Goal: Task Accomplishment & Management: Use online tool/utility

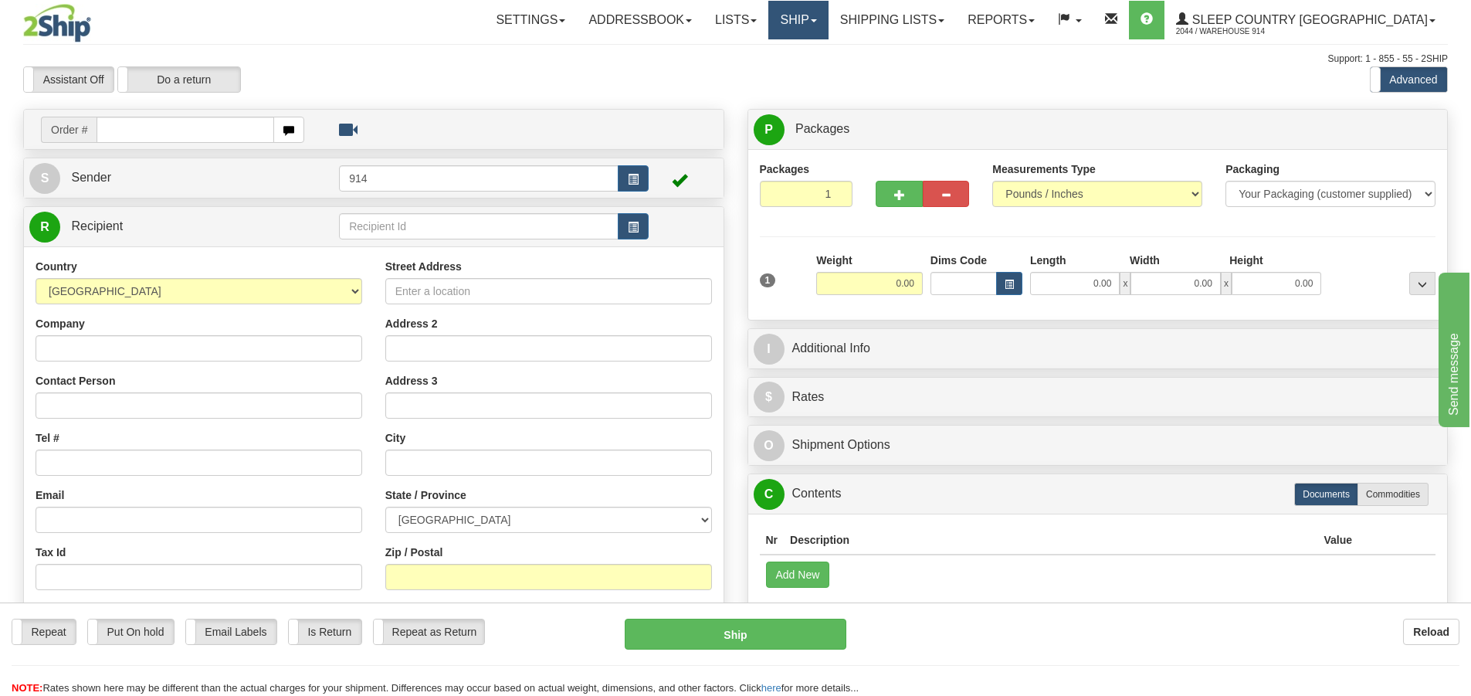
click at [828, 33] on link "Ship" at bounding box center [797, 20] width 59 height 39
click at [812, 68] on span "OnHold / Order Queue" at bounding box center [757, 74] width 109 height 12
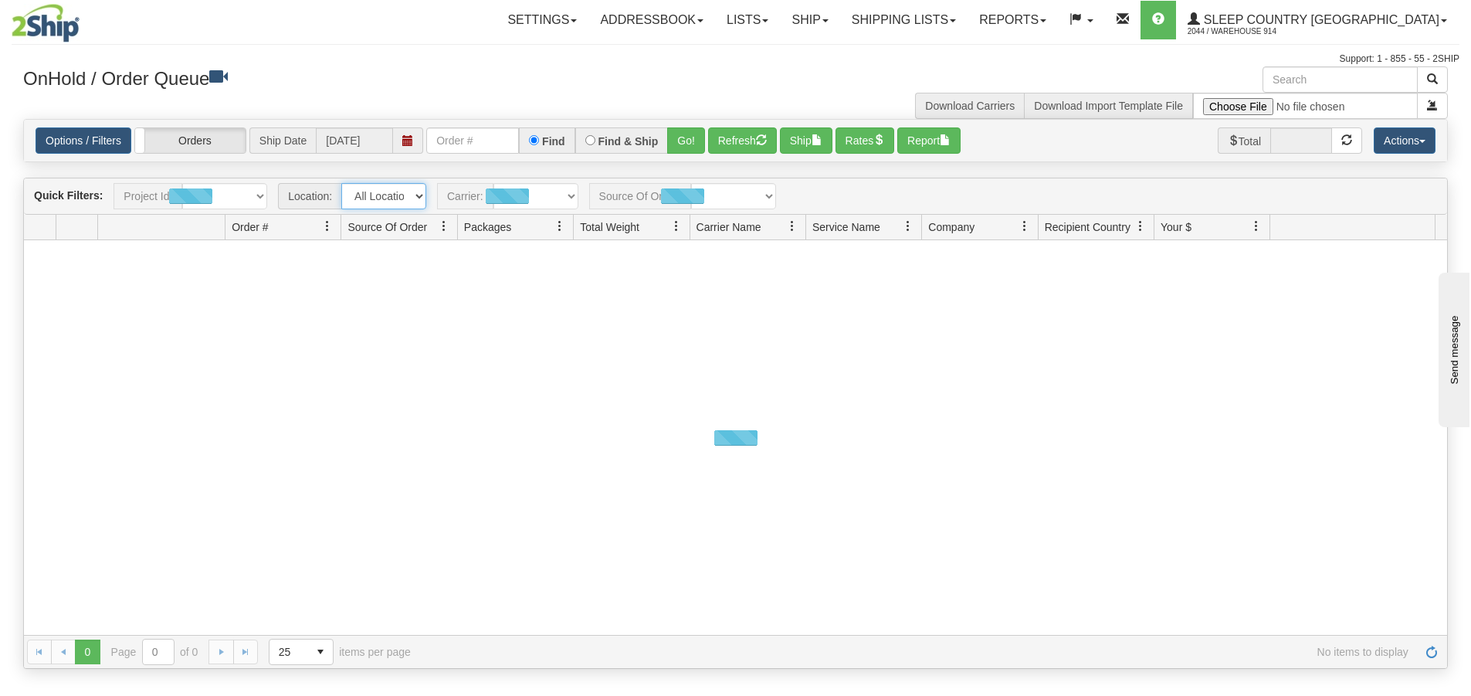
click at [408, 193] on select "All Locations 914 9009 [GEOGRAPHIC_DATA] SLE BEDDN ZINUC" at bounding box center [383, 196] width 85 height 26
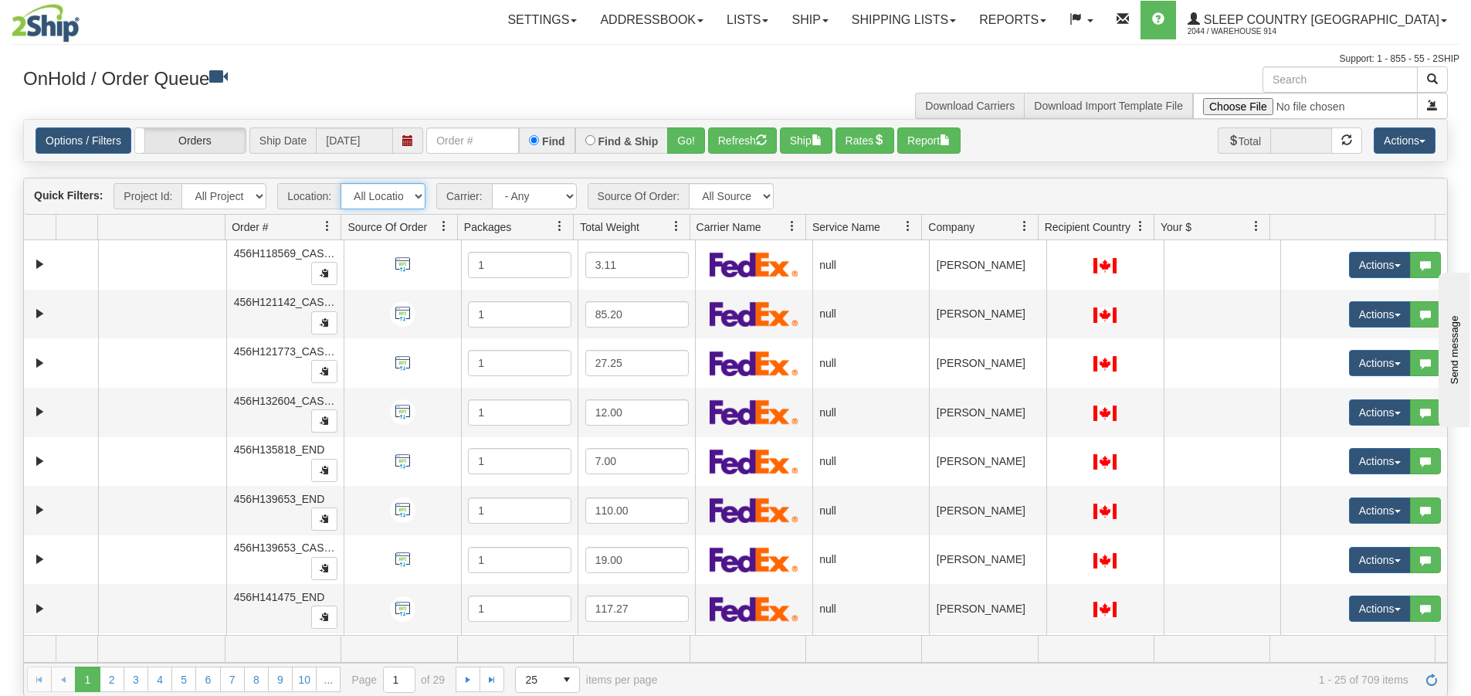
click at [384, 201] on select "All Locations 914 9009 [GEOGRAPHIC_DATA] SLE BEDDN ZINUC" at bounding box center [382, 196] width 85 height 26
select select "7603"
click at [340, 183] on select "All Locations 914 9009 [GEOGRAPHIC_DATA] SLE BEDDN ZINUC" at bounding box center [382, 196] width 85 height 26
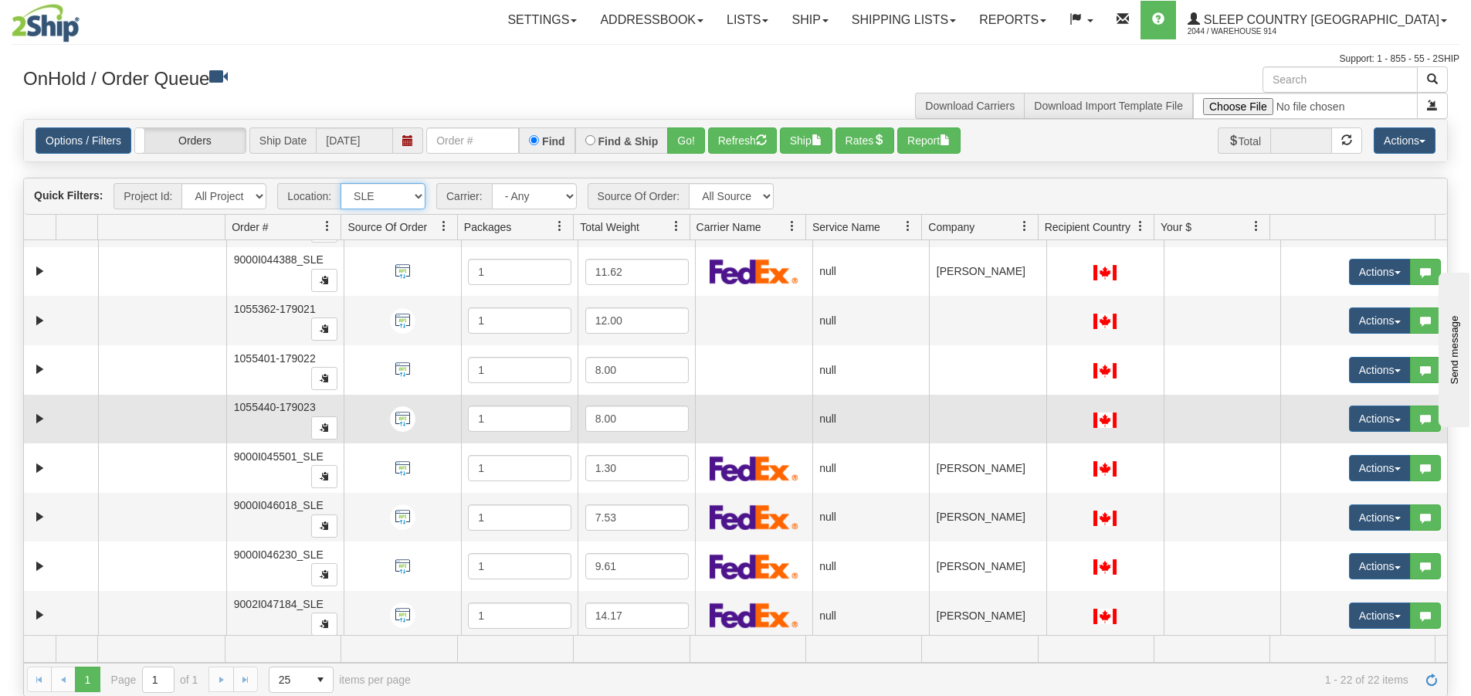
scroll to position [686, 0]
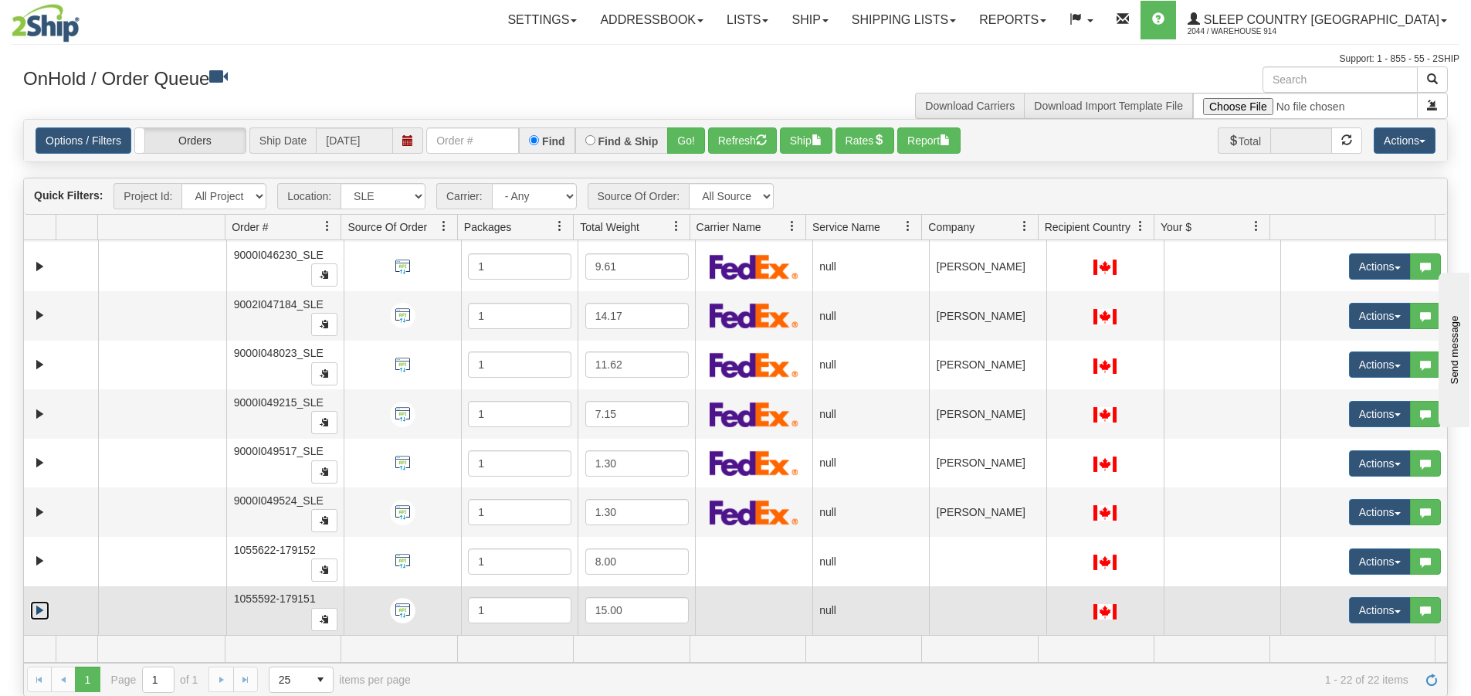
click at [42, 607] on link "Expand" at bounding box center [39, 610] width 19 height 19
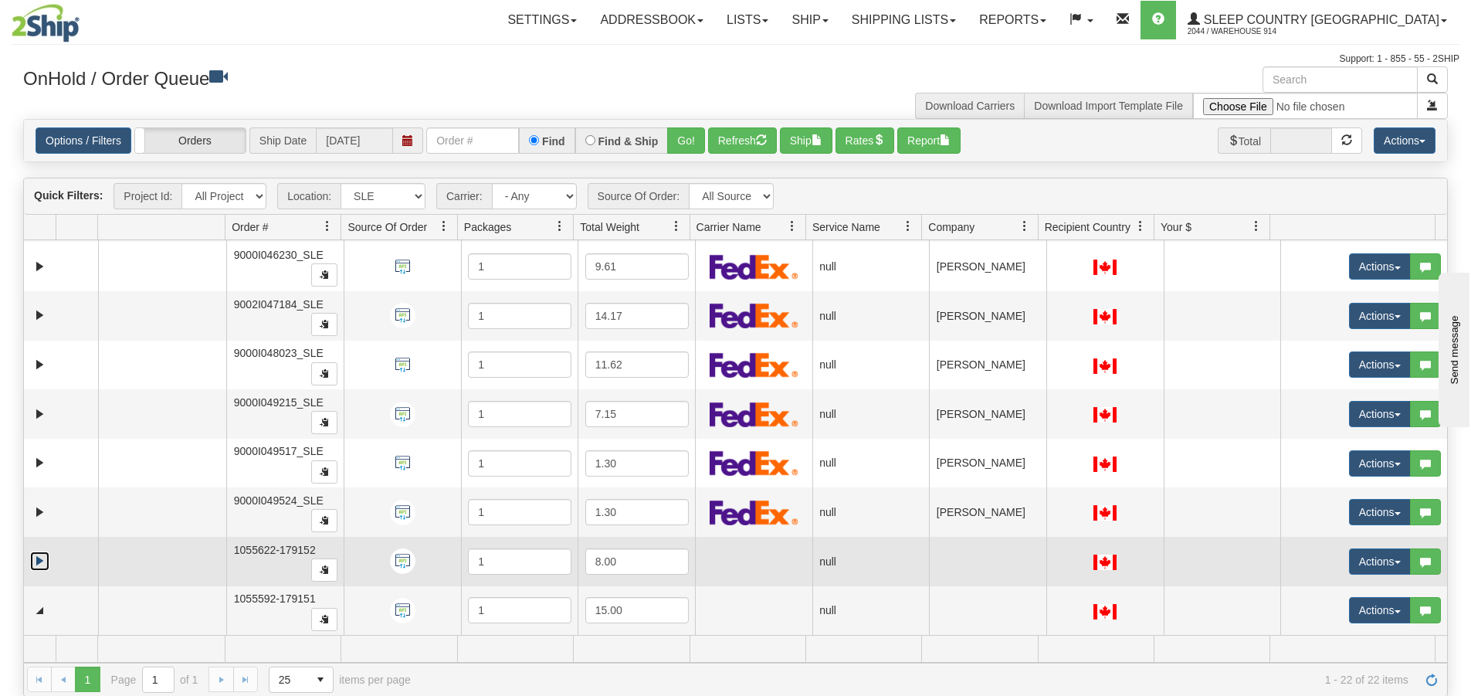
click at [40, 560] on link "Expand" at bounding box center [39, 560] width 19 height 19
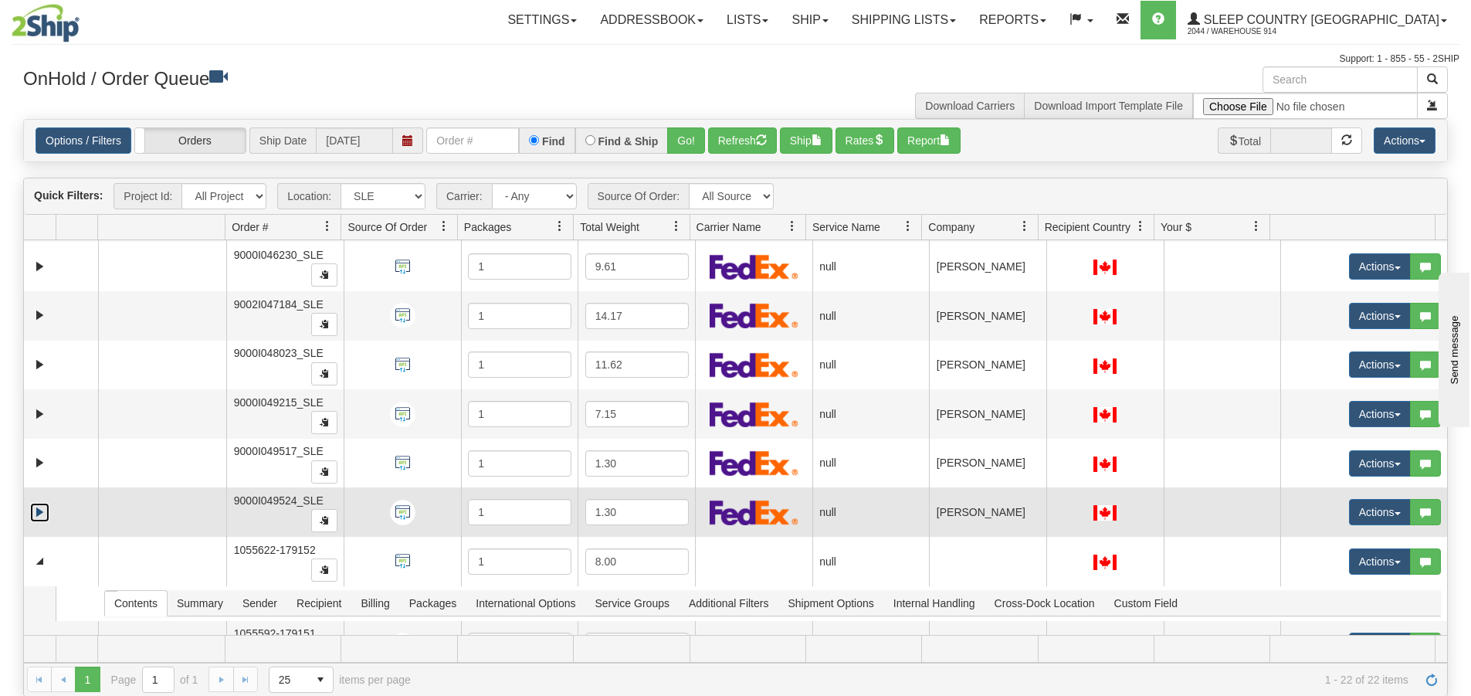
click at [39, 511] on link "Expand" at bounding box center [39, 512] width 19 height 19
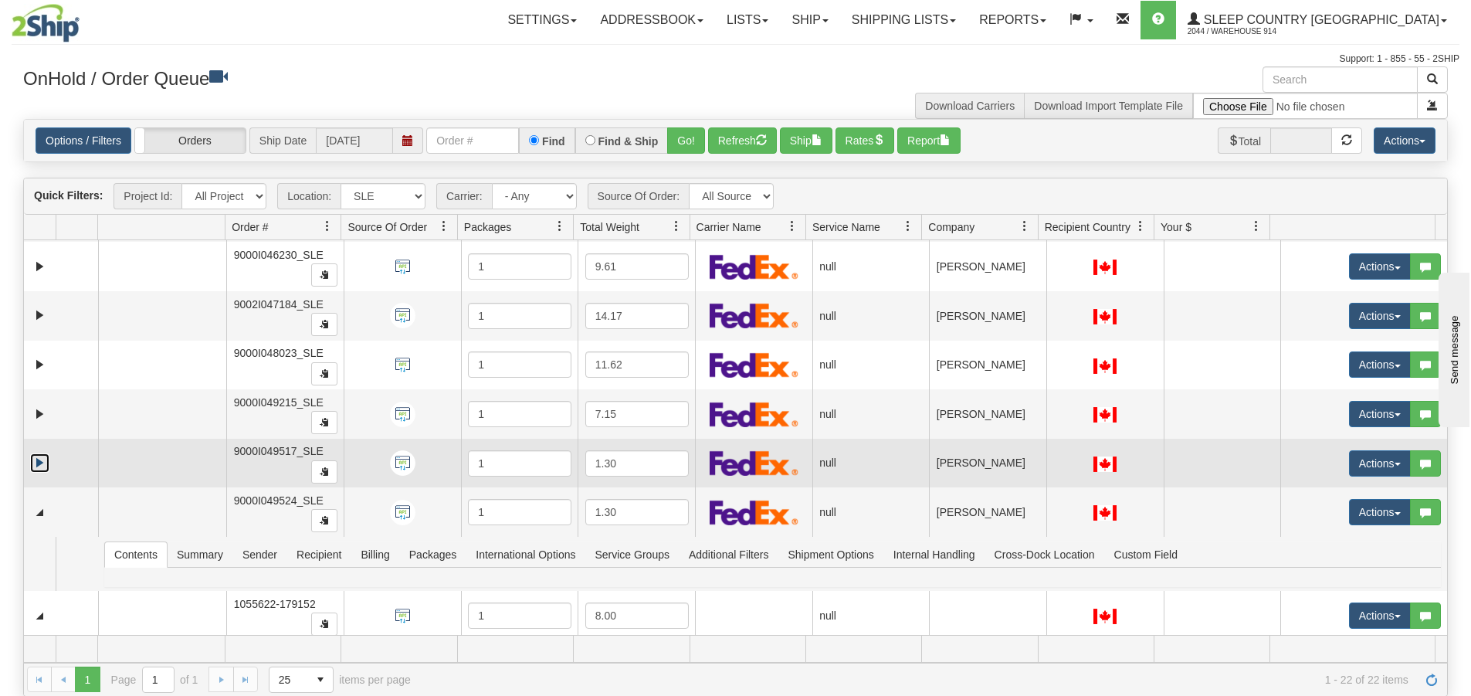
click at [36, 466] on link "Expand" at bounding box center [39, 462] width 19 height 19
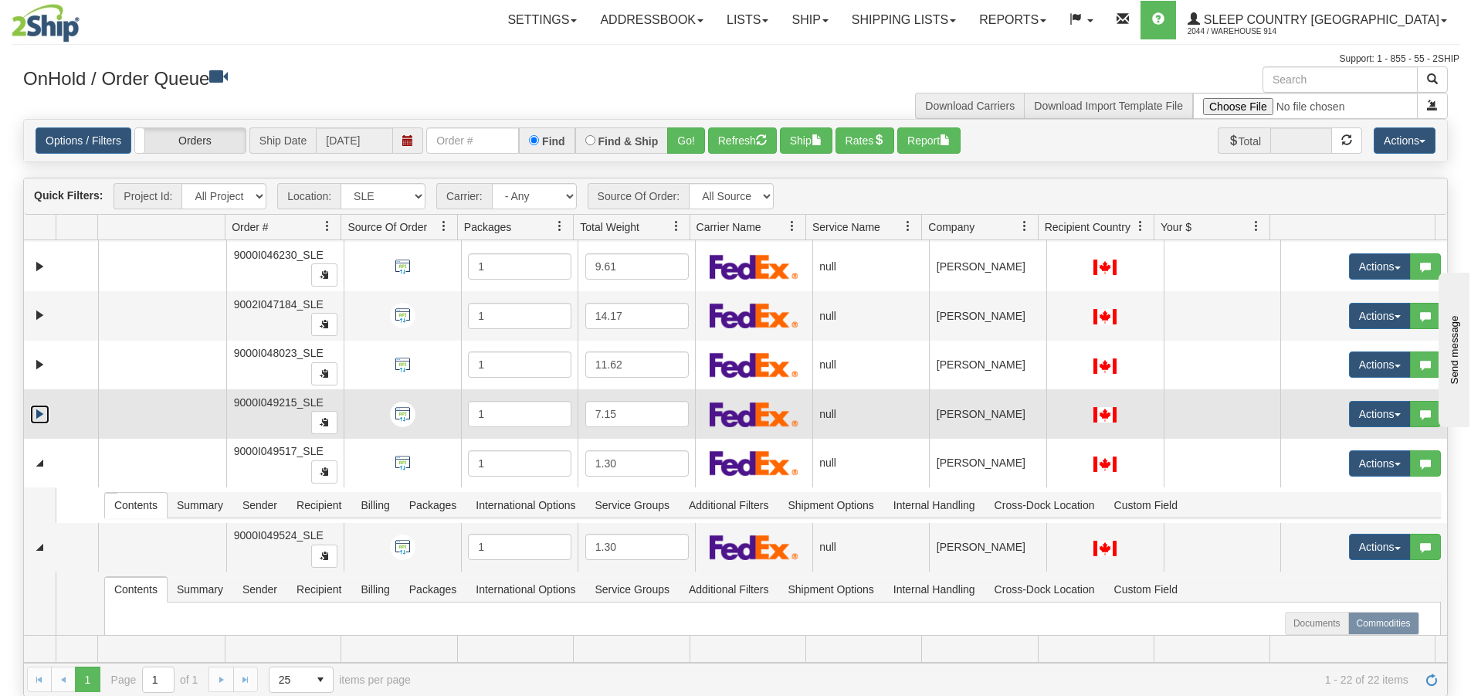
click at [39, 417] on link "Expand" at bounding box center [39, 414] width 19 height 19
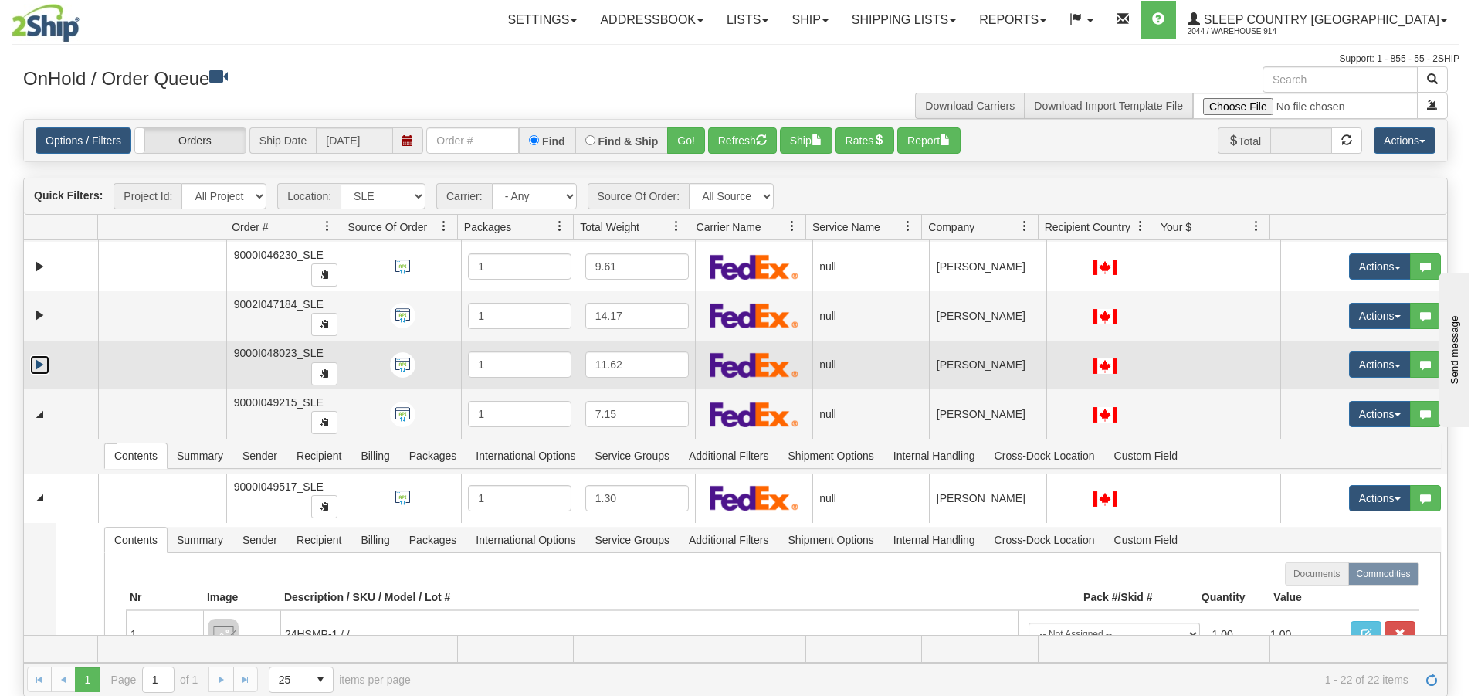
click at [37, 364] on link "Expand" at bounding box center [39, 364] width 19 height 19
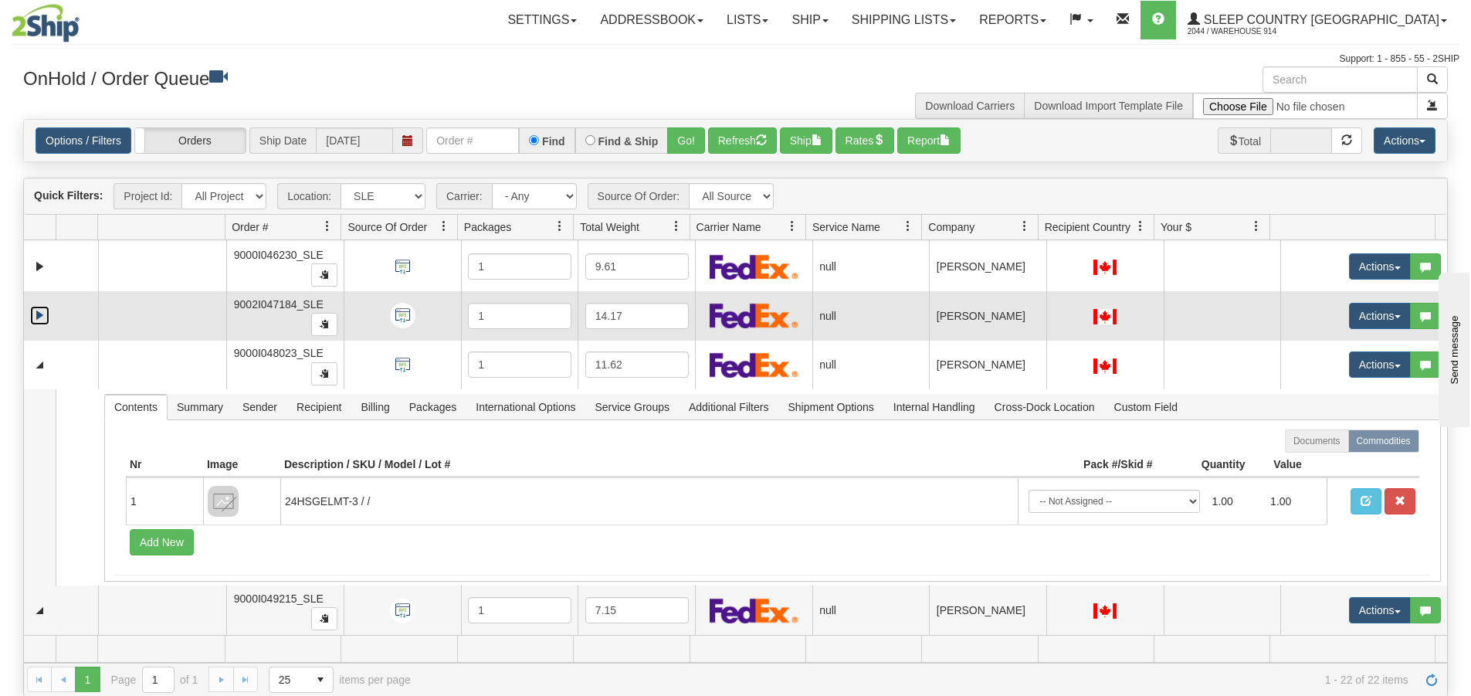
click at [39, 321] on link "Expand" at bounding box center [39, 315] width 19 height 19
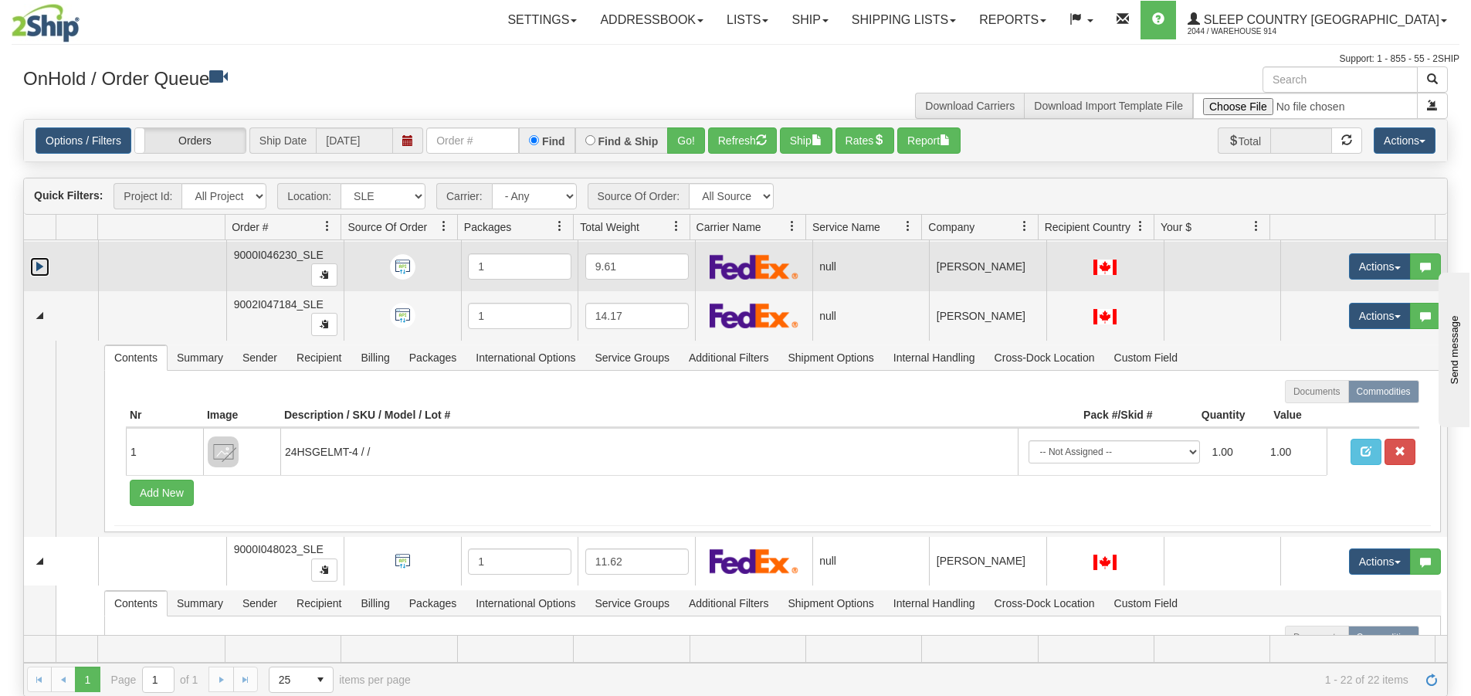
click at [42, 271] on link "Expand" at bounding box center [39, 266] width 19 height 19
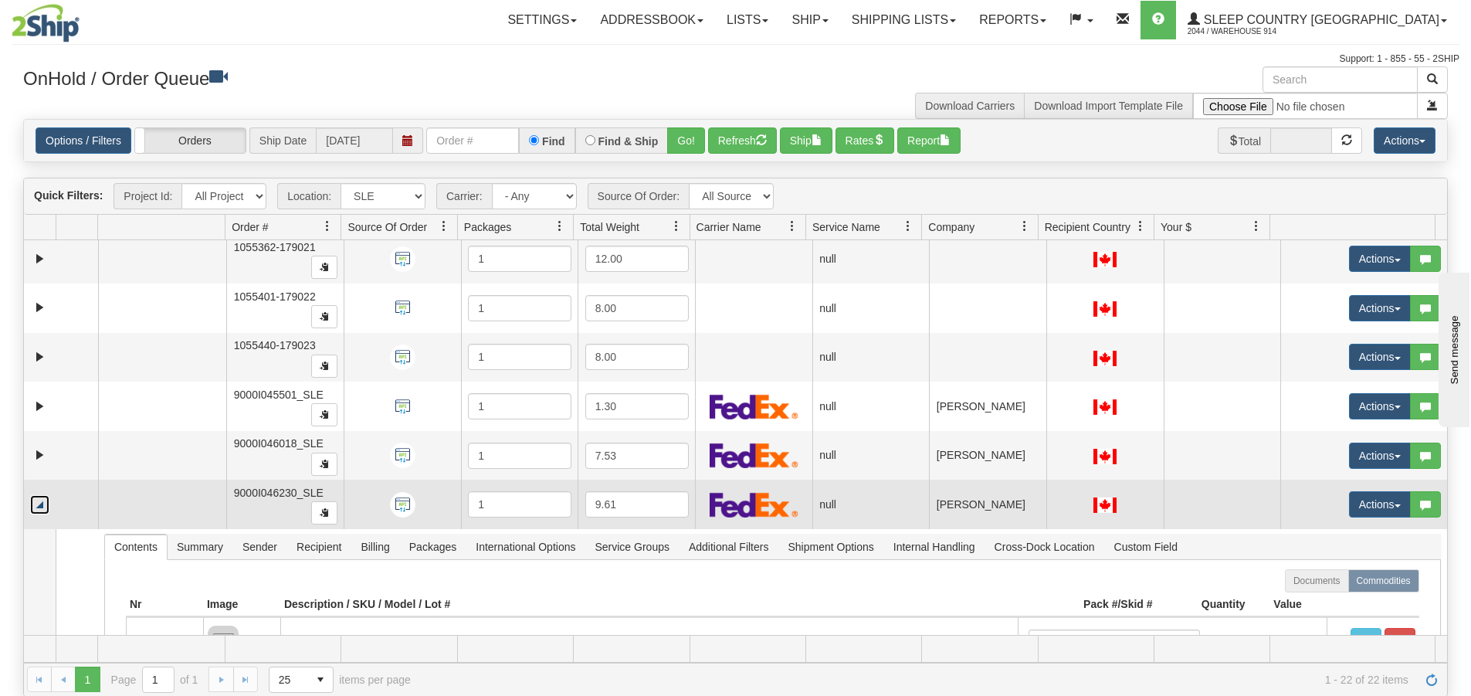
scroll to position [454, 0]
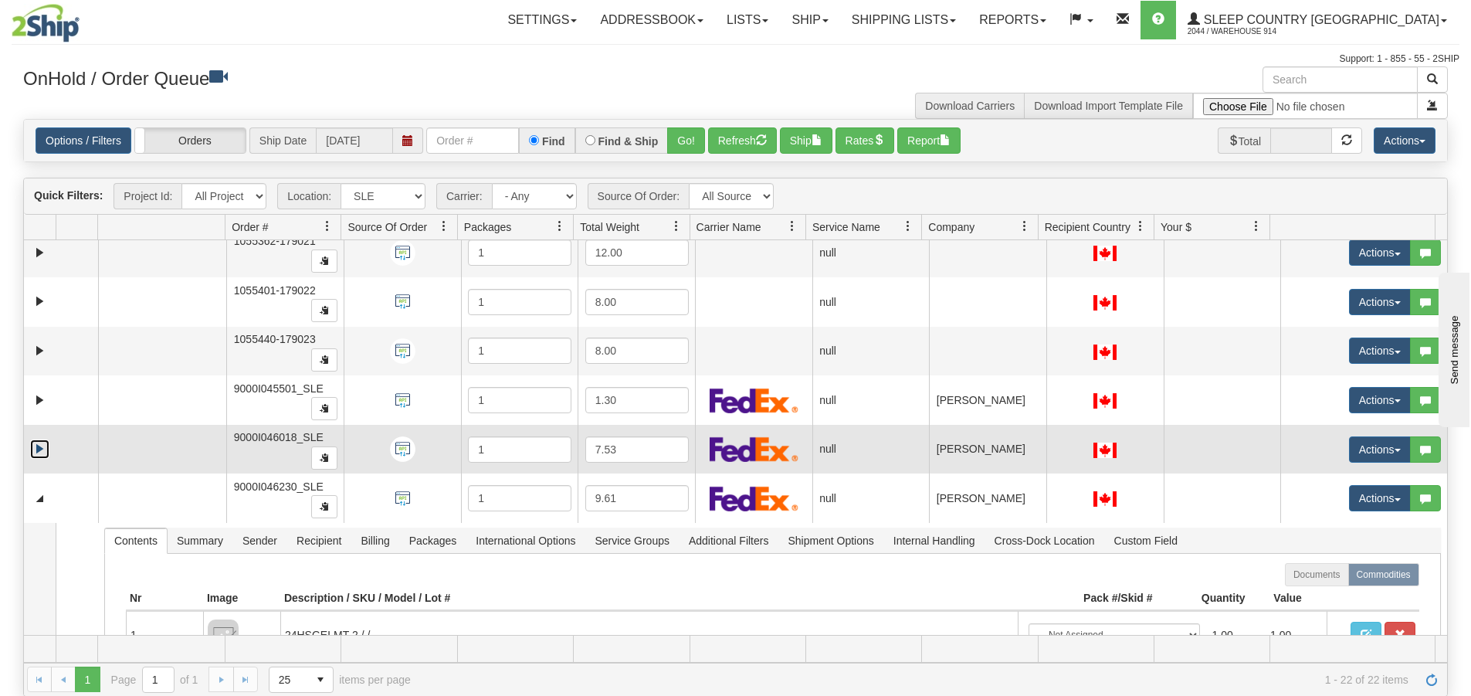
click at [39, 448] on link "Expand" at bounding box center [39, 448] width 19 height 19
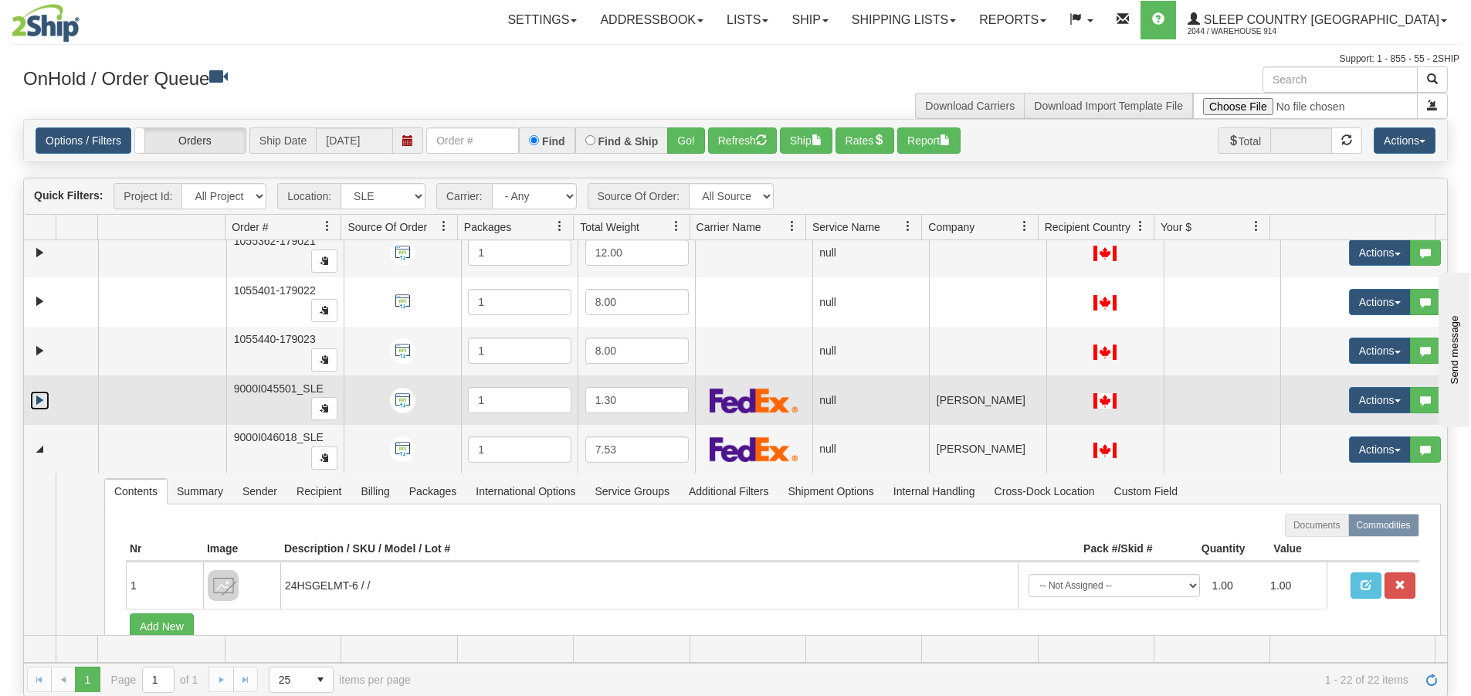
click at [37, 395] on link "Expand" at bounding box center [39, 400] width 19 height 19
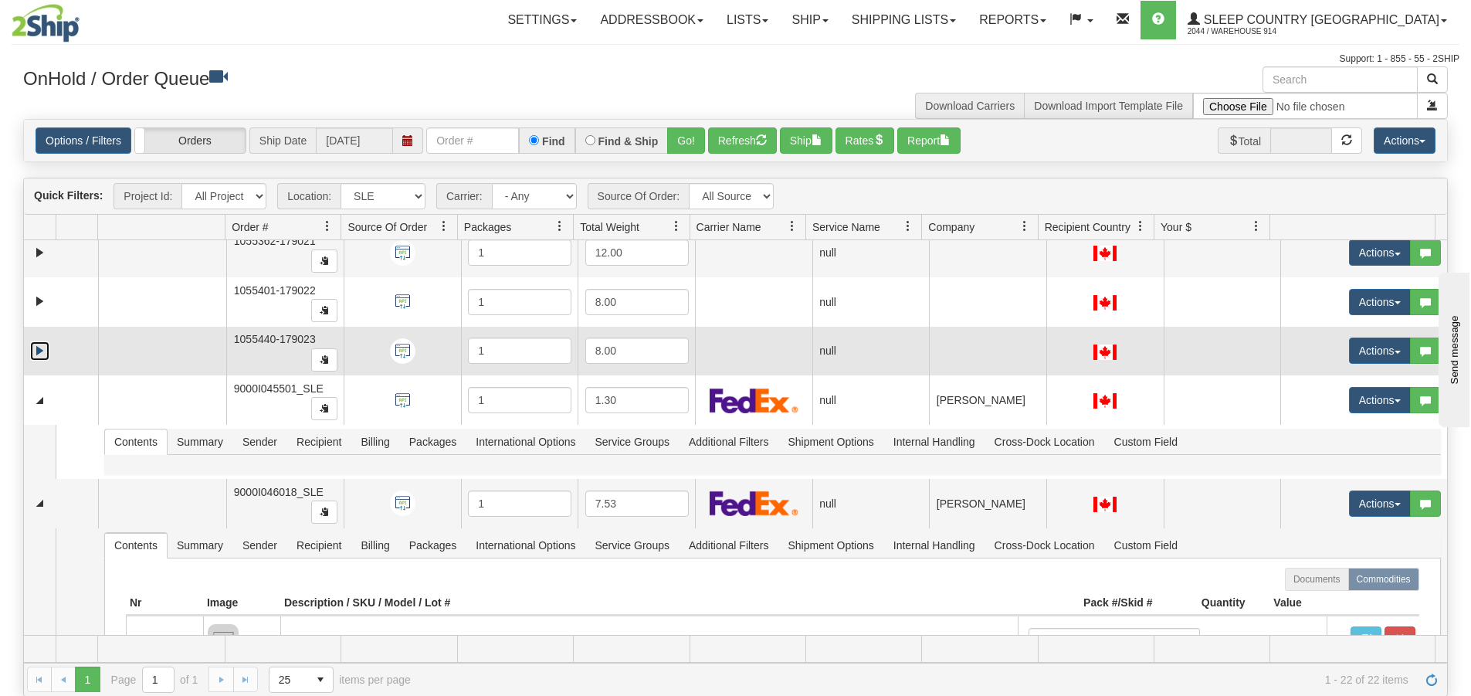
click at [39, 351] on link "Expand" at bounding box center [39, 350] width 19 height 19
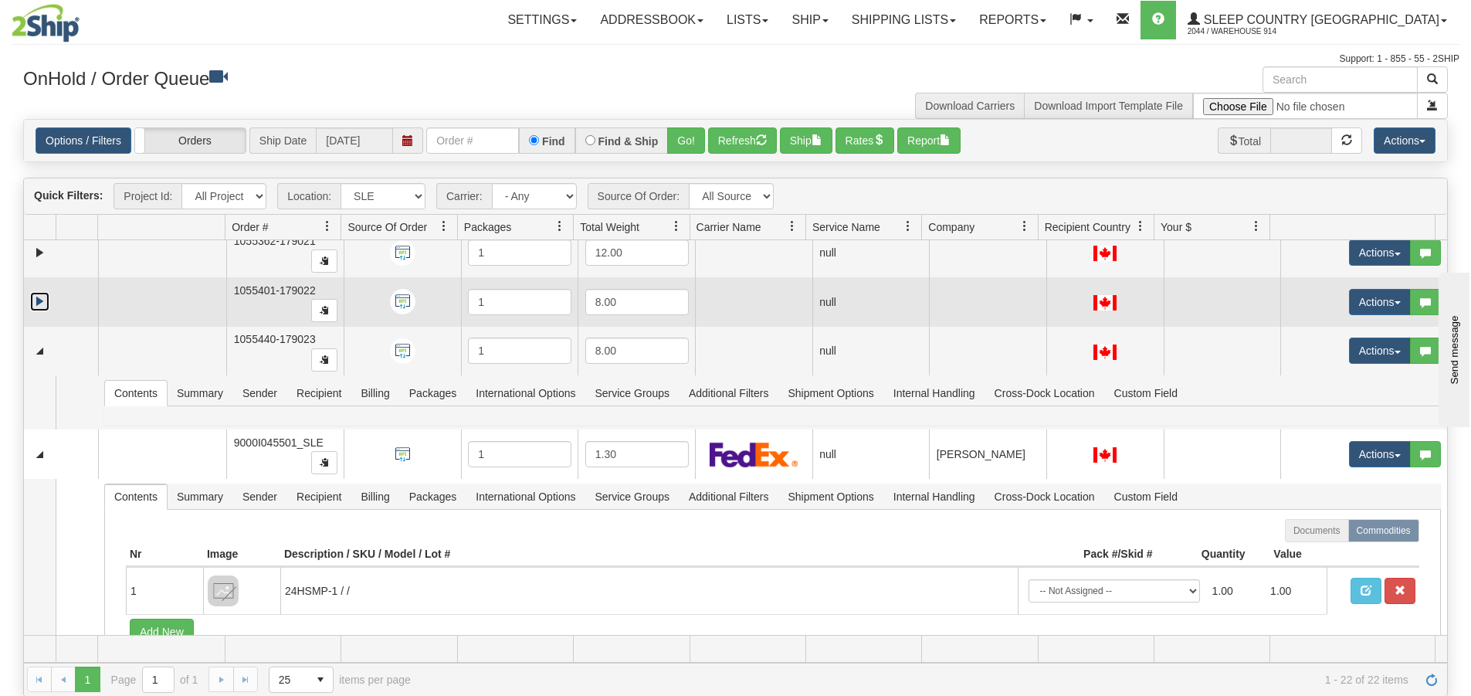
click at [38, 298] on link "Expand" at bounding box center [39, 301] width 19 height 19
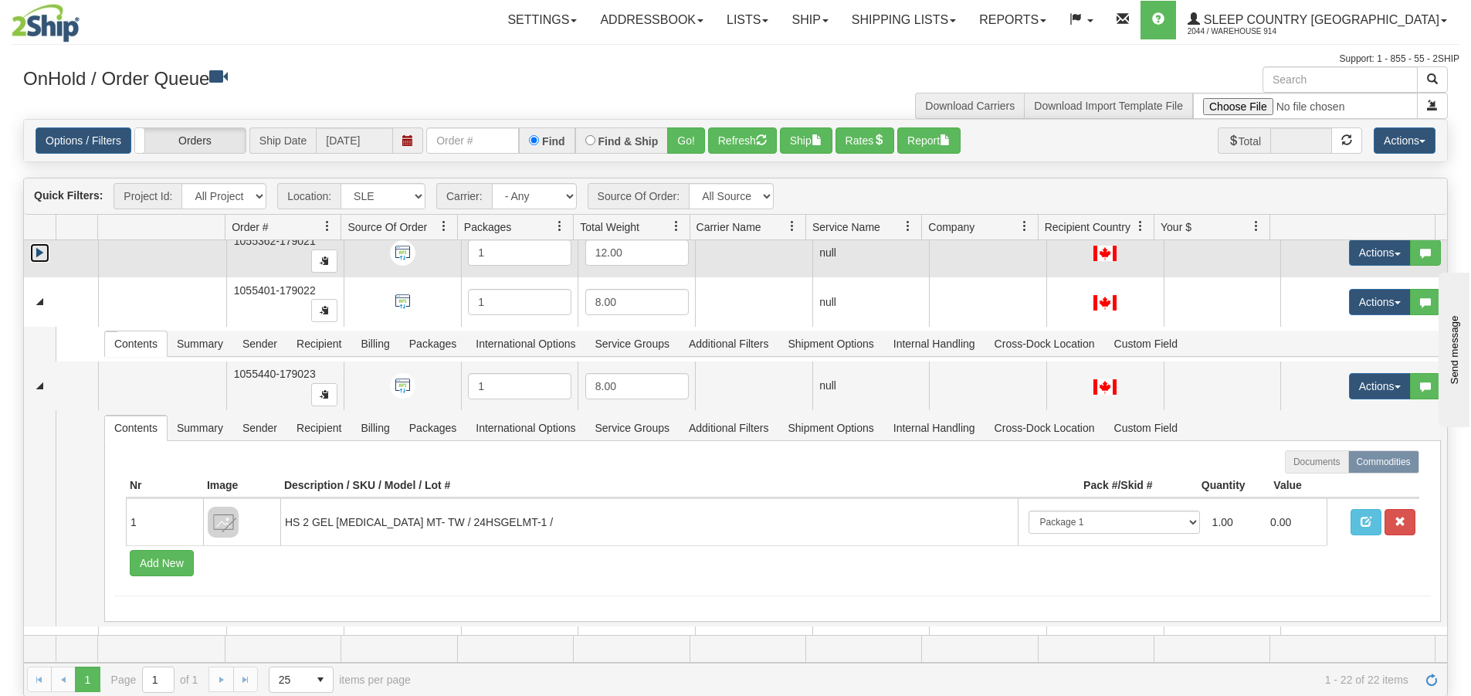
click at [41, 259] on link "Expand" at bounding box center [39, 252] width 19 height 19
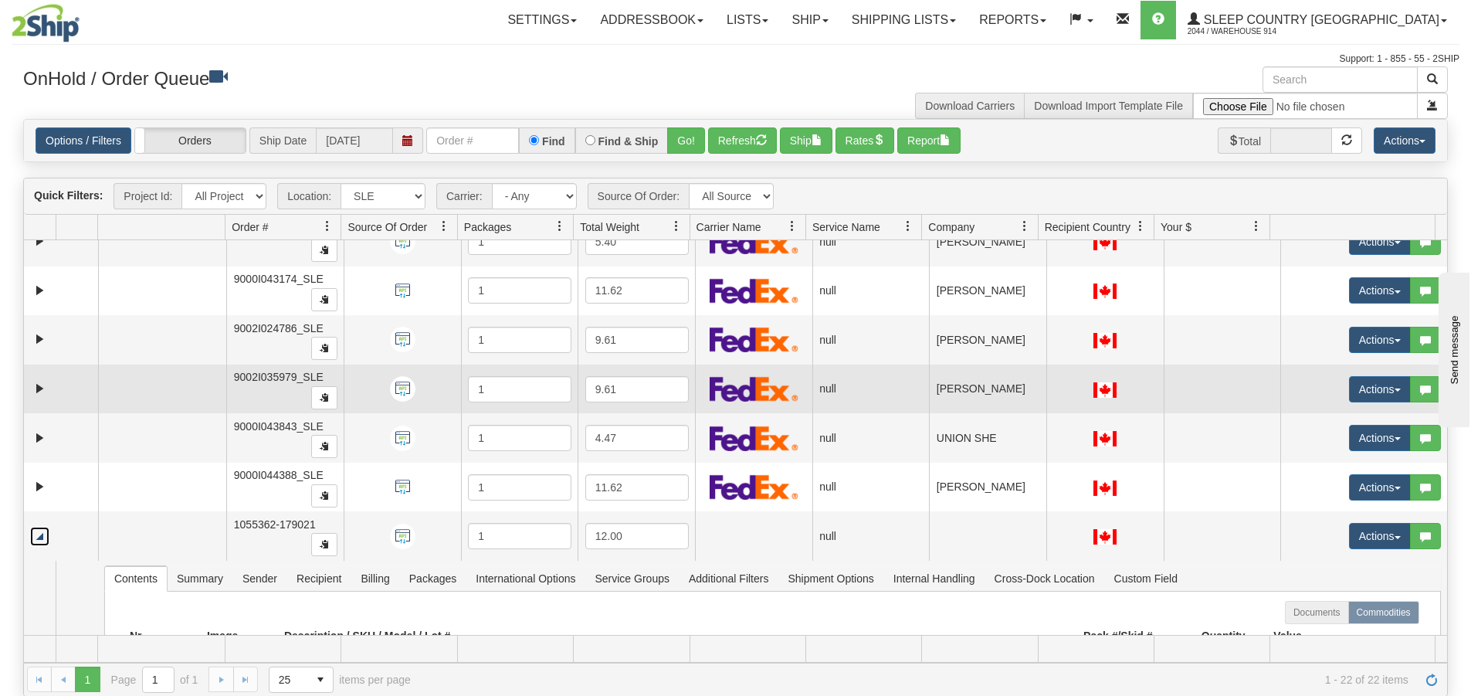
scroll to position [145, 0]
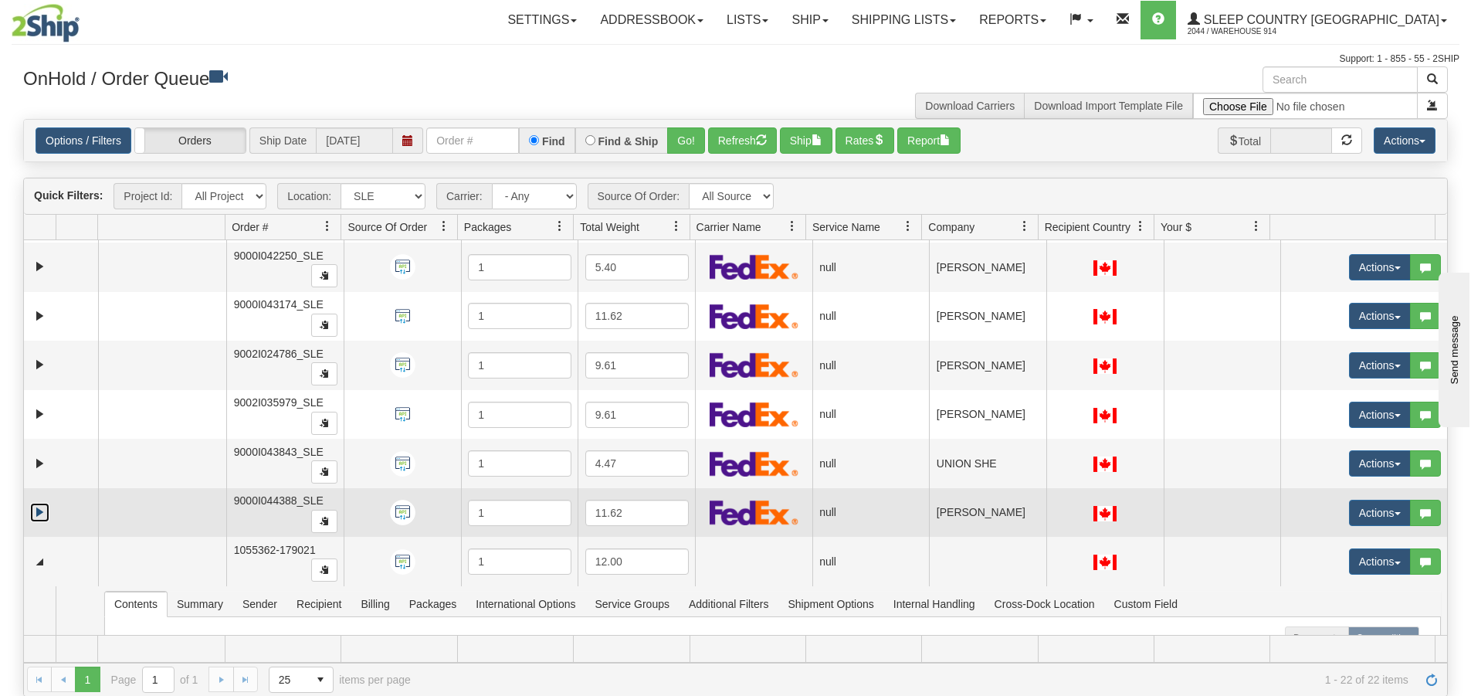
click at [33, 505] on link "Expand" at bounding box center [39, 512] width 19 height 19
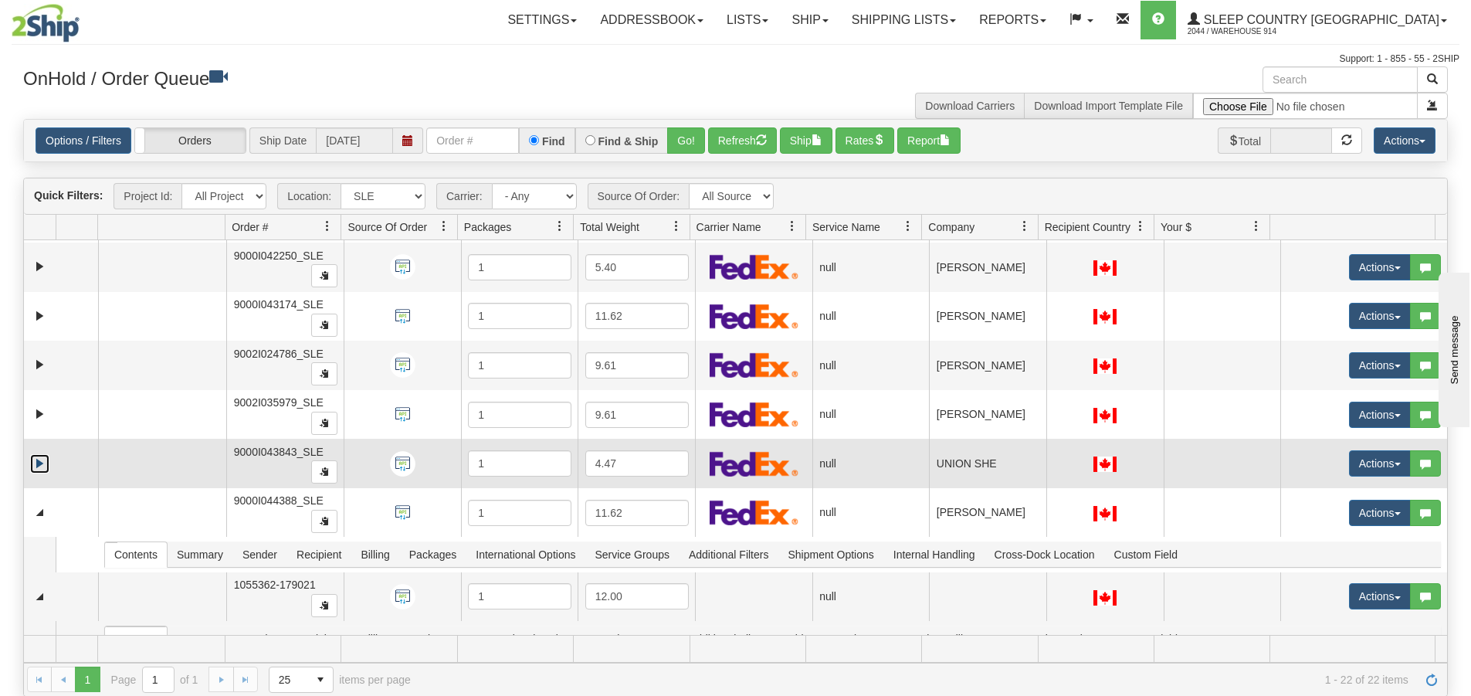
click at [37, 458] on link "Expand" at bounding box center [39, 463] width 19 height 19
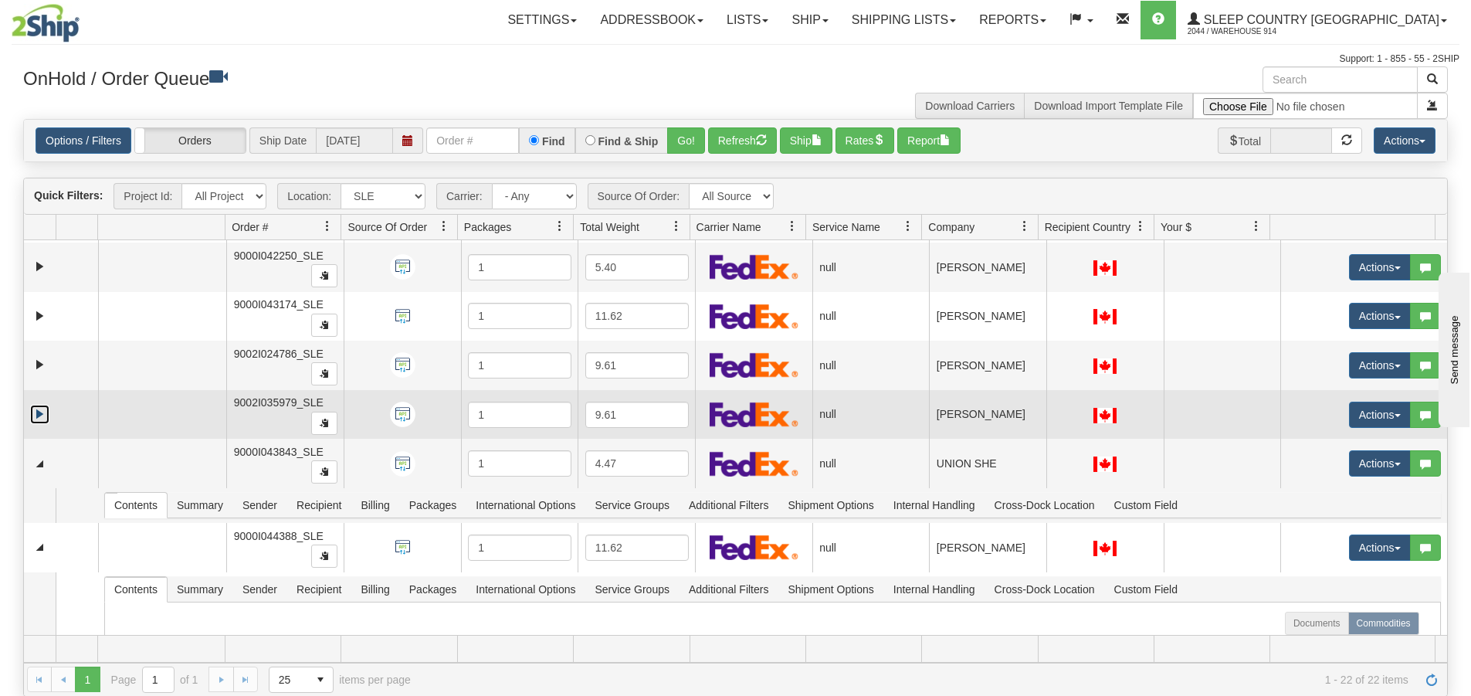
click at [40, 410] on link "Expand" at bounding box center [39, 414] width 19 height 19
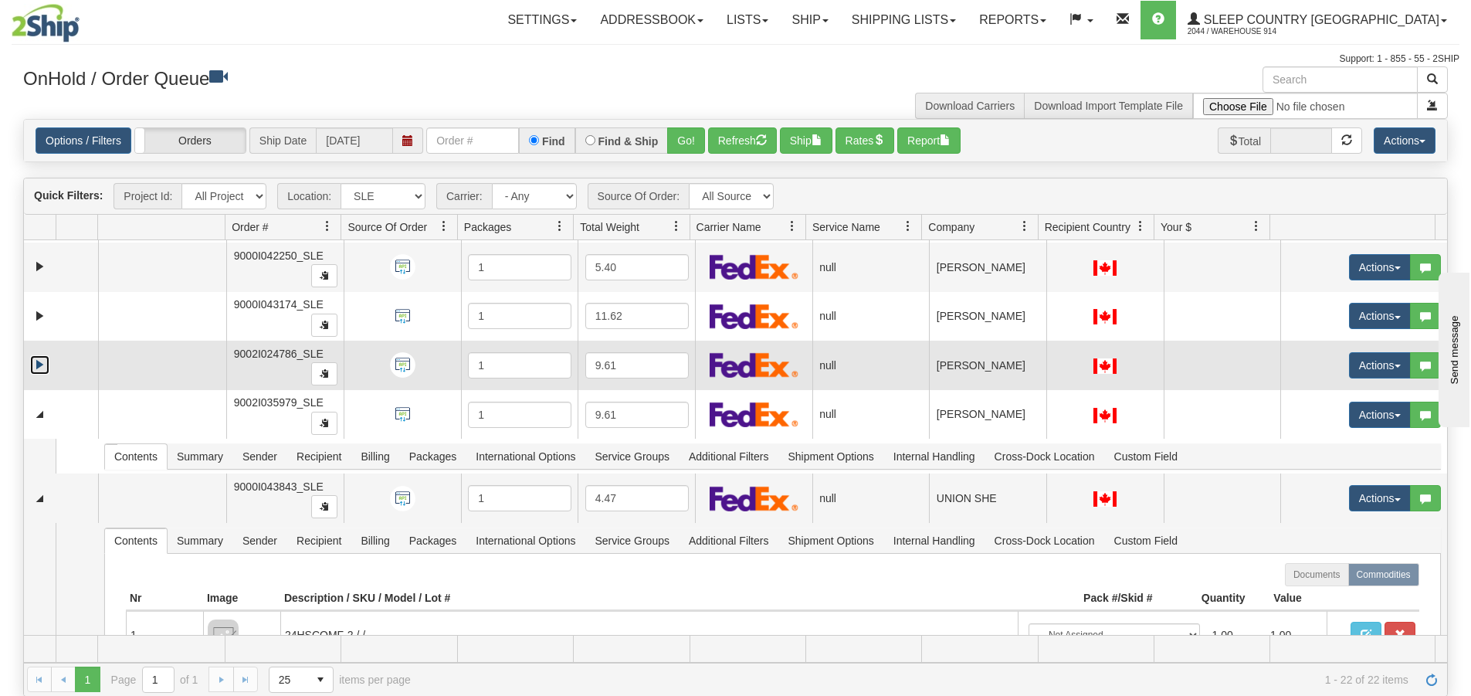
click at [43, 357] on link "Expand" at bounding box center [39, 364] width 19 height 19
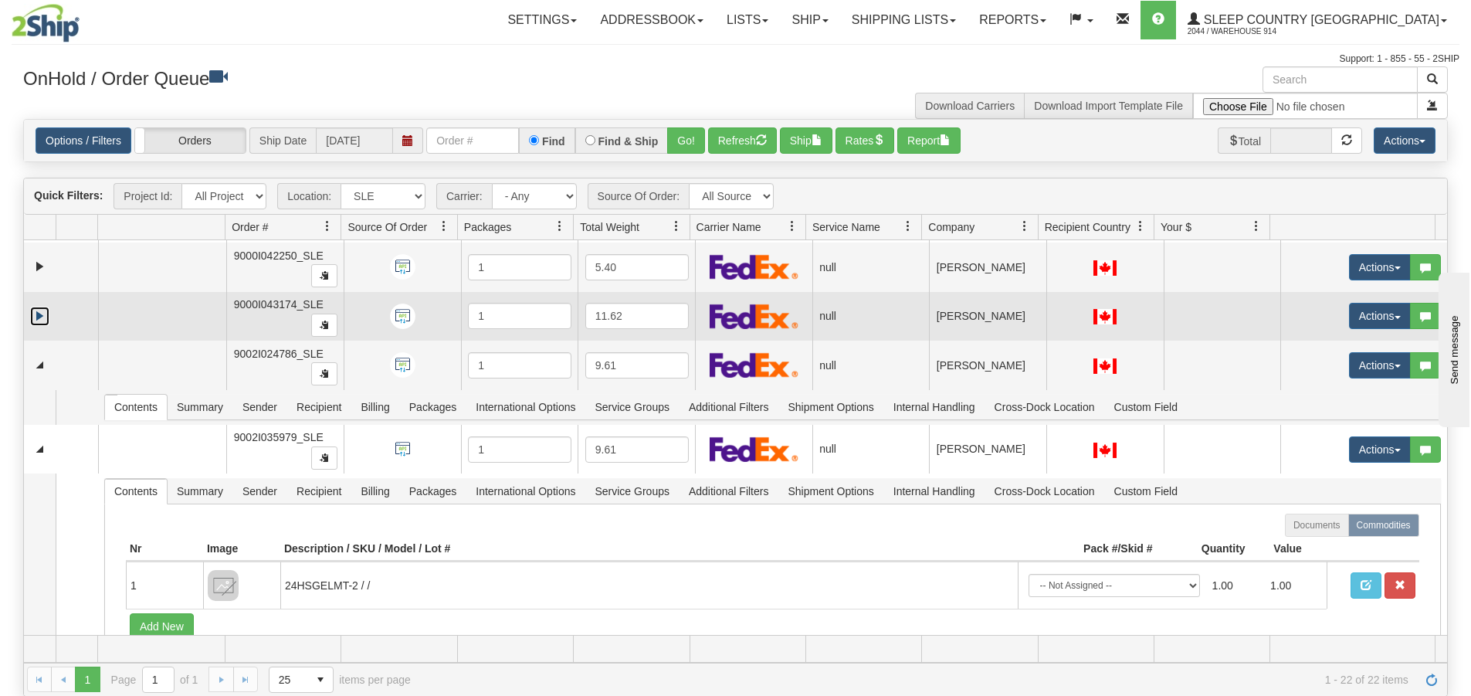
click at [41, 310] on link "Expand" at bounding box center [39, 316] width 19 height 19
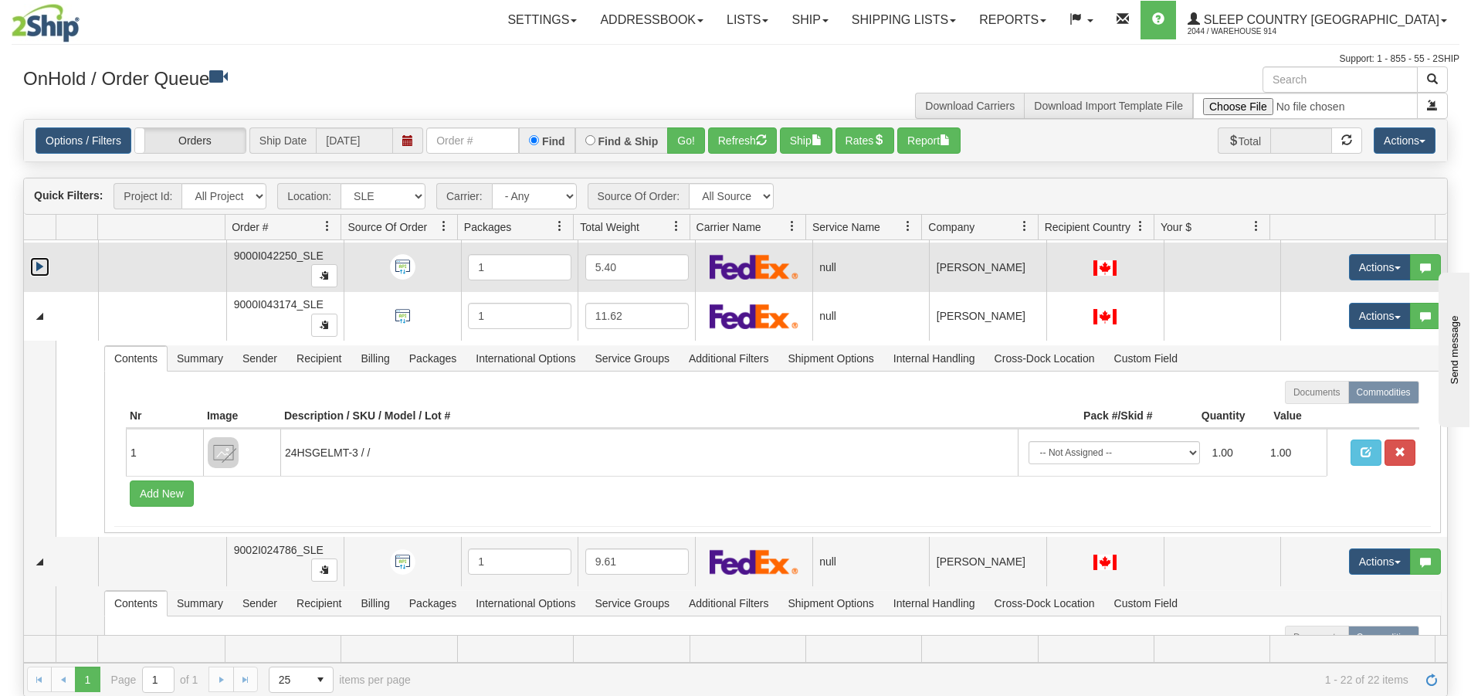
click at [38, 265] on link "Expand" at bounding box center [39, 266] width 19 height 19
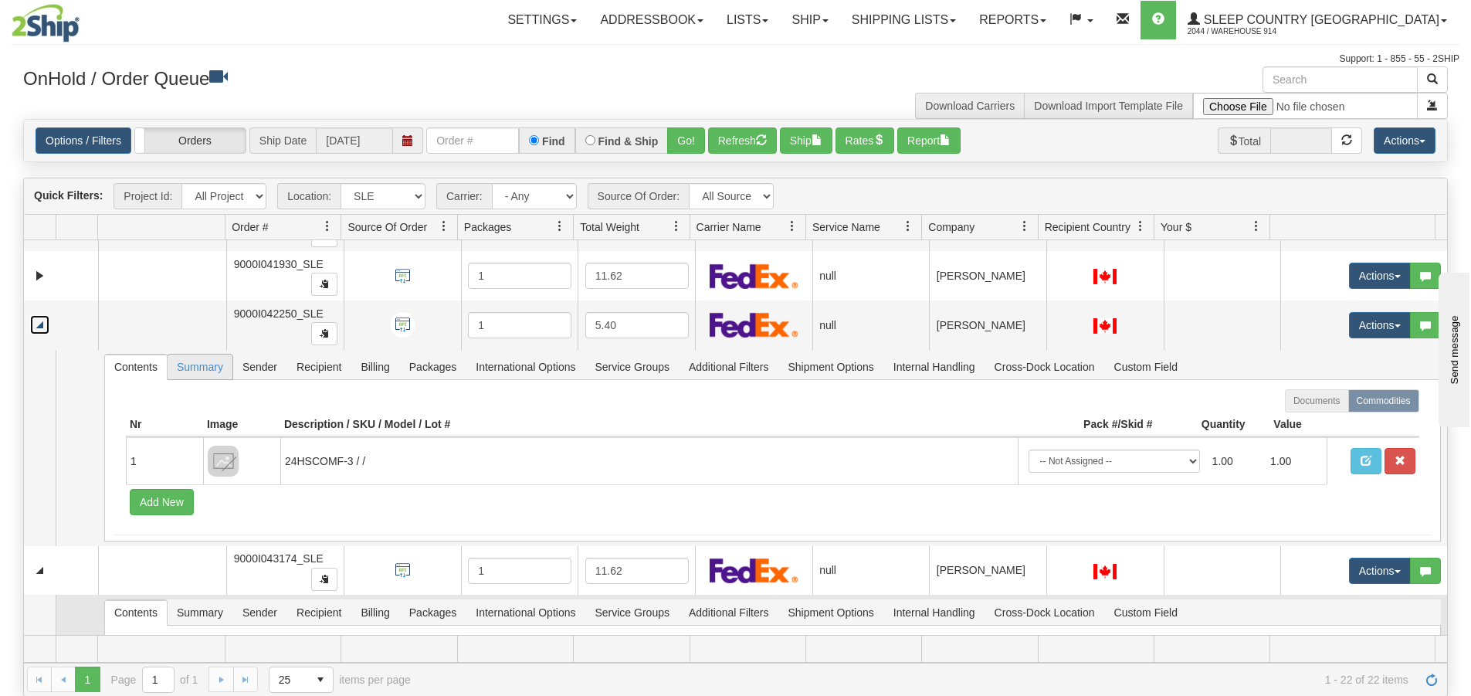
scroll to position [0, 0]
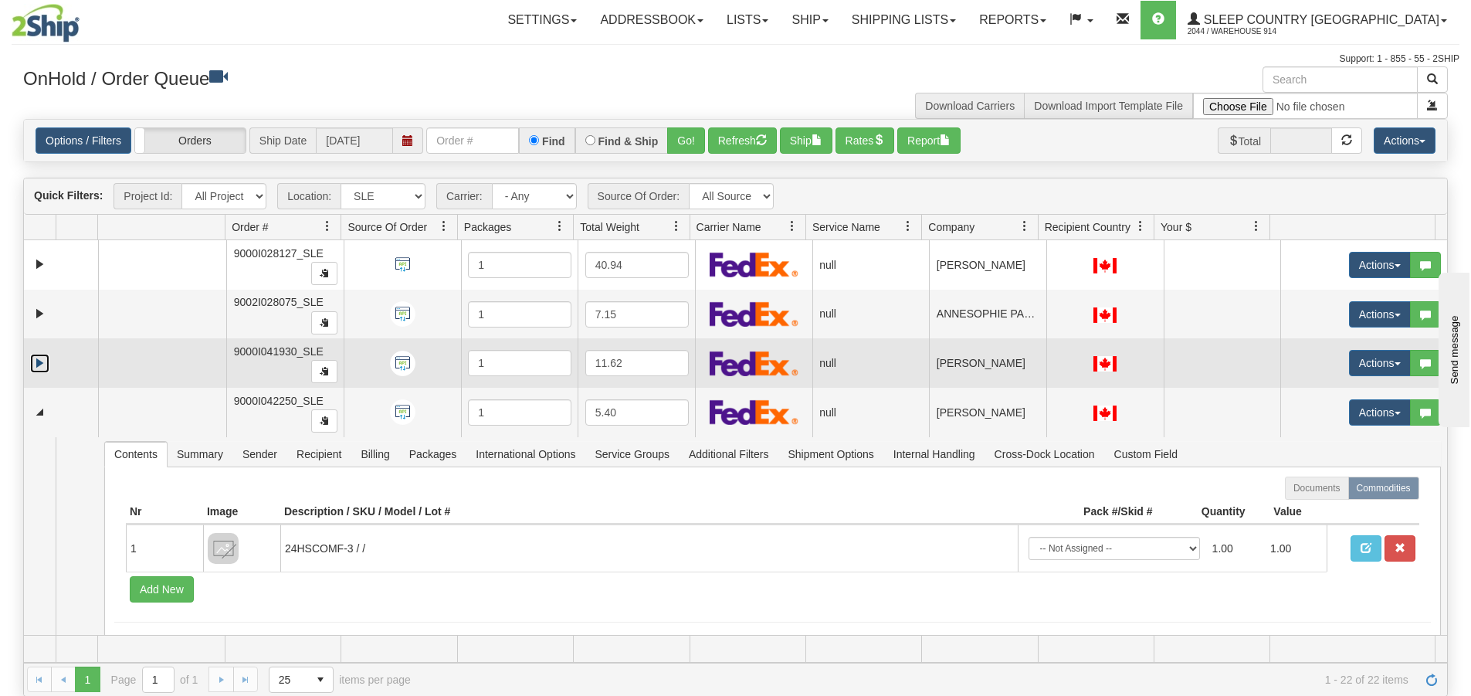
click at [46, 367] on link "Expand" at bounding box center [39, 363] width 19 height 19
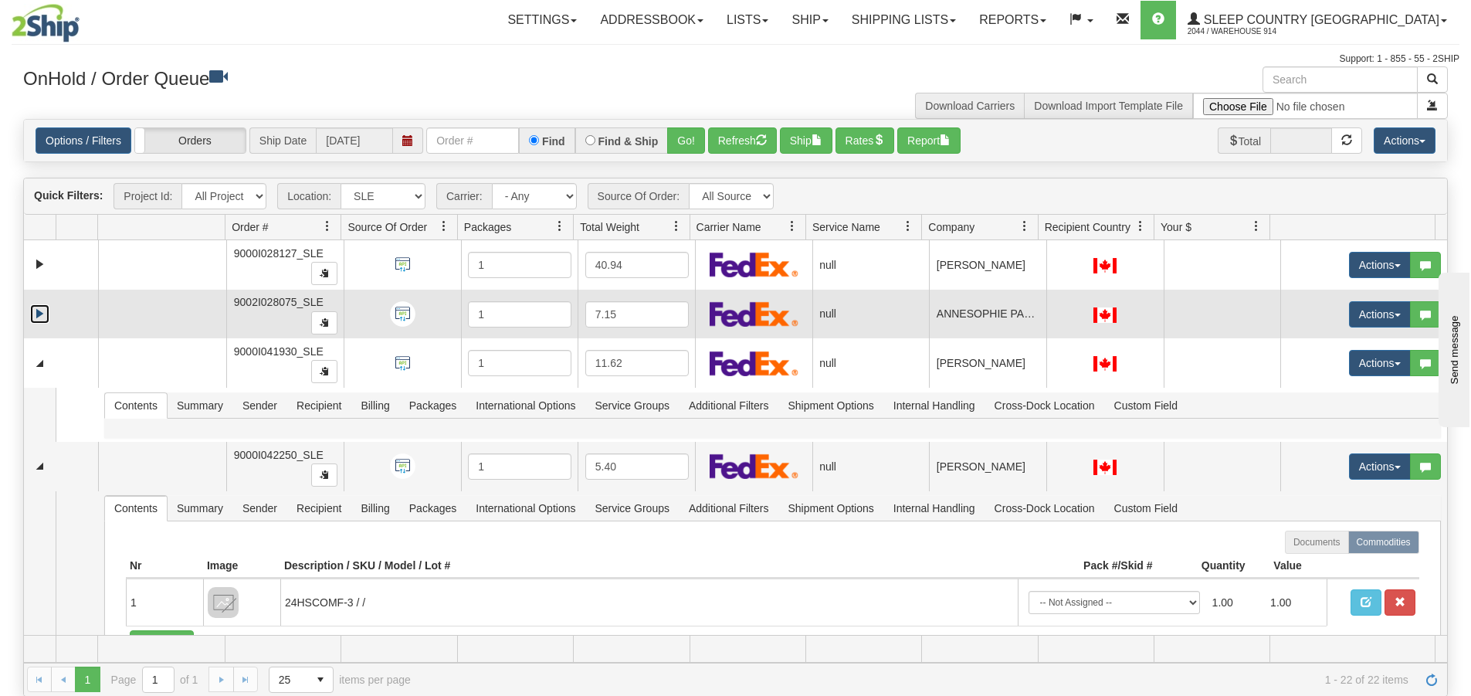
click at [43, 315] on link "Expand" at bounding box center [39, 313] width 19 height 19
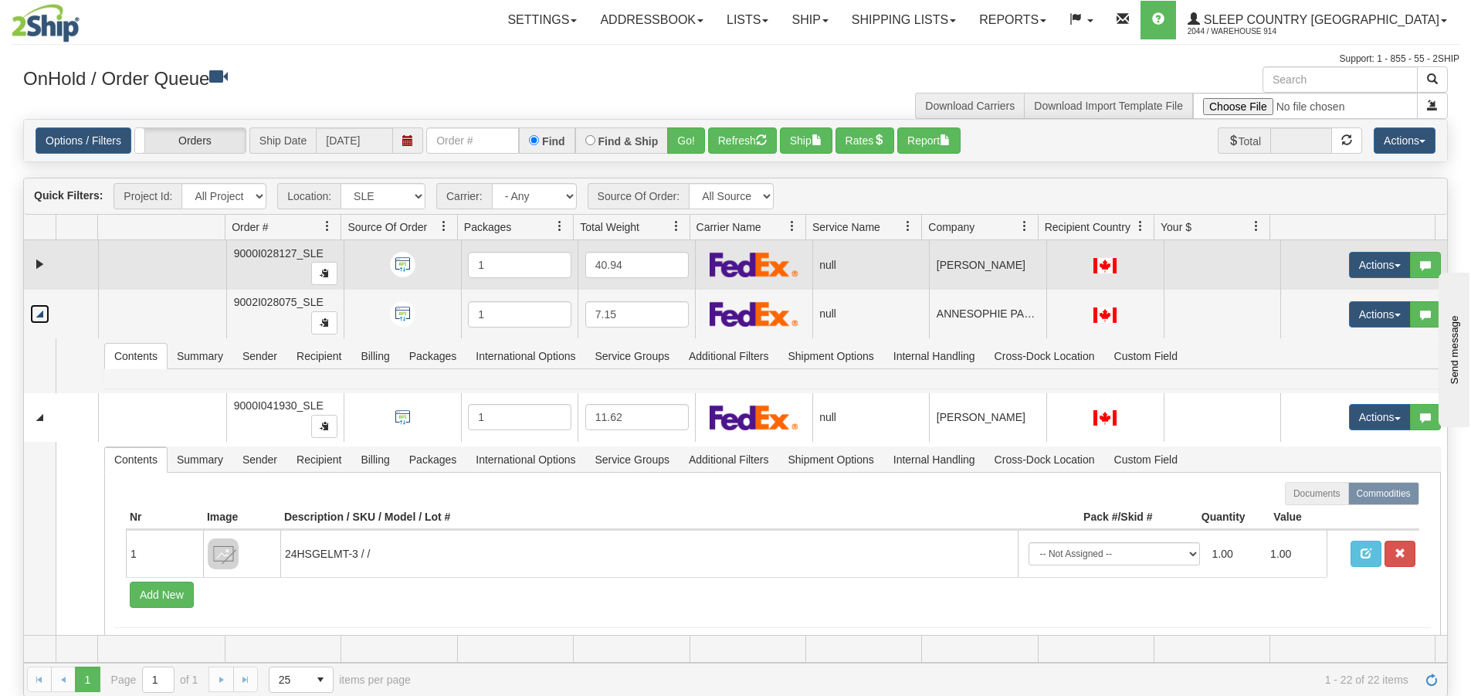
click at [41, 254] on td at bounding box center [61, 264] width 74 height 49
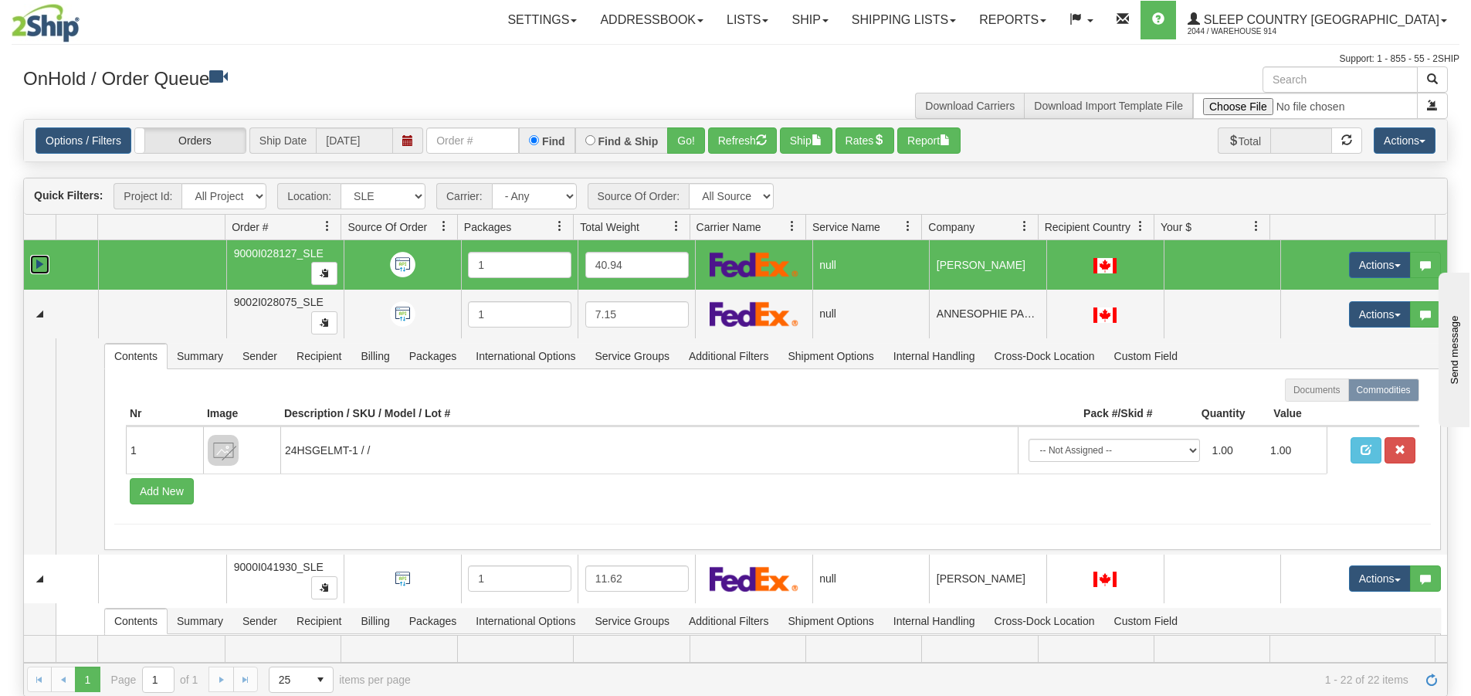
click at [39, 261] on link "Expand" at bounding box center [39, 264] width 19 height 19
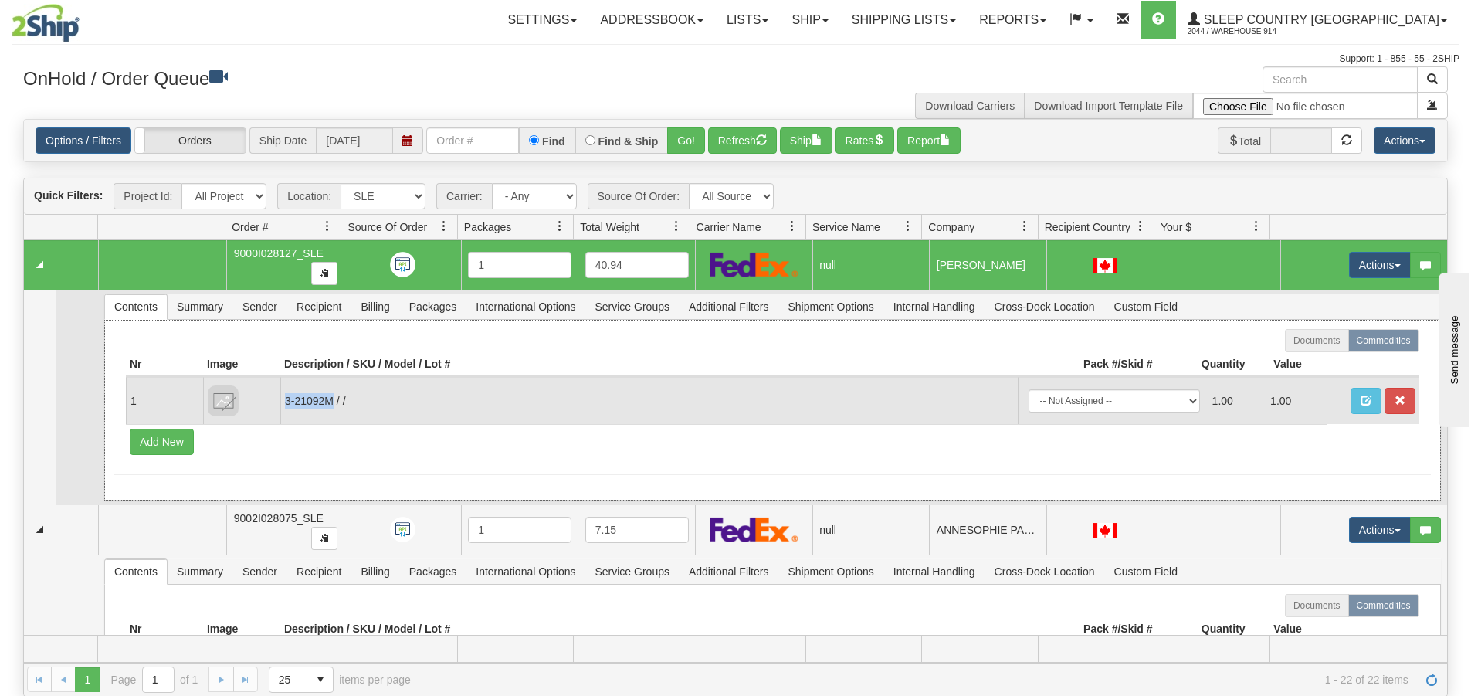
drag, startPoint x: 329, startPoint y: 400, endPoint x: 280, endPoint y: 399, distance: 48.6
click at [280, 399] on td "3-21092M / /" at bounding box center [648, 400] width 737 height 47
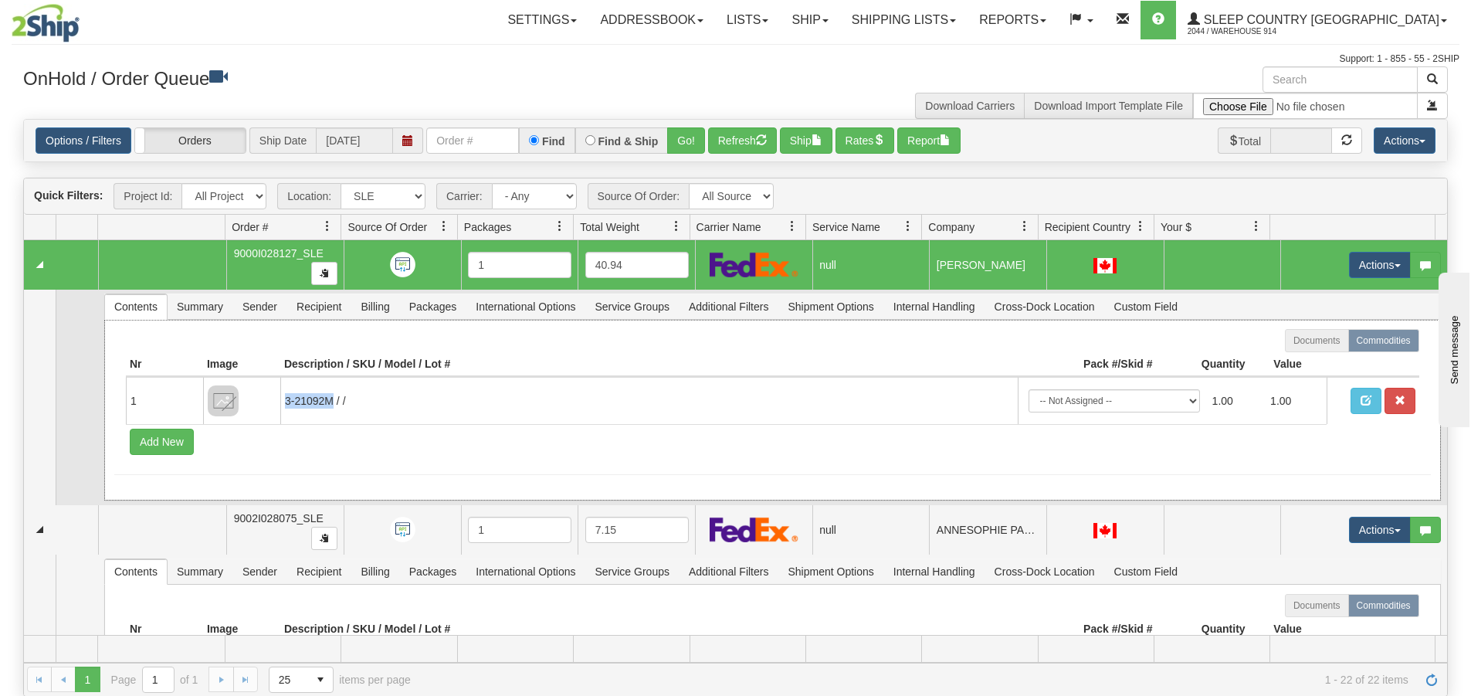
copy td "3-21092M"
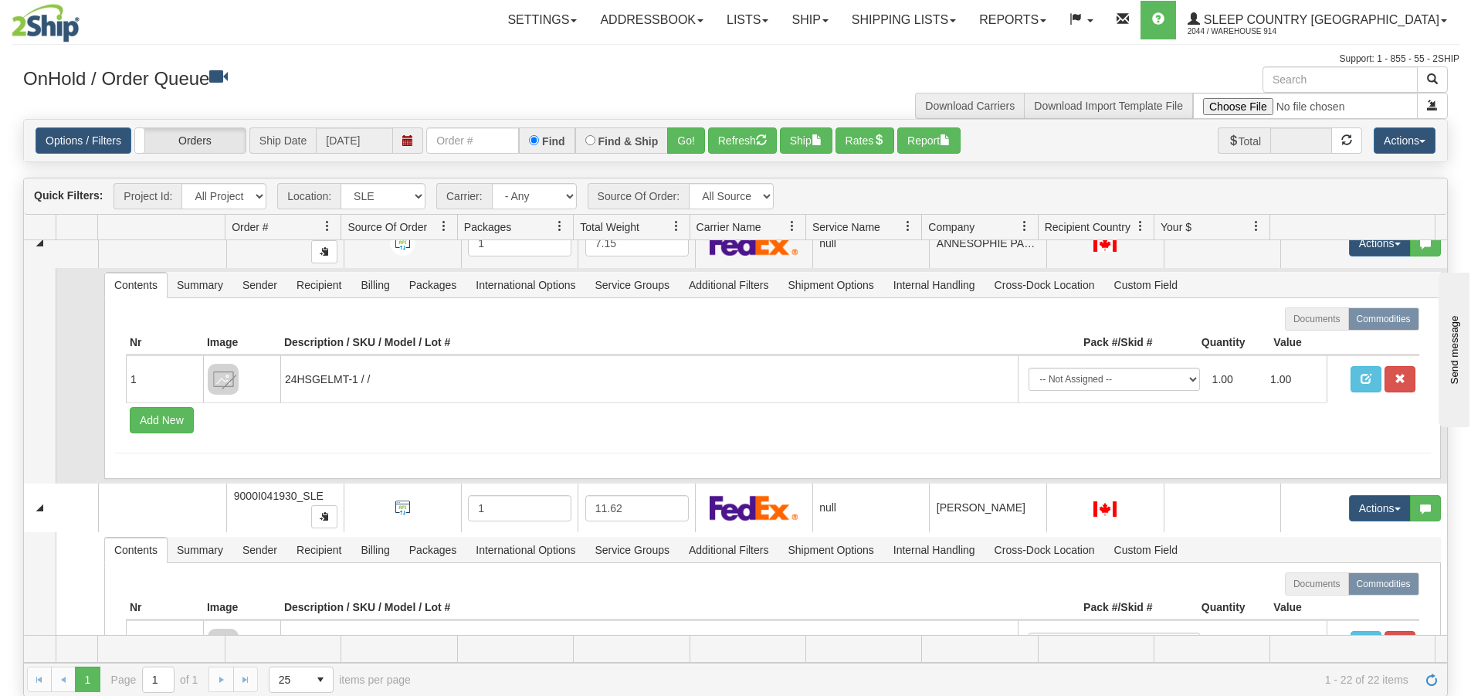
scroll to position [309, 0]
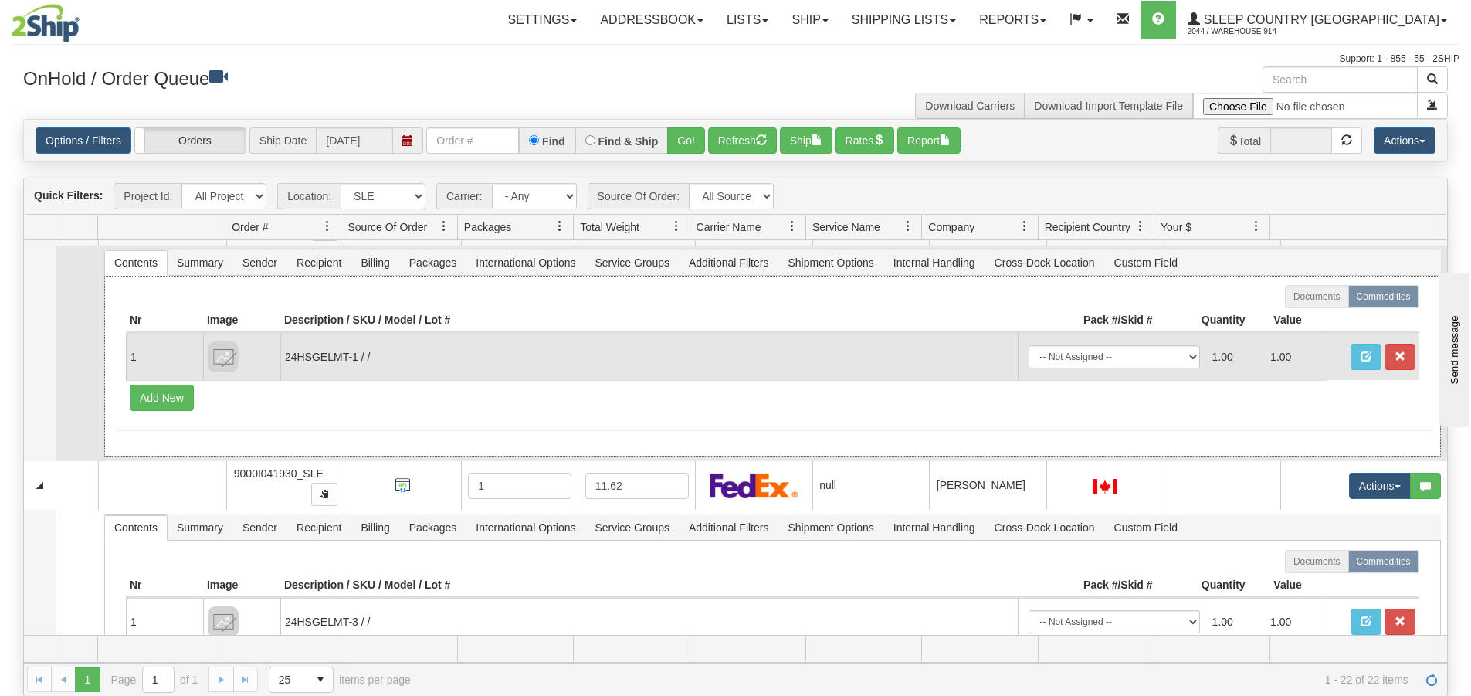
click at [286, 365] on td "24HSGELMT-1 / /" at bounding box center [648, 356] width 737 height 47
drag, startPoint x: 286, startPoint y: 354, endPoint x: 357, endPoint y: 355, distance: 71.0
click at [357, 355] on td "24HSGELMT-1 / /" at bounding box center [648, 356] width 737 height 47
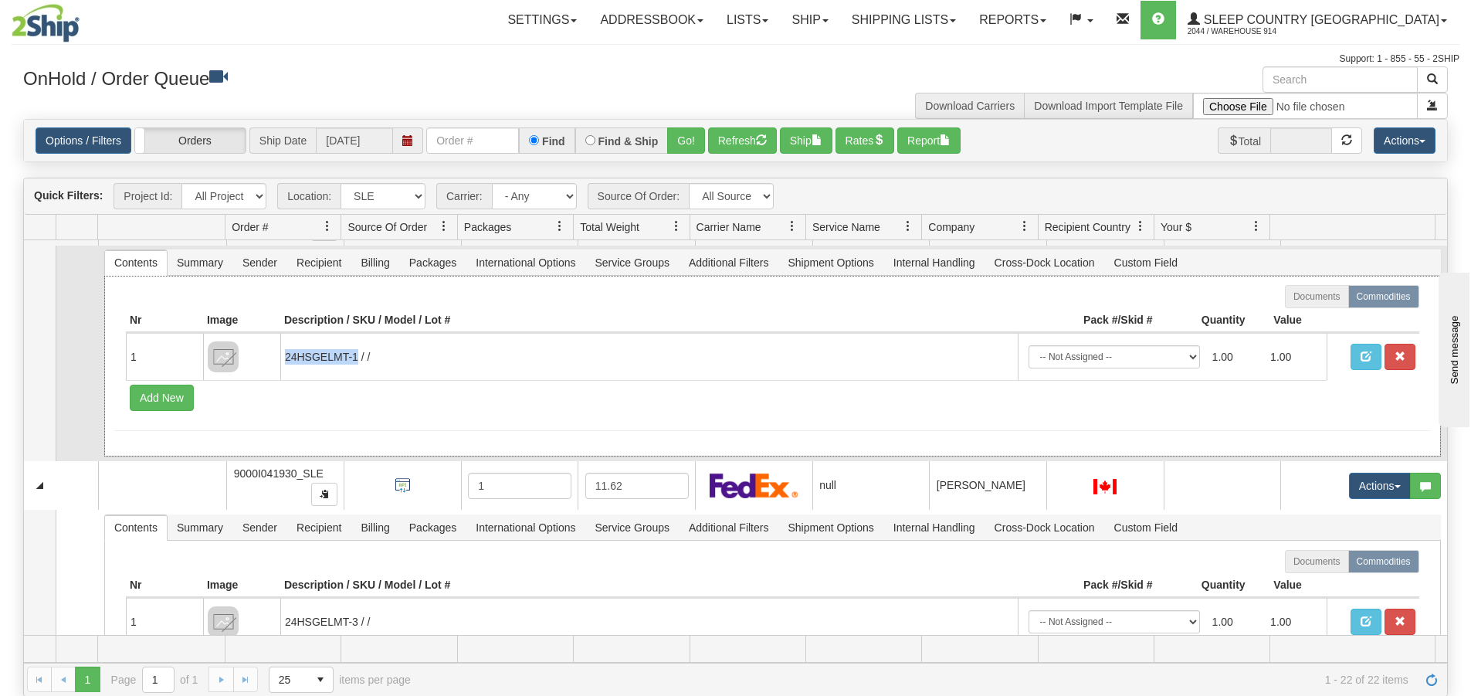
copy td "24HSGELMT-1"
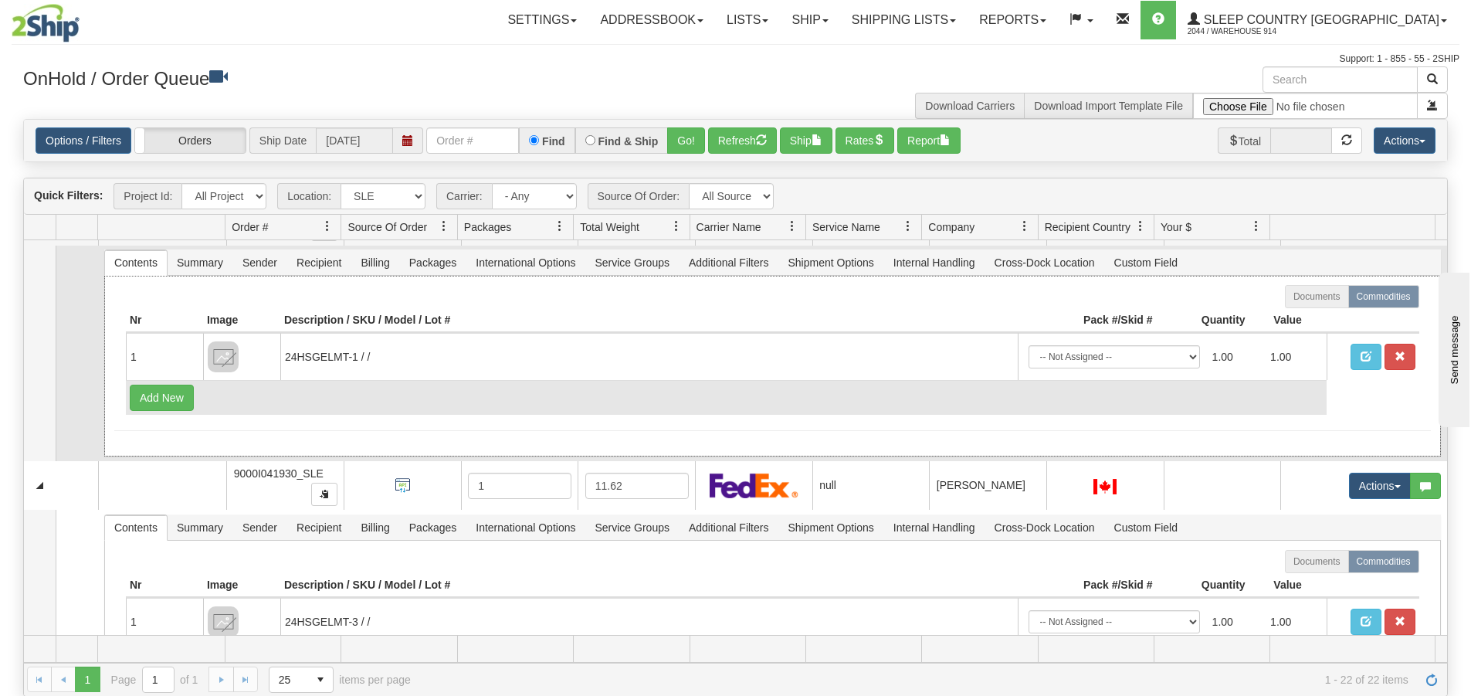
click at [353, 402] on td "Add New" at bounding box center [726, 397] width 1201 height 35
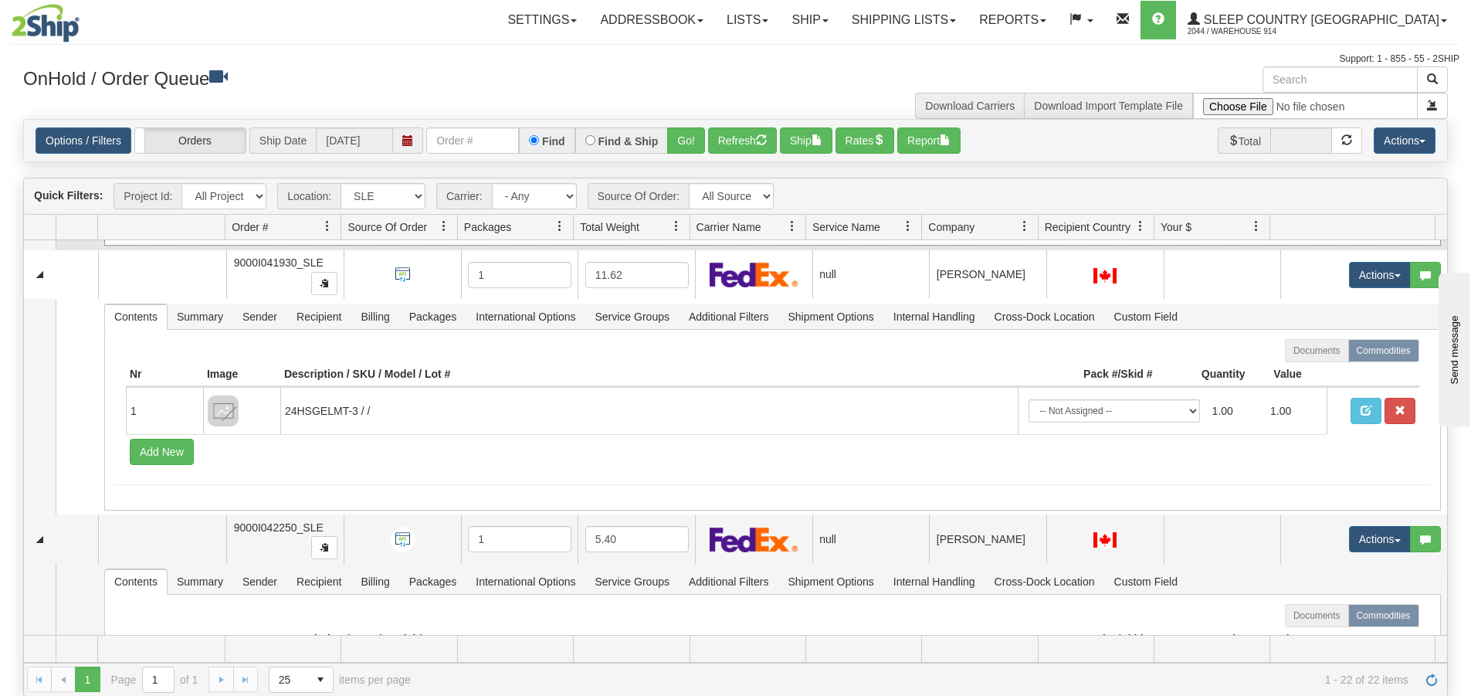
scroll to position [540, 0]
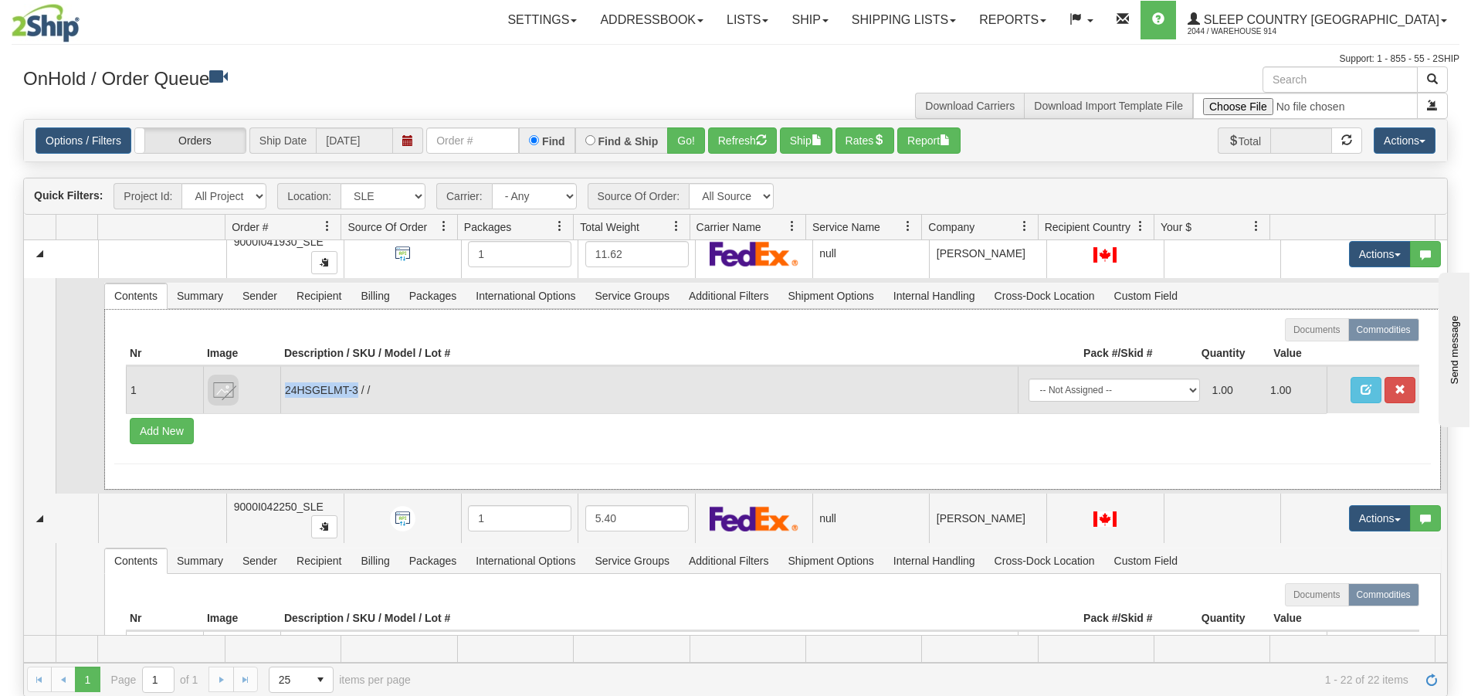
drag, startPoint x: 358, startPoint y: 391, endPoint x: 284, endPoint y: 390, distance: 74.1
click at [285, 391] on td "24HSGELMT-3 / /" at bounding box center [648, 389] width 737 height 47
copy td "24HSGELMT-3"
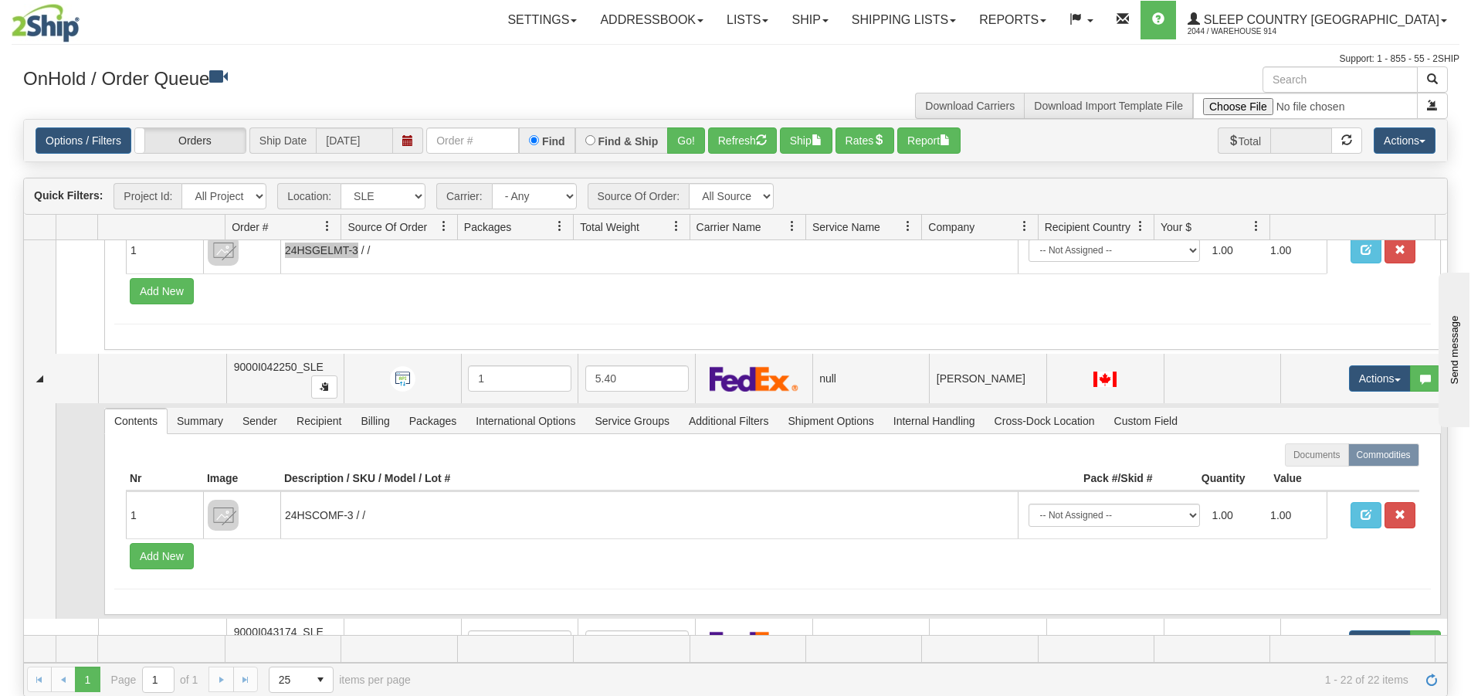
scroll to position [695, 0]
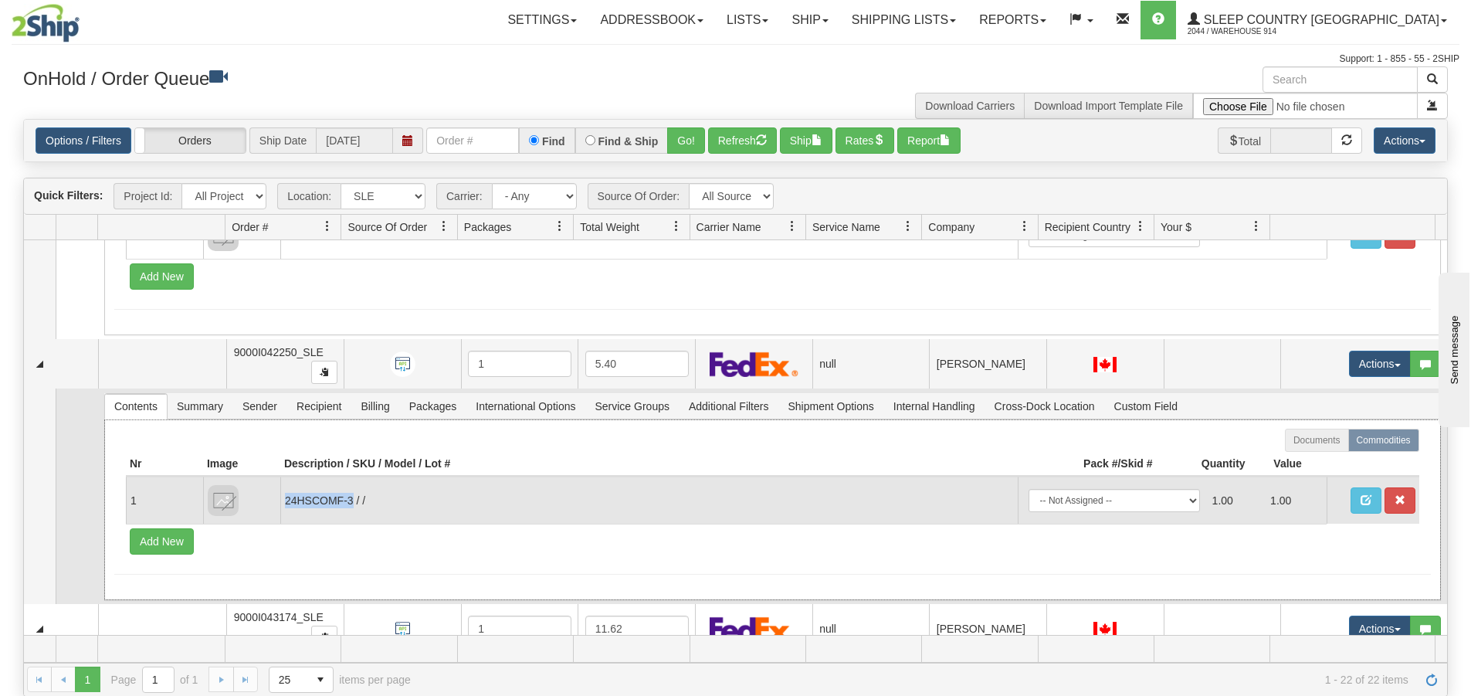
drag, startPoint x: 352, startPoint y: 500, endPoint x: 286, endPoint y: 504, distance: 66.5
click at [286, 504] on td "24HSCOMF-3 / /" at bounding box center [648, 499] width 737 height 47
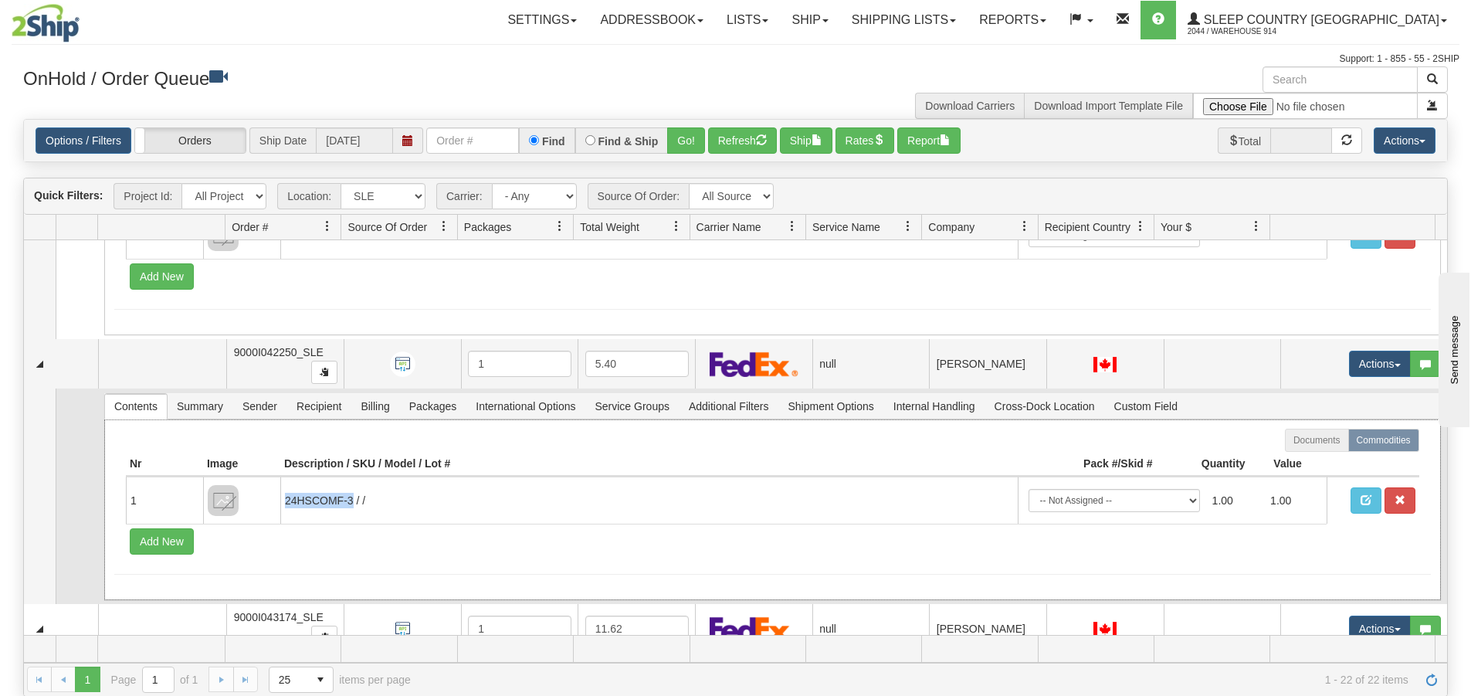
copy td "24HSCOMF-3"
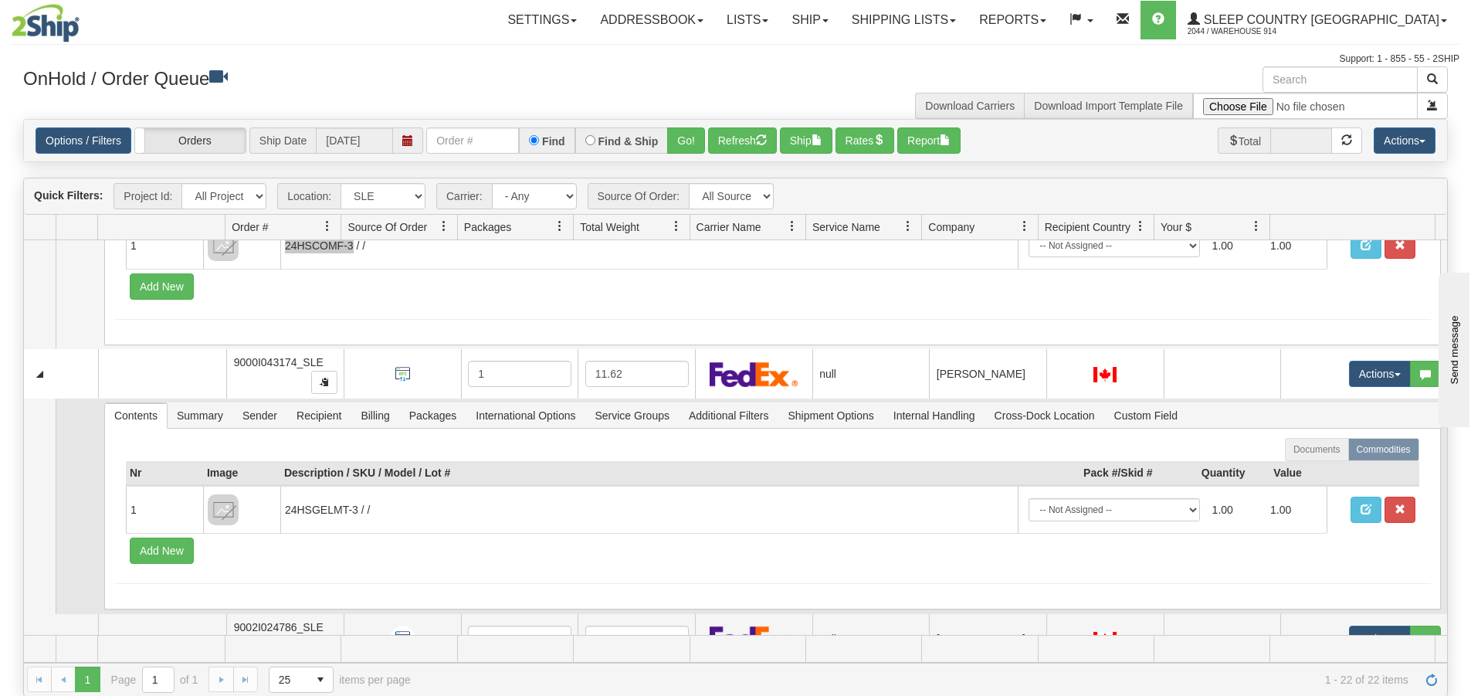
scroll to position [1004, 0]
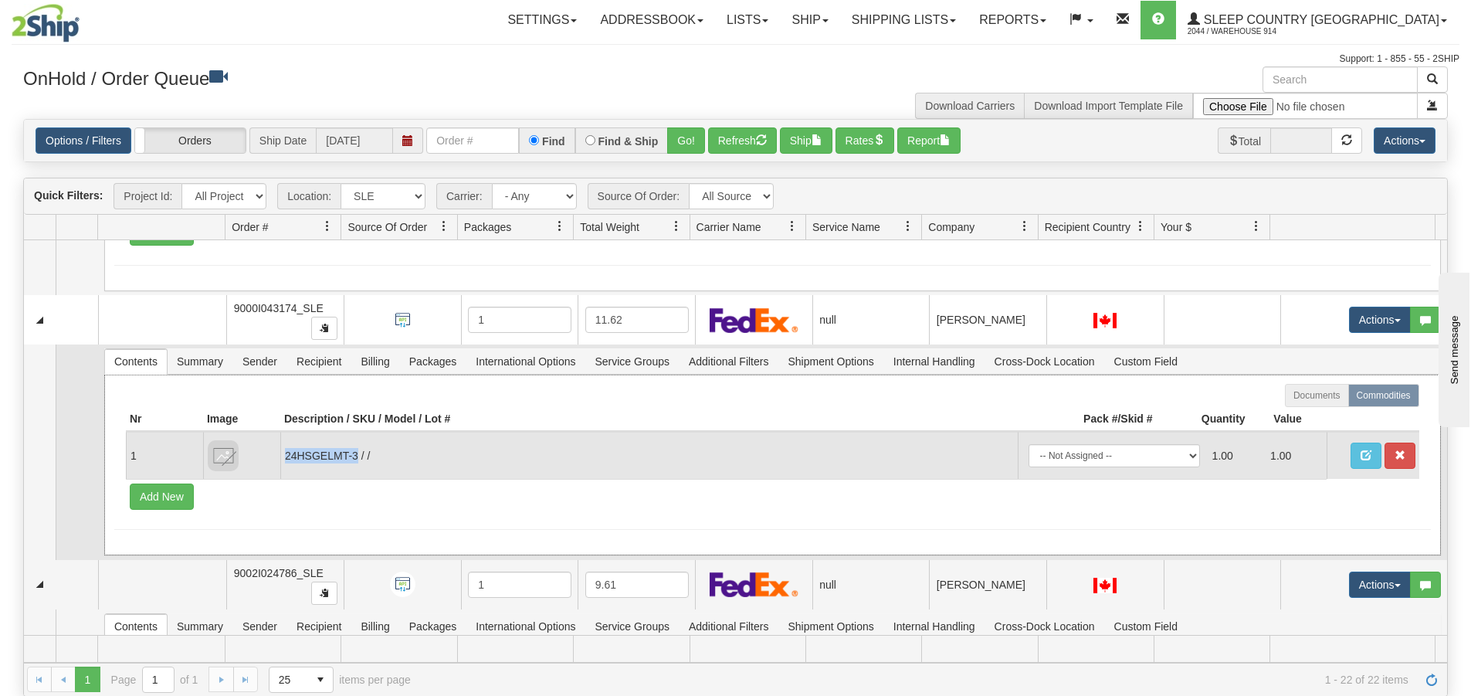
drag, startPoint x: 357, startPoint y: 453, endPoint x: 280, endPoint y: 458, distance: 76.6
click at [280, 458] on td "24HSGELMT-3 / /" at bounding box center [648, 455] width 737 height 47
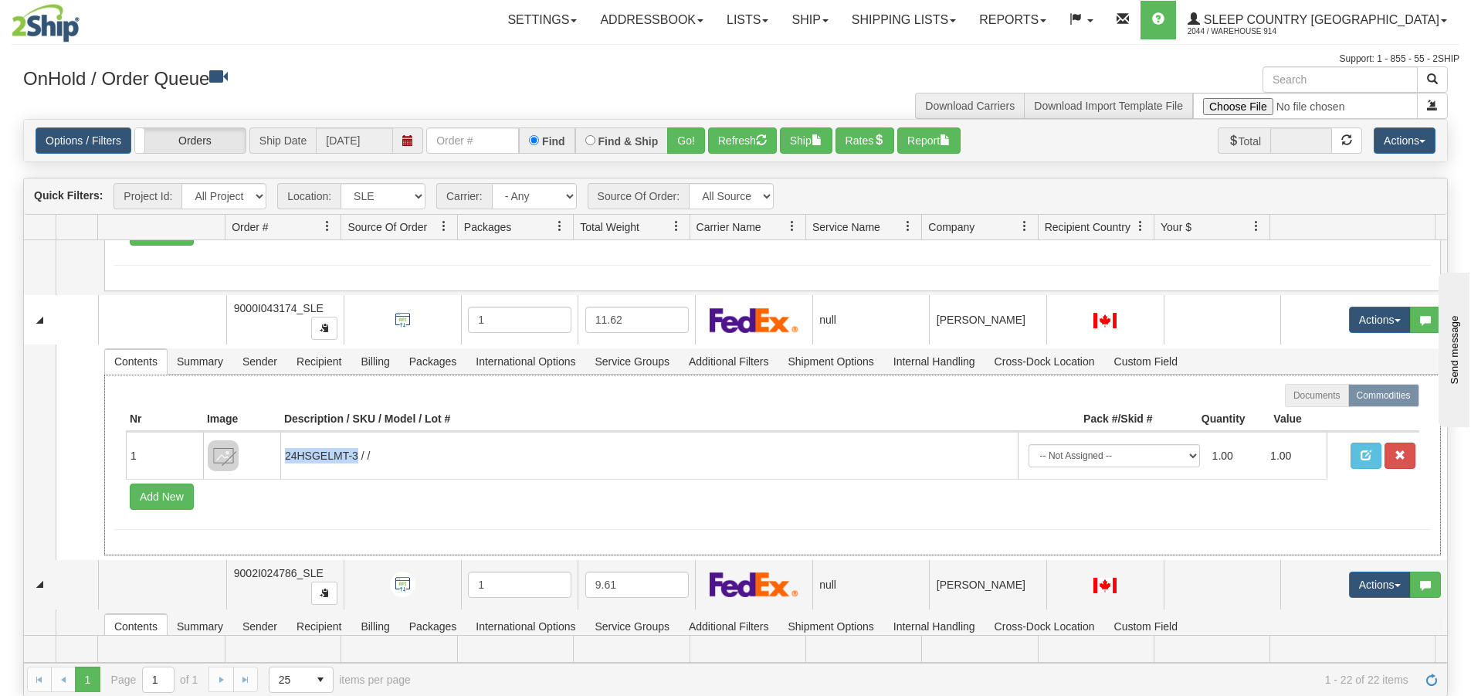
copy td "24HSGELMT-3"
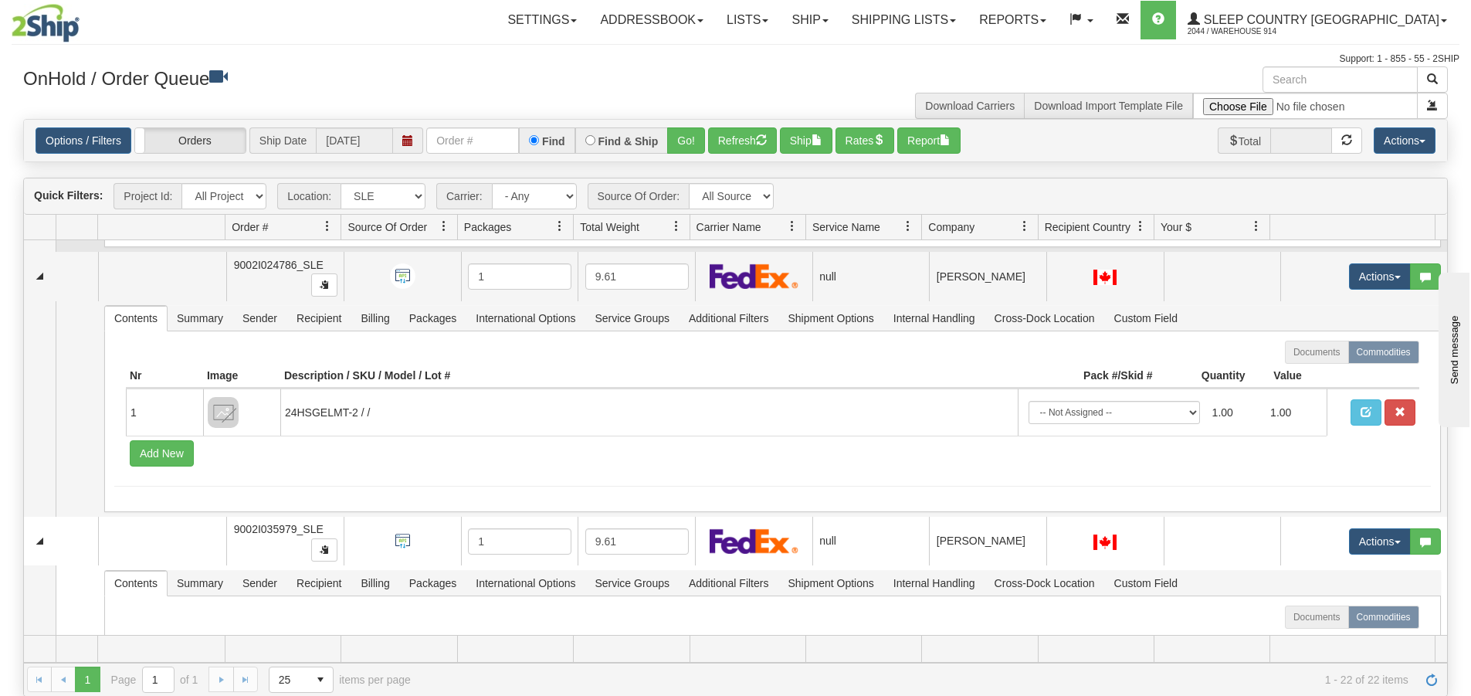
scroll to position [1313, 0]
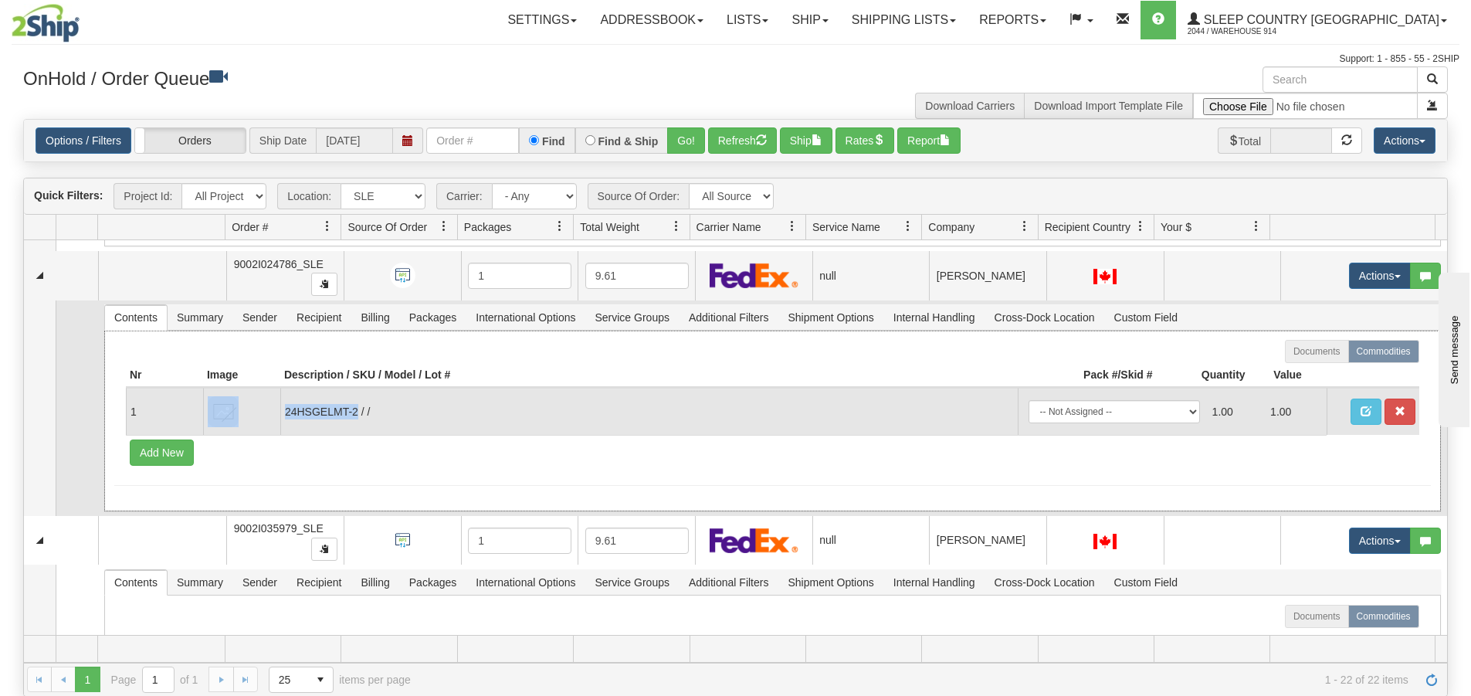
drag, startPoint x: 356, startPoint y: 410, endPoint x: 279, endPoint y: 414, distance: 77.3
click at [279, 414] on tr "1 24HSGELMT-2 / / -- Not Assigned -- Package 1 1.00 1.00" at bounding box center [772, 411] width 1293 height 47
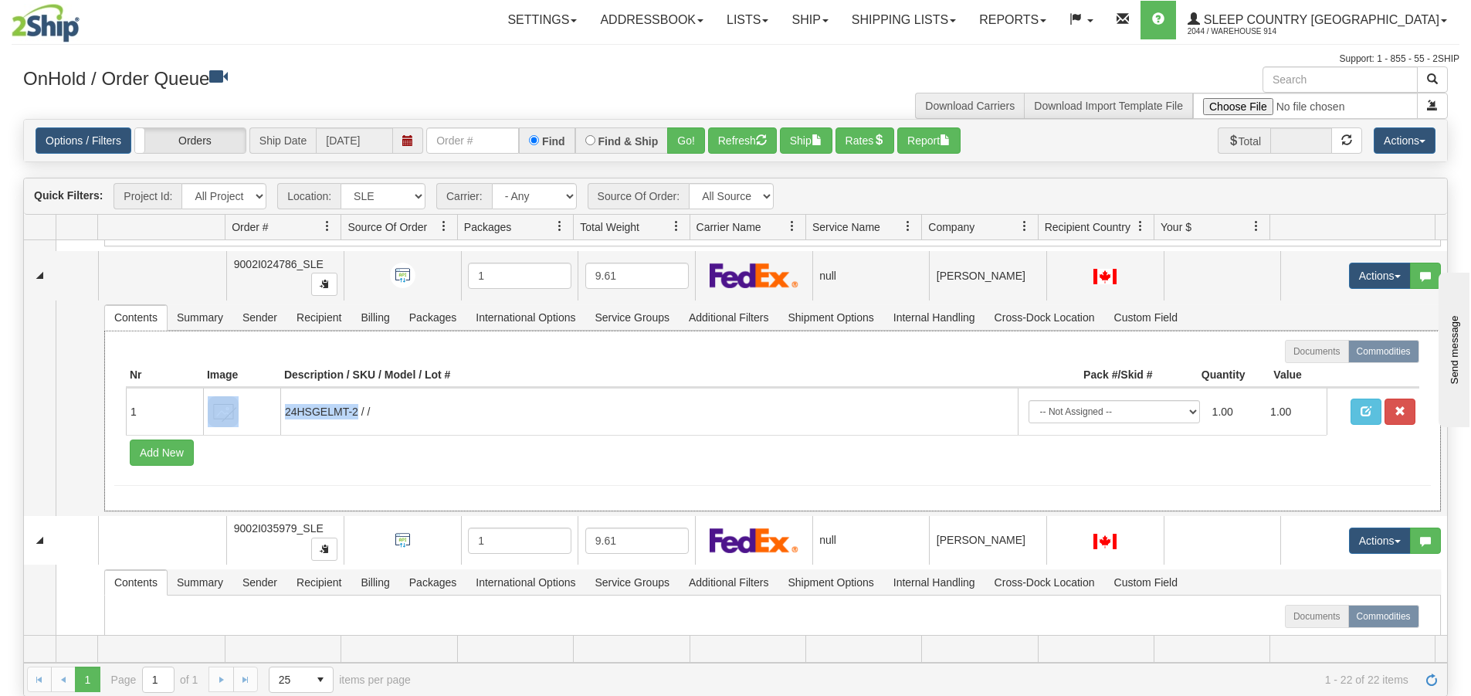
copy tr "24HSGELMT-2"
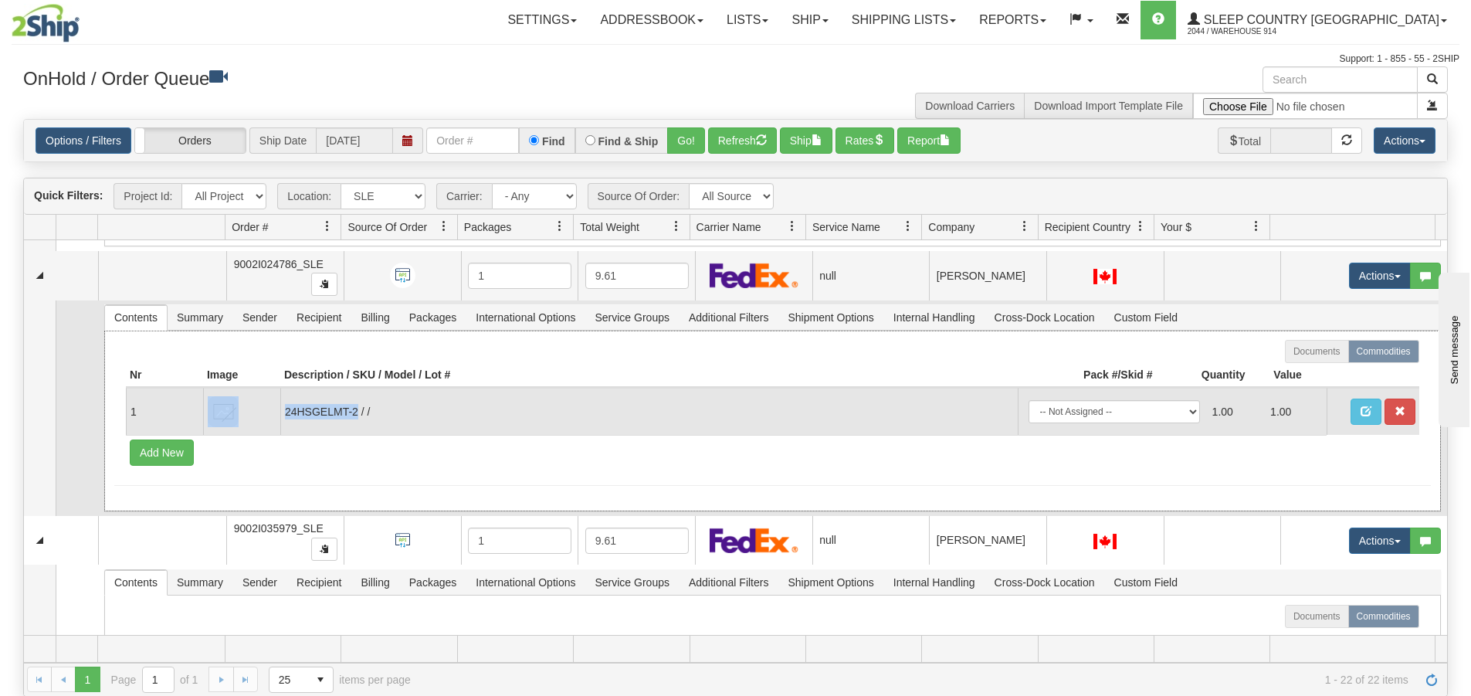
drag, startPoint x: 328, startPoint y: 404, endPoint x: 320, endPoint y: 409, distance: 10.1
copy tr "24HSGELMT-2"
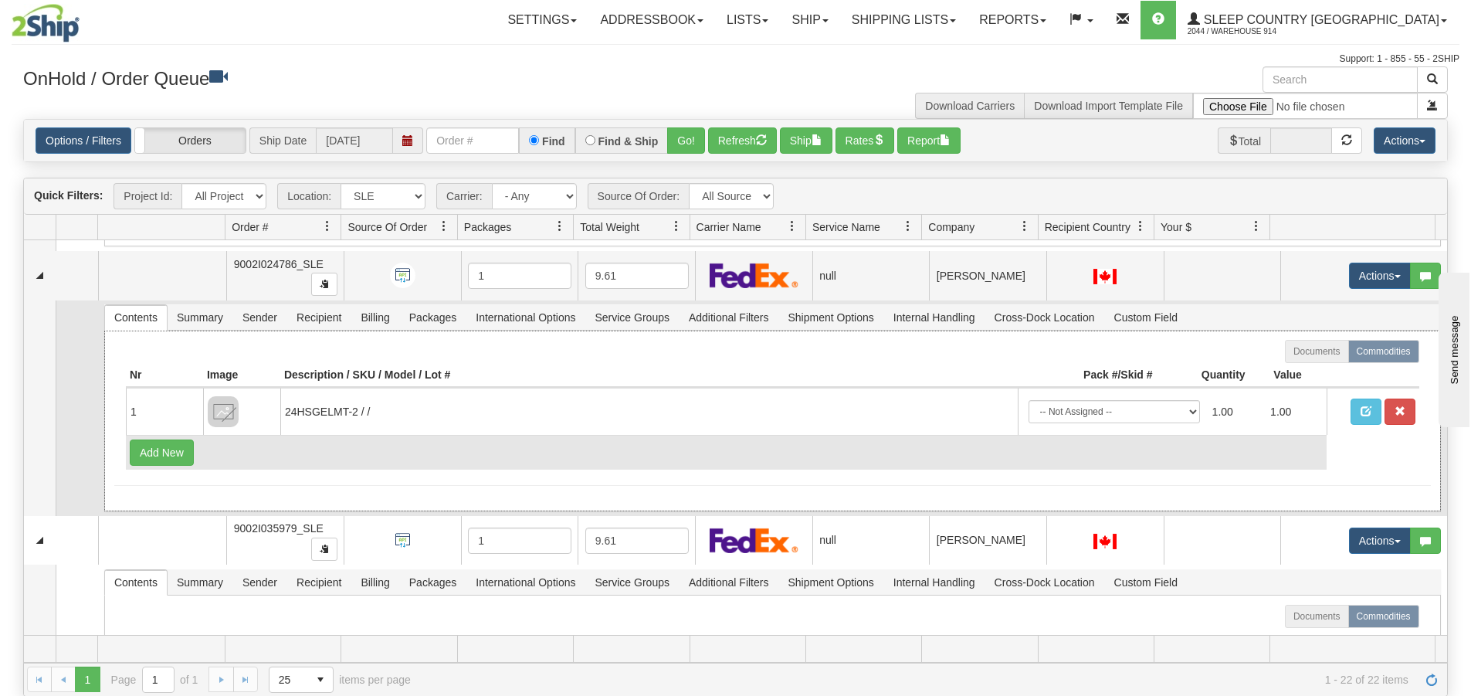
click at [543, 442] on td "Add New" at bounding box center [726, 452] width 1201 height 35
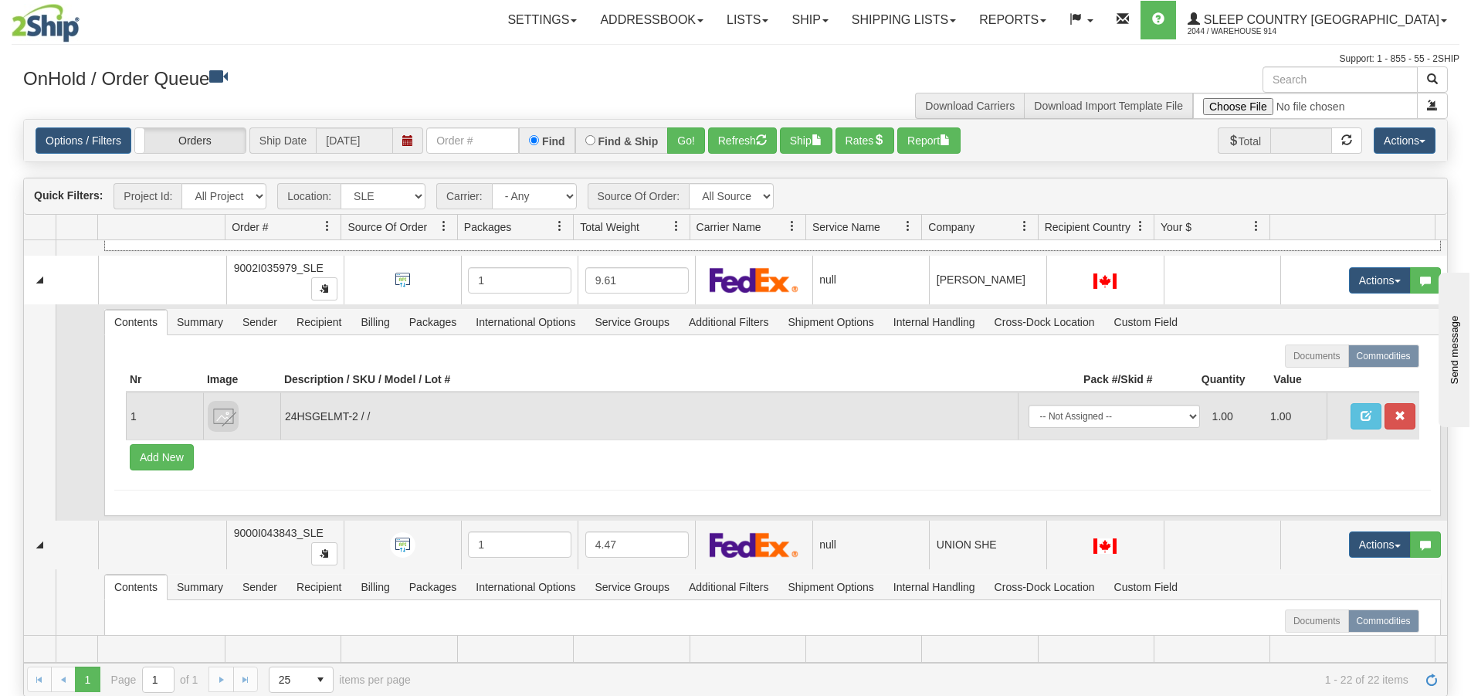
scroll to position [1621, 0]
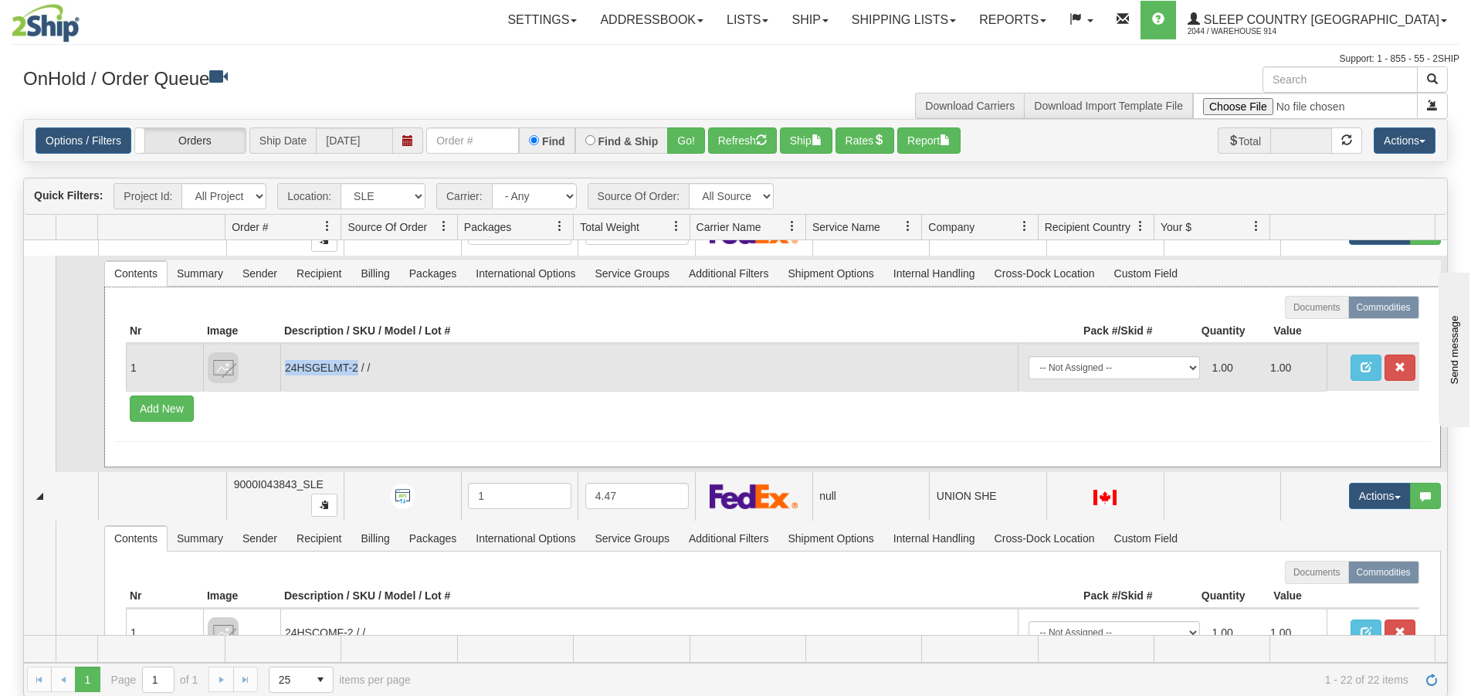
drag, startPoint x: 358, startPoint y: 370, endPoint x: 283, endPoint y: 376, distance: 75.1
click at [283, 376] on td "24HSGELMT-2 / /" at bounding box center [648, 367] width 737 height 47
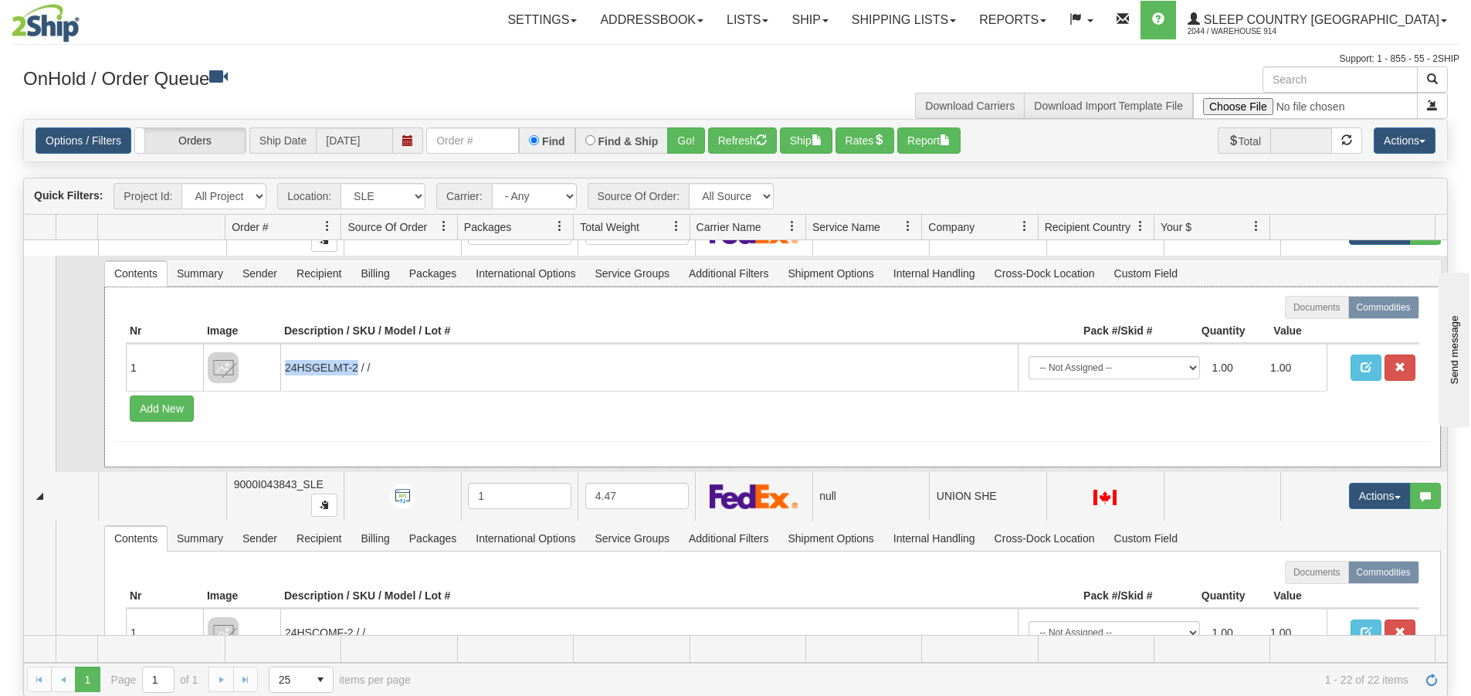
copy td "24HSGELMT-2"
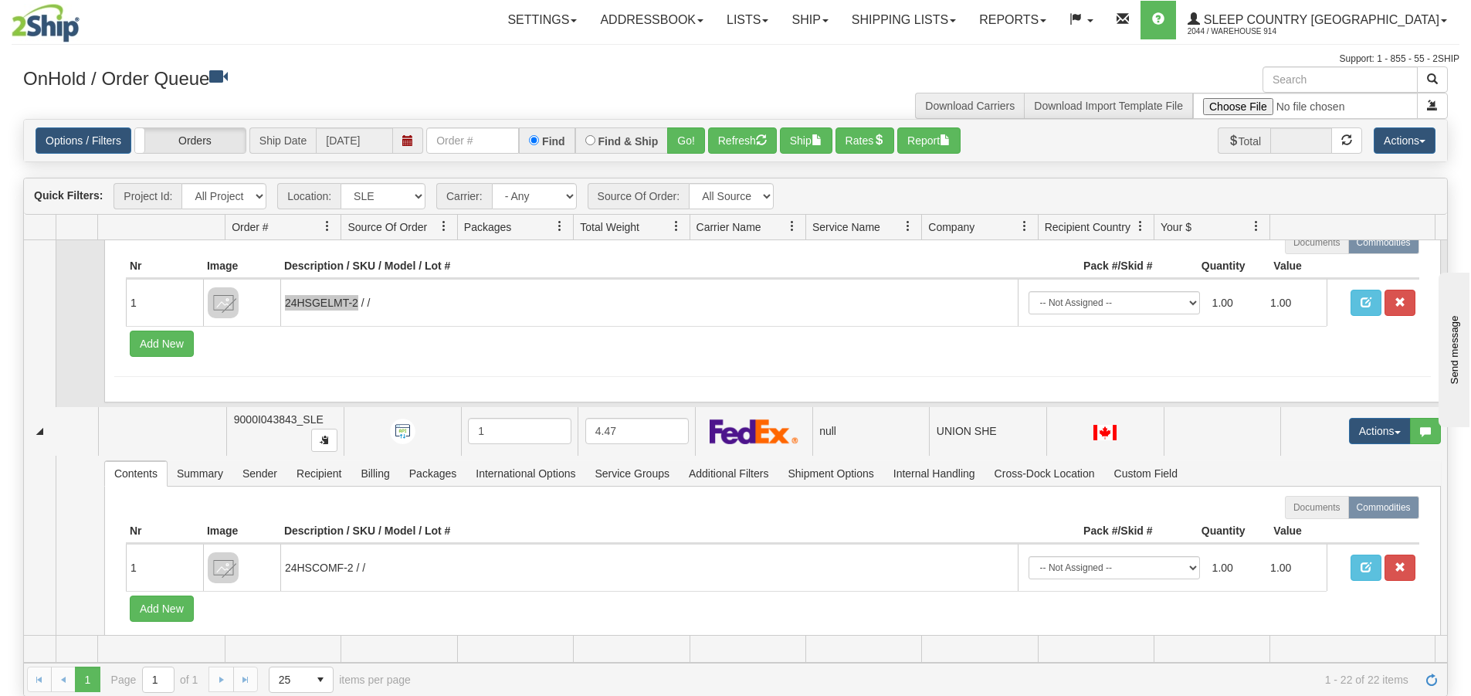
scroll to position [1776, 0]
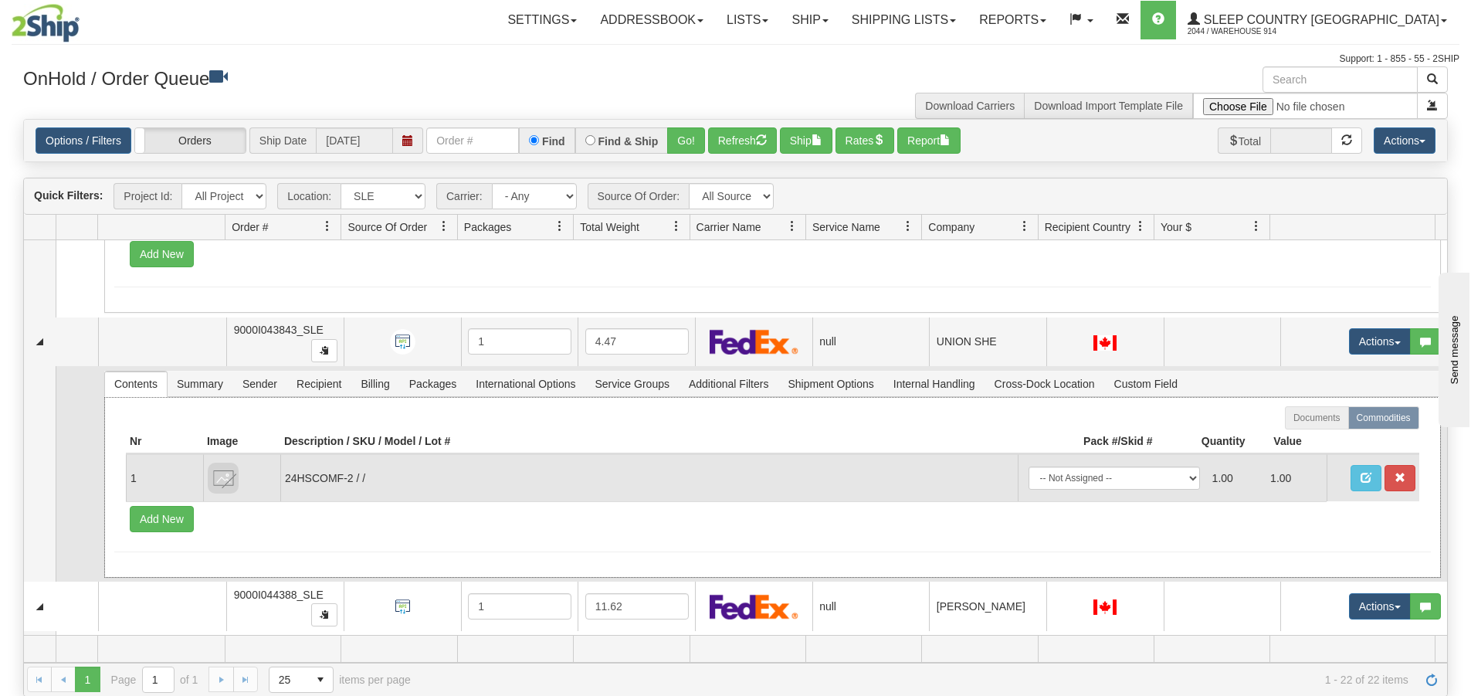
click at [285, 479] on td "24HSCOMF-2 / /" at bounding box center [648, 477] width 737 height 47
drag, startPoint x: 283, startPoint y: 479, endPoint x: 351, endPoint y: 473, distance: 68.2
click at [351, 473] on td "24HSCOMF-2 / /" at bounding box center [648, 477] width 737 height 47
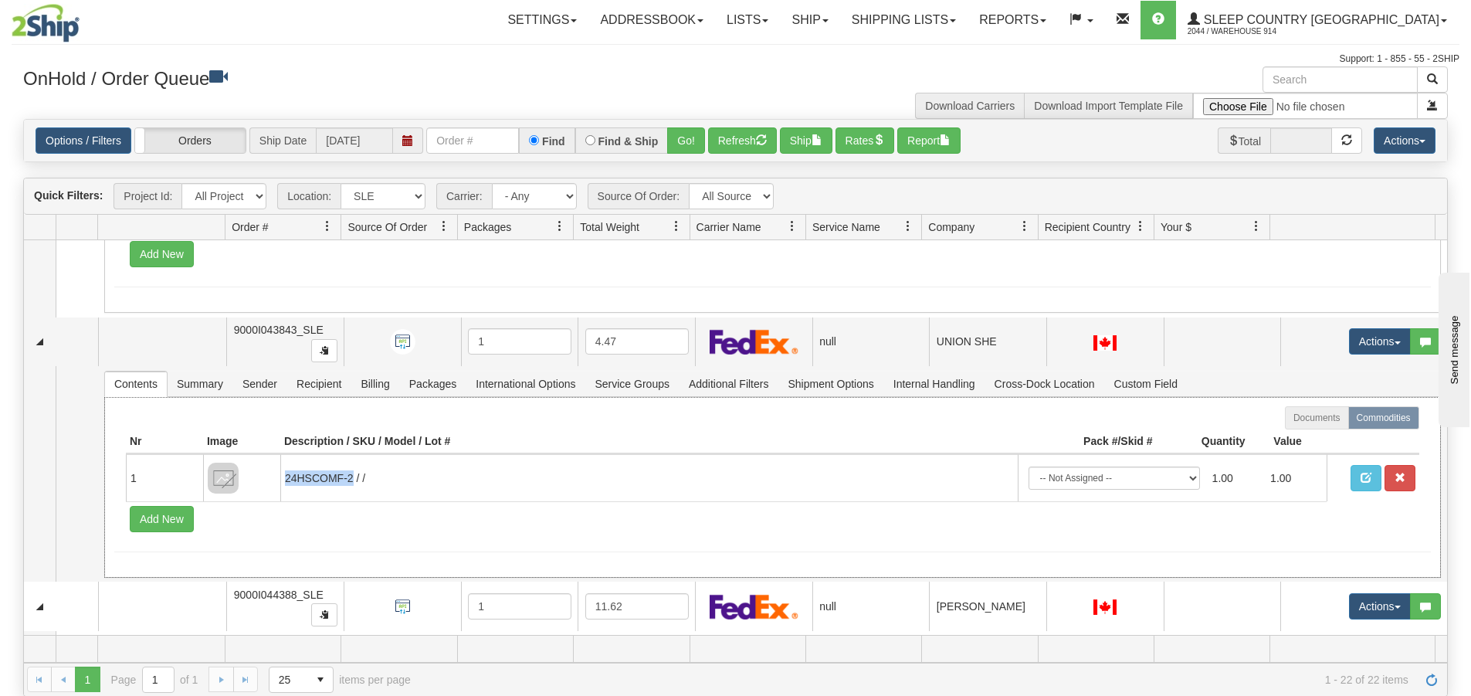
copy td "24HSCOMF-2"
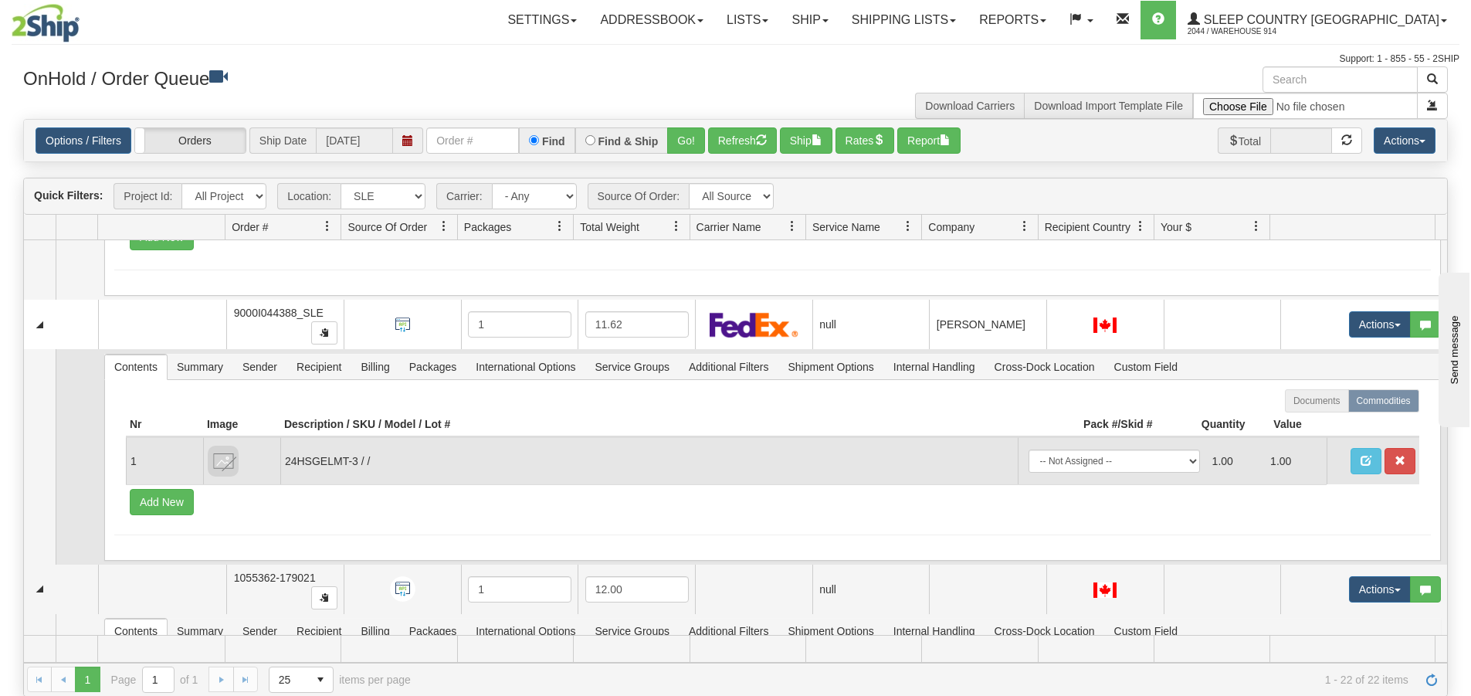
scroll to position [2085, 0]
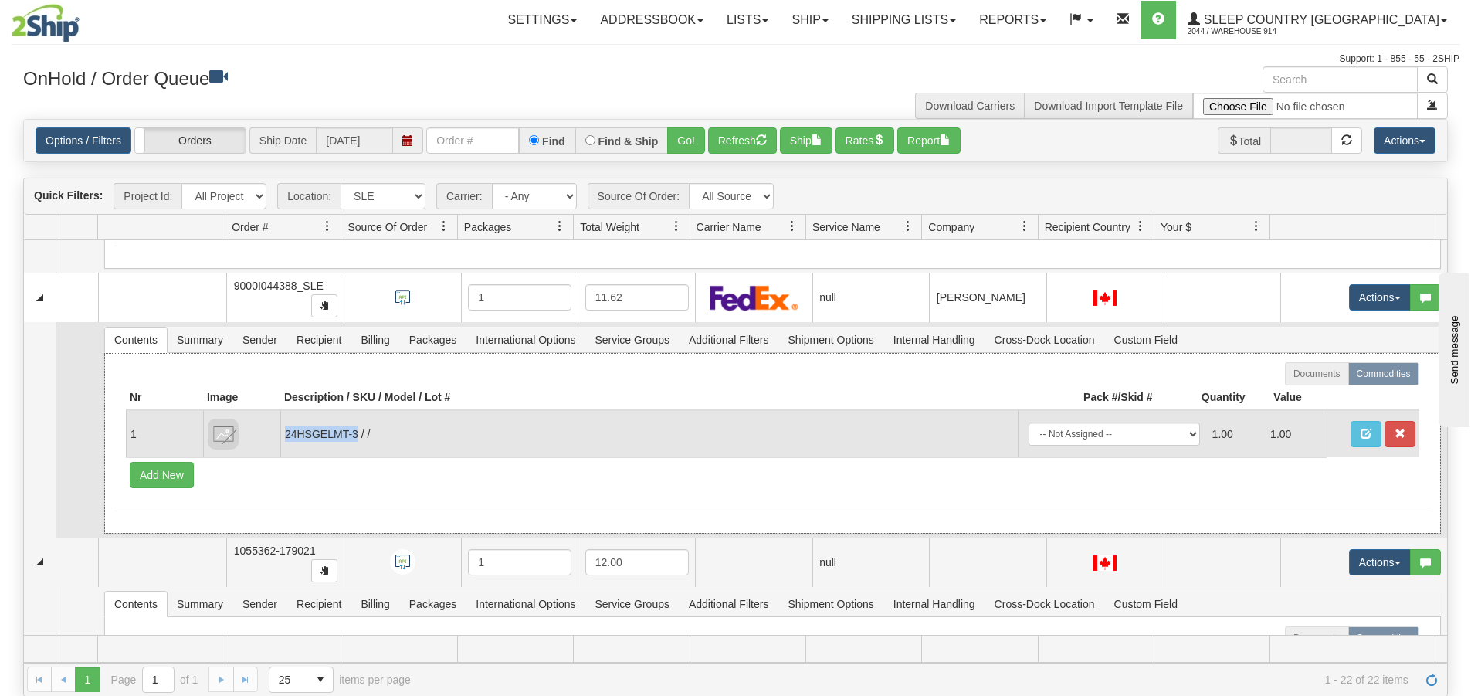
drag, startPoint x: 357, startPoint y: 435, endPoint x: 283, endPoint y: 442, distance: 74.4
click at [283, 442] on td "24HSGELMT-3 / /" at bounding box center [648, 433] width 737 height 47
click at [558, 451] on td "24HSGELMT-3 / /" at bounding box center [648, 433] width 737 height 47
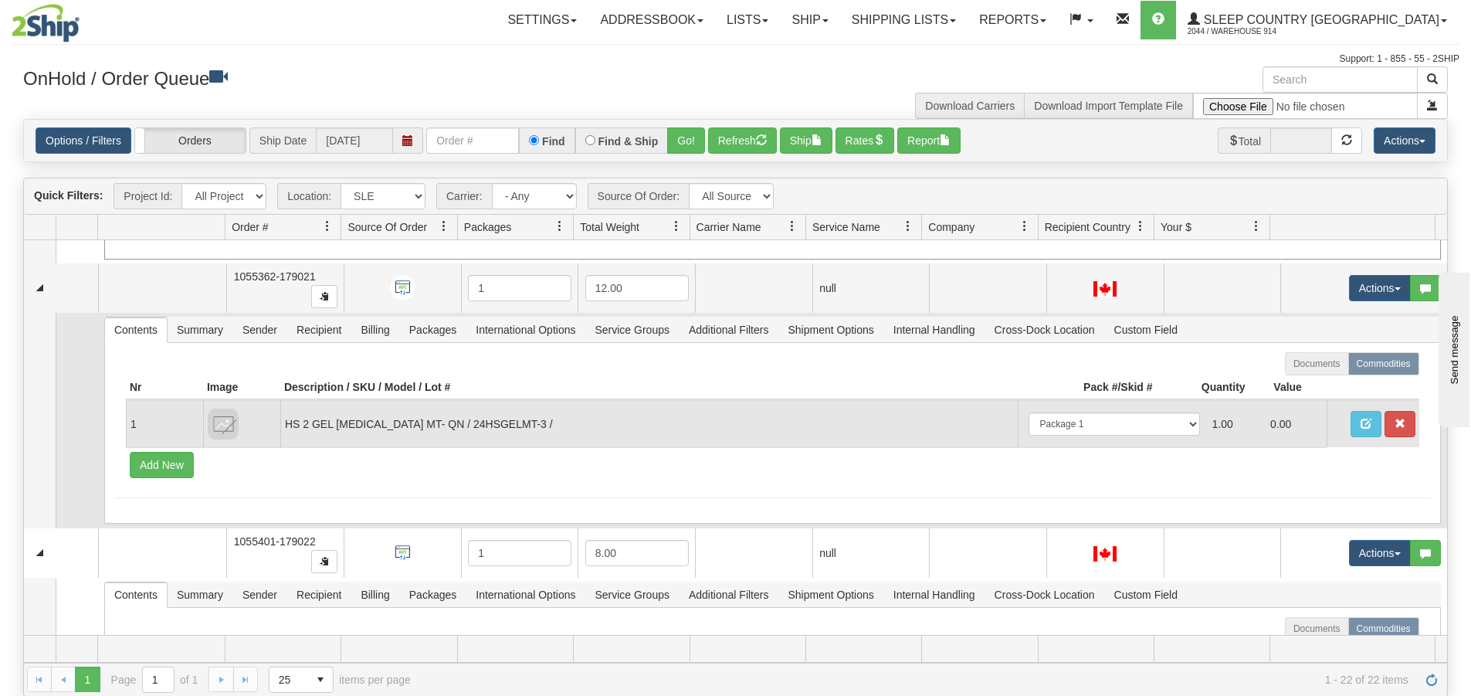
scroll to position [2393, 0]
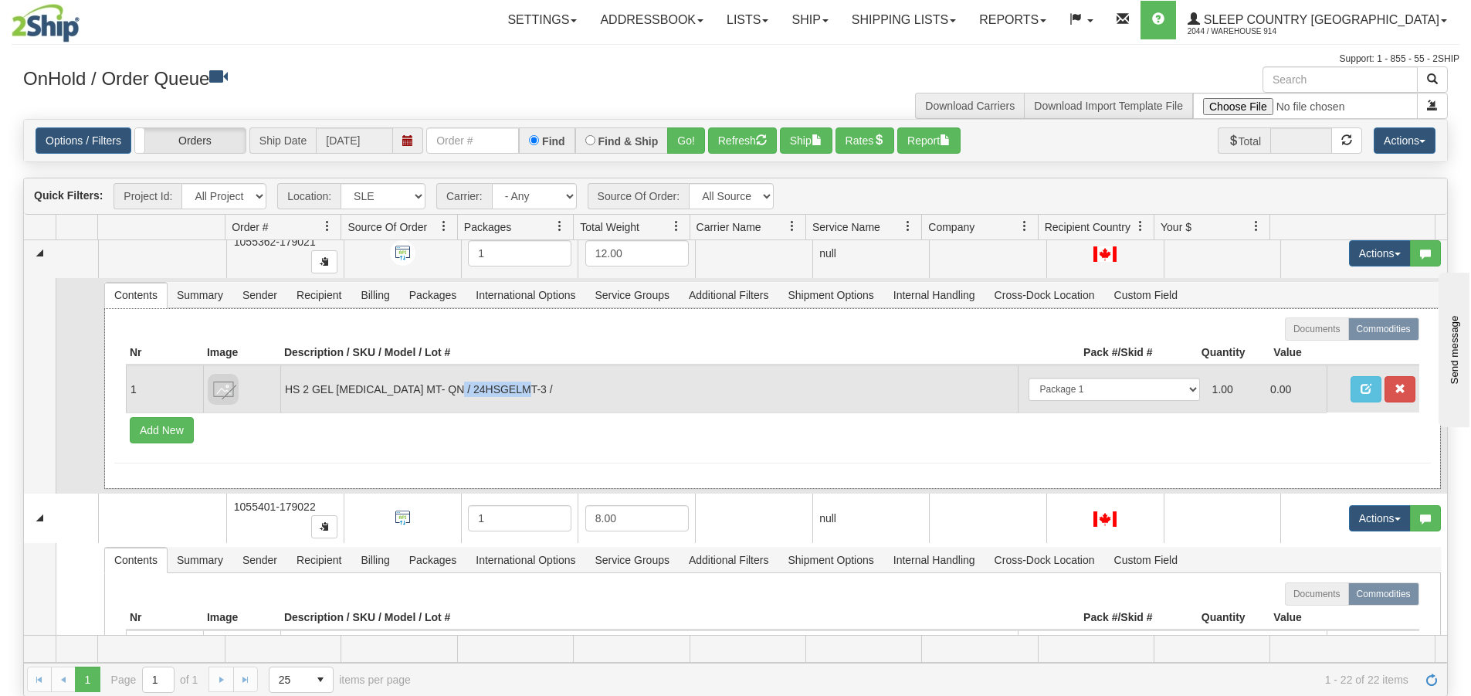
drag, startPoint x: 469, startPoint y: 391, endPoint x: 540, endPoint y: 398, distance: 71.3
click at [540, 398] on td "HS 2 GEL [MEDICAL_DATA] MT- QN / 24HSGELMT-3 /" at bounding box center [648, 388] width 737 height 47
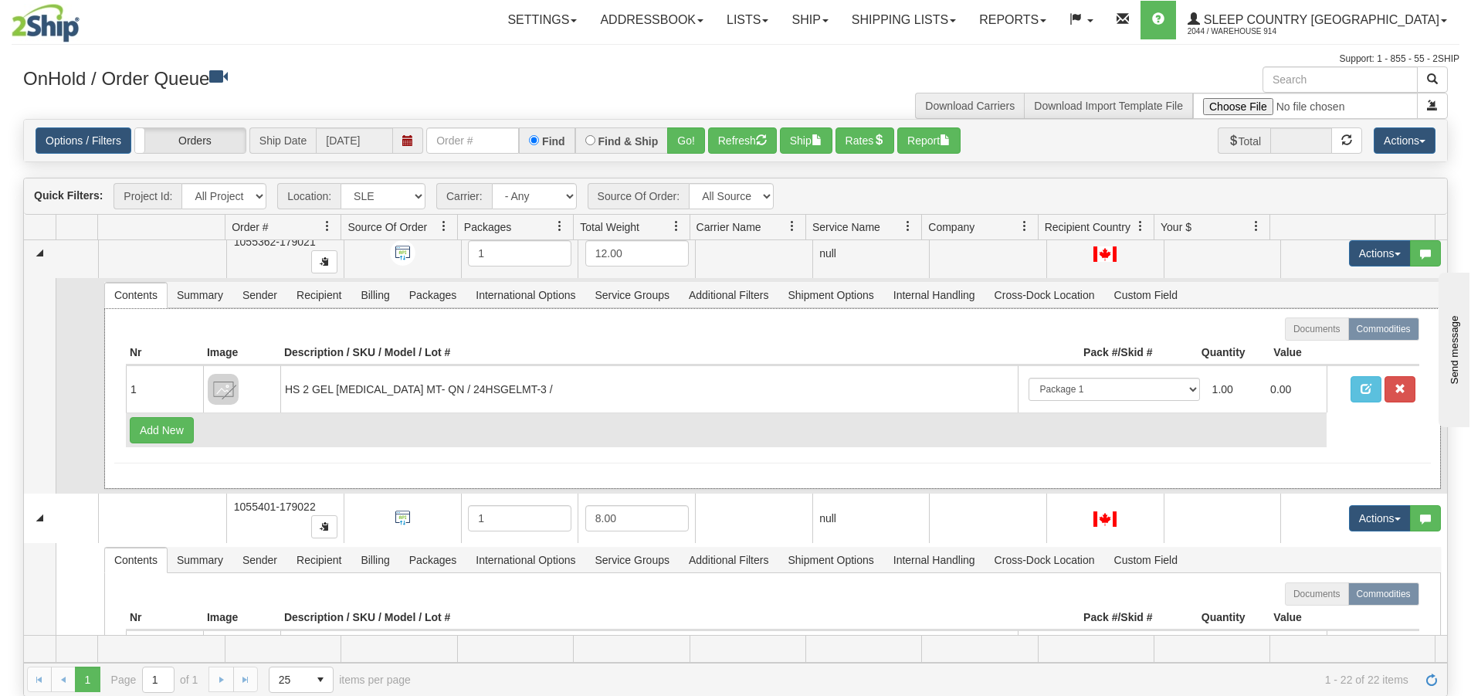
click at [457, 440] on td "Add New" at bounding box center [726, 429] width 1201 height 35
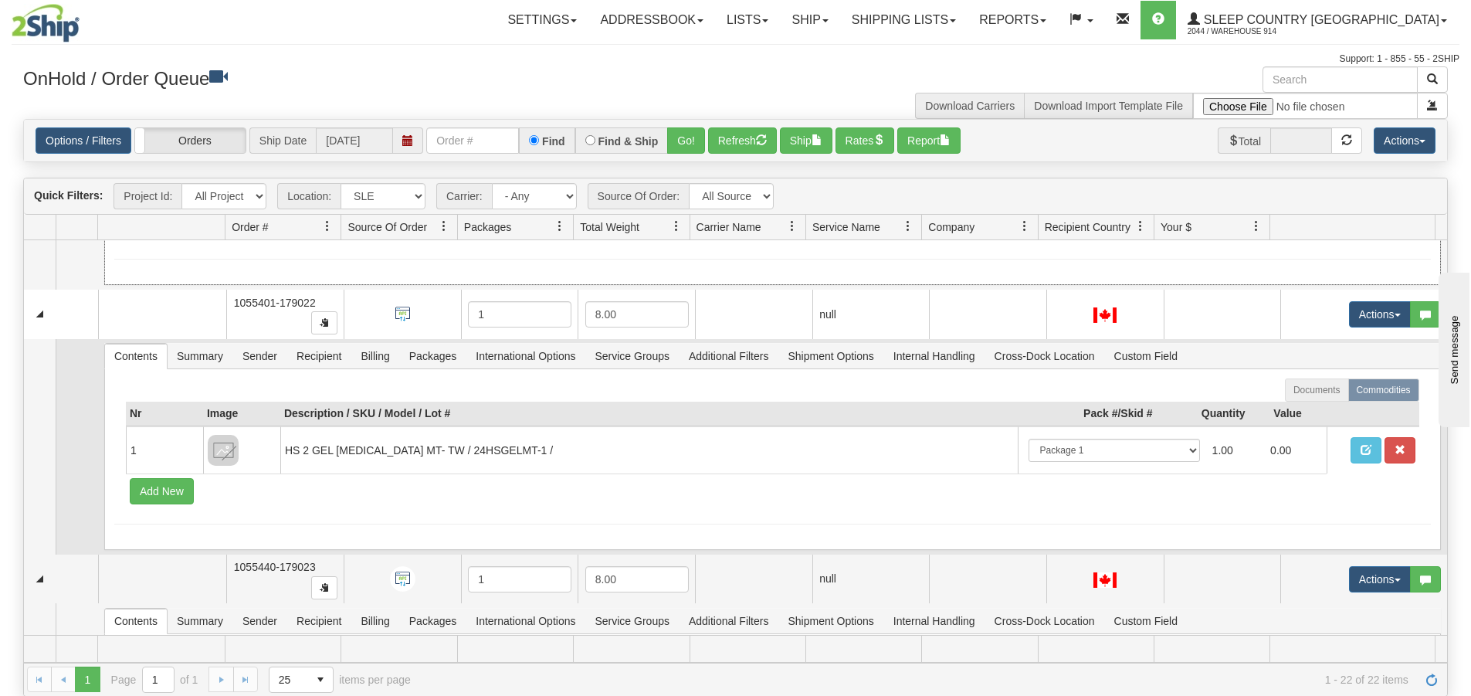
scroll to position [2625, 0]
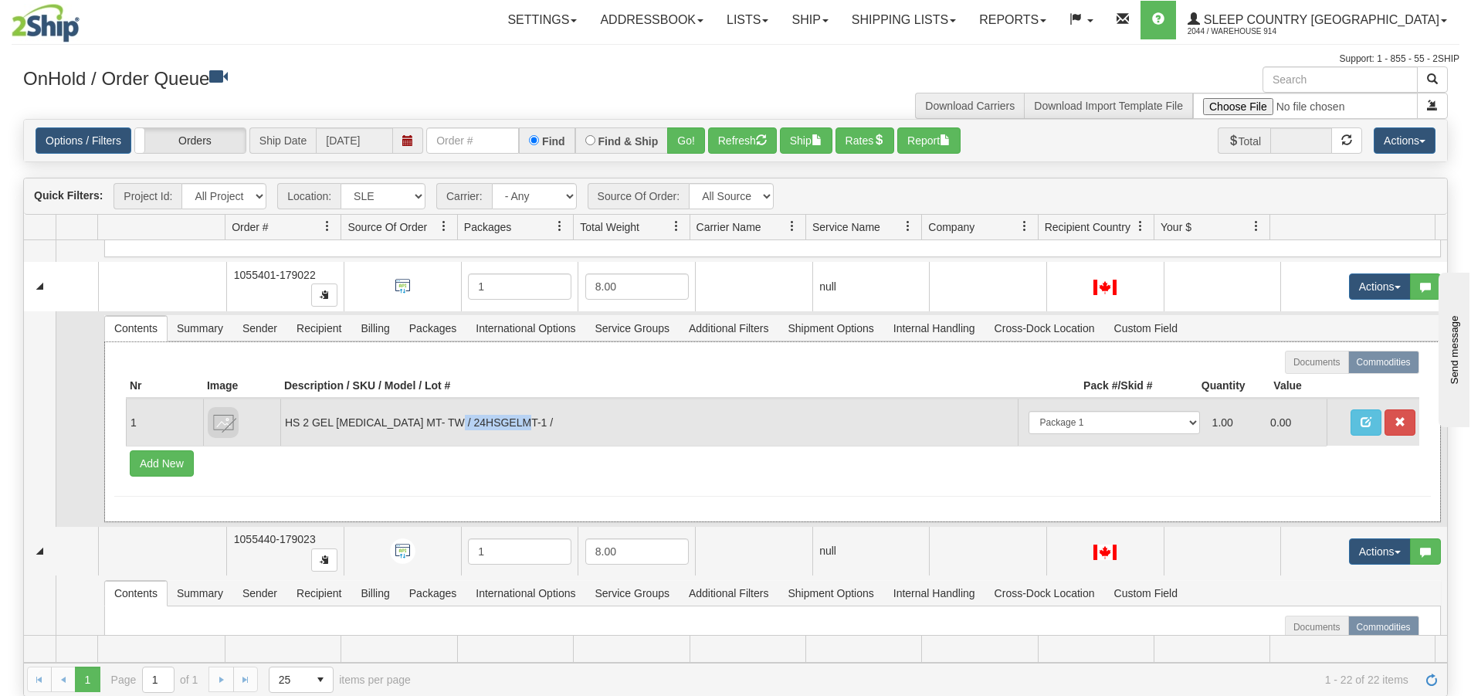
drag, startPoint x: 469, startPoint y: 421, endPoint x: 540, endPoint y: 429, distance: 70.7
click at [540, 429] on td "HS 2 GEL [MEDICAL_DATA] MT- TW / 24HSGELMT-1 /" at bounding box center [648, 421] width 737 height 47
click at [554, 425] on td "HS 2 GEL [MEDICAL_DATA] MT- TW / 24HSGELMT-1 /" at bounding box center [648, 421] width 737 height 47
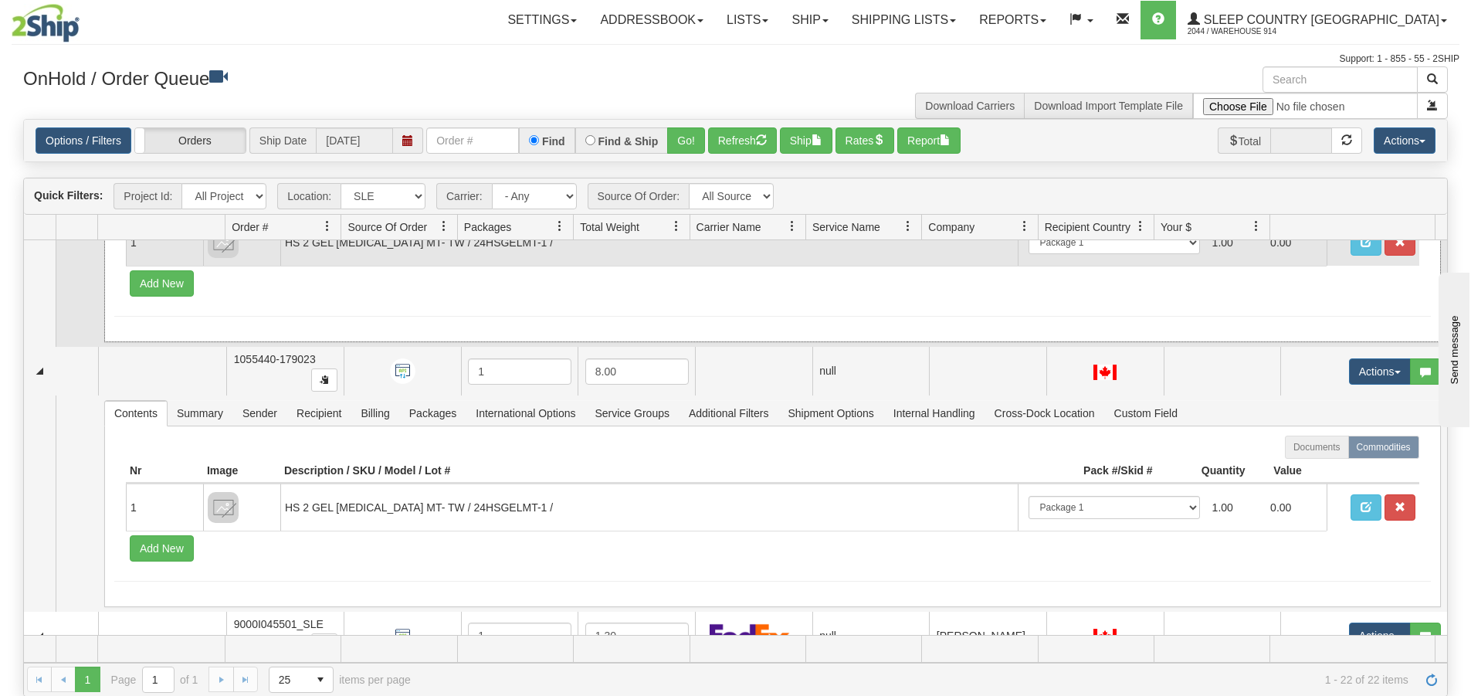
scroll to position [2857, 0]
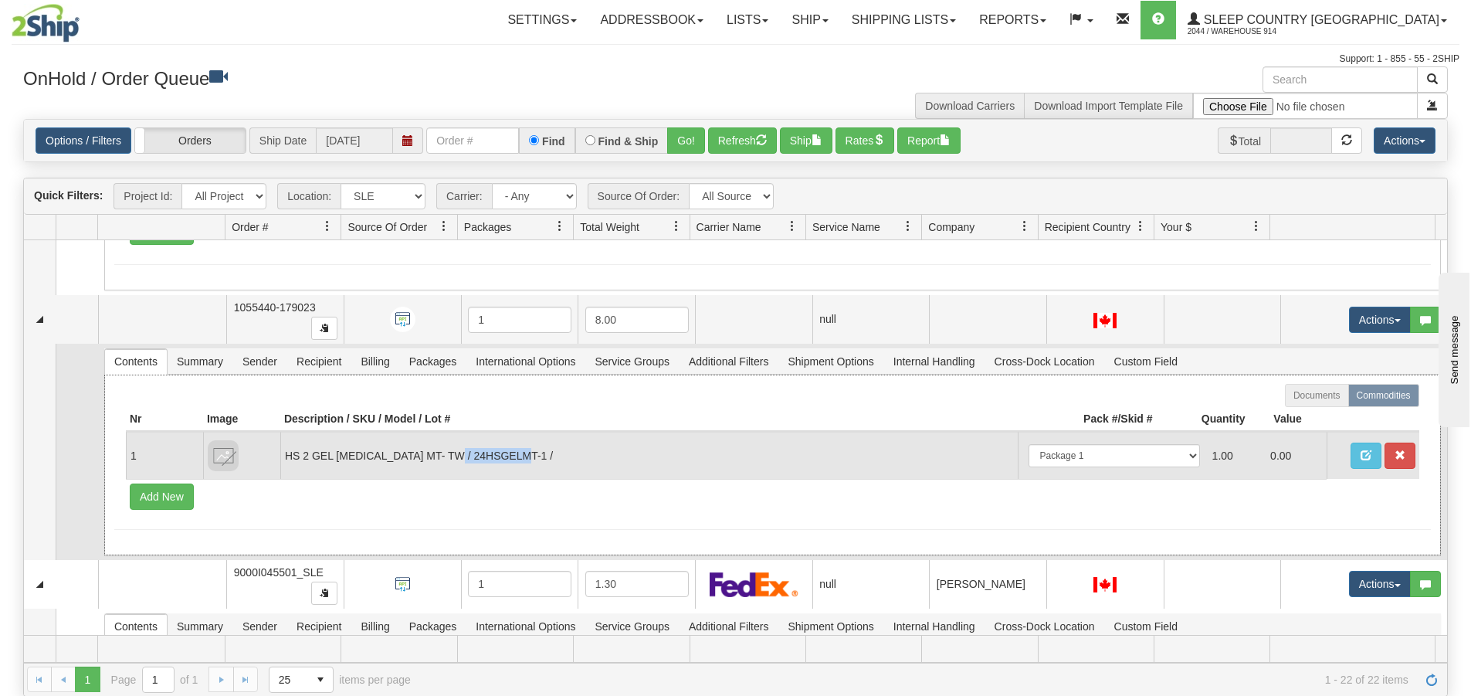
drag, startPoint x: 469, startPoint y: 458, endPoint x: 539, endPoint y: 454, distance: 69.6
click at [539, 454] on td "HS 2 GEL [MEDICAL_DATA] MT- TW / 24HSGELMT-1 /" at bounding box center [648, 455] width 737 height 47
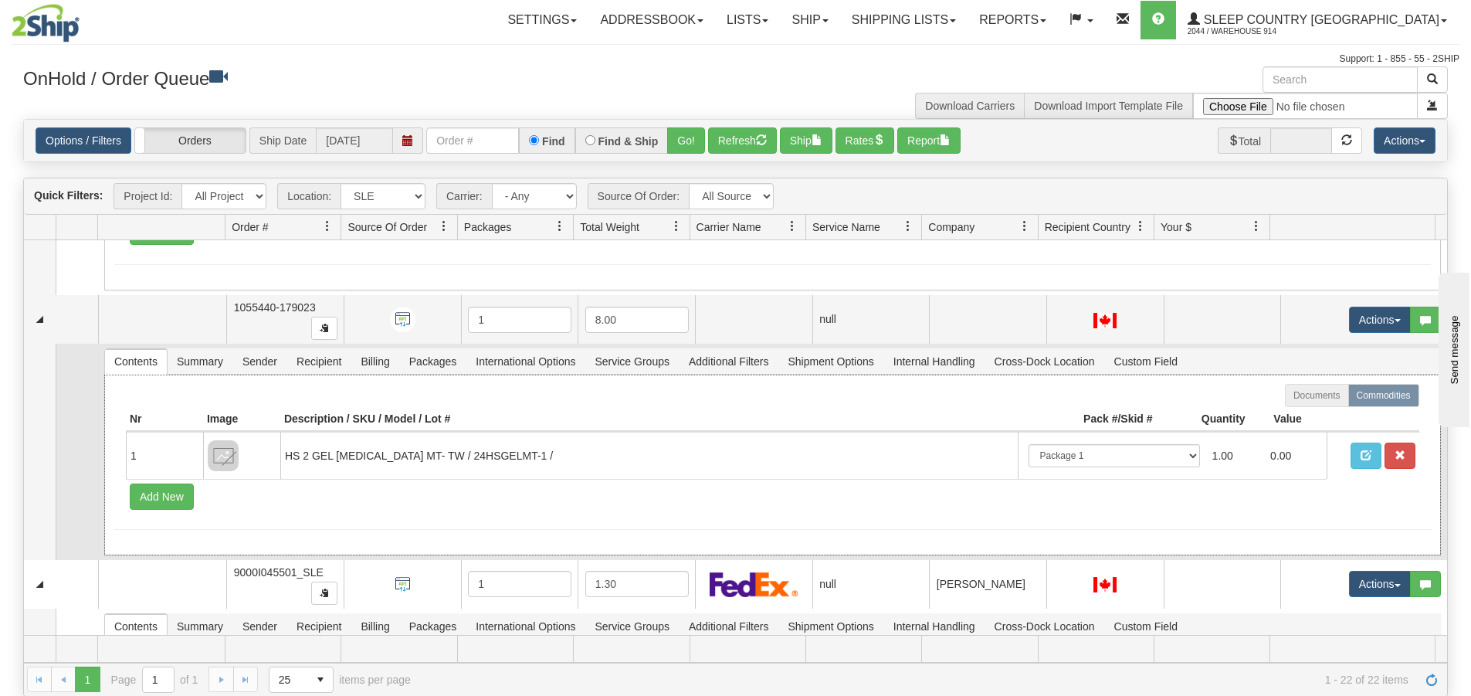
click at [624, 385] on div at bounding box center [772, 395] width 1293 height 23
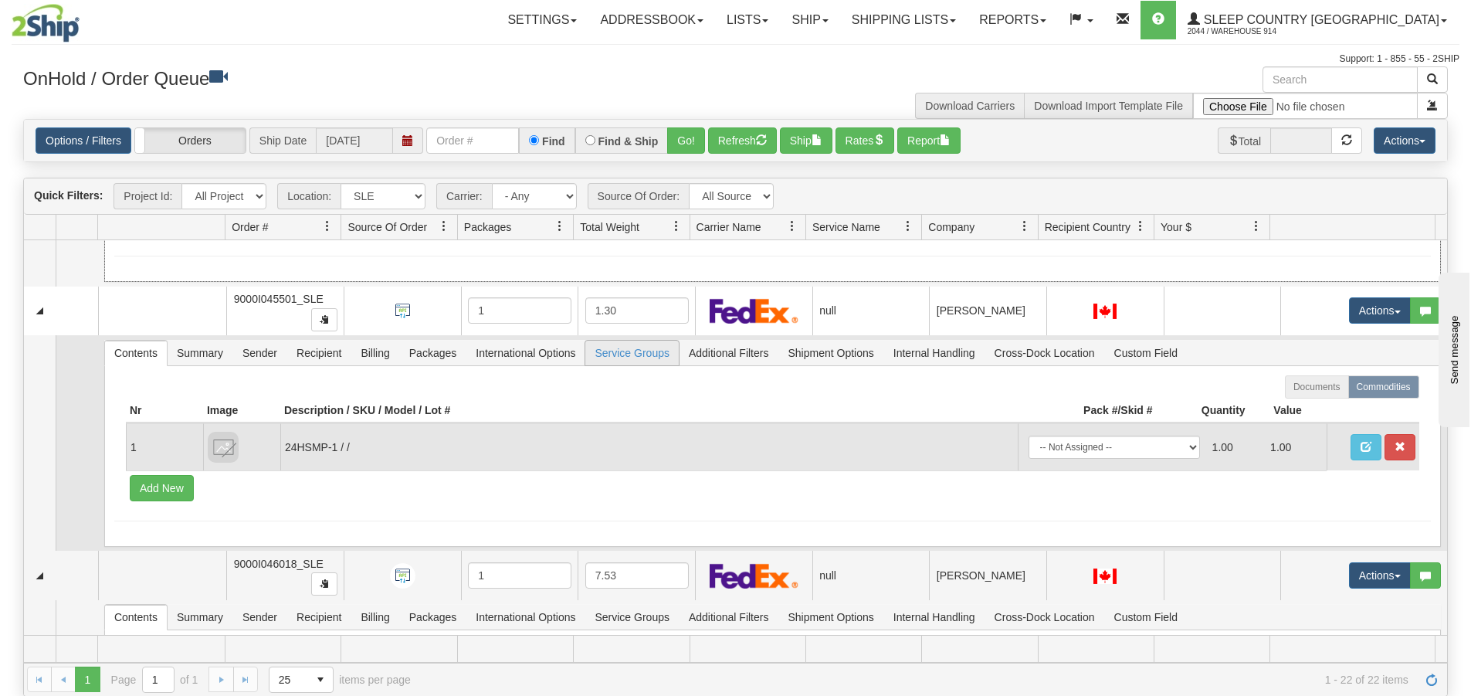
scroll to position [3166, 0]
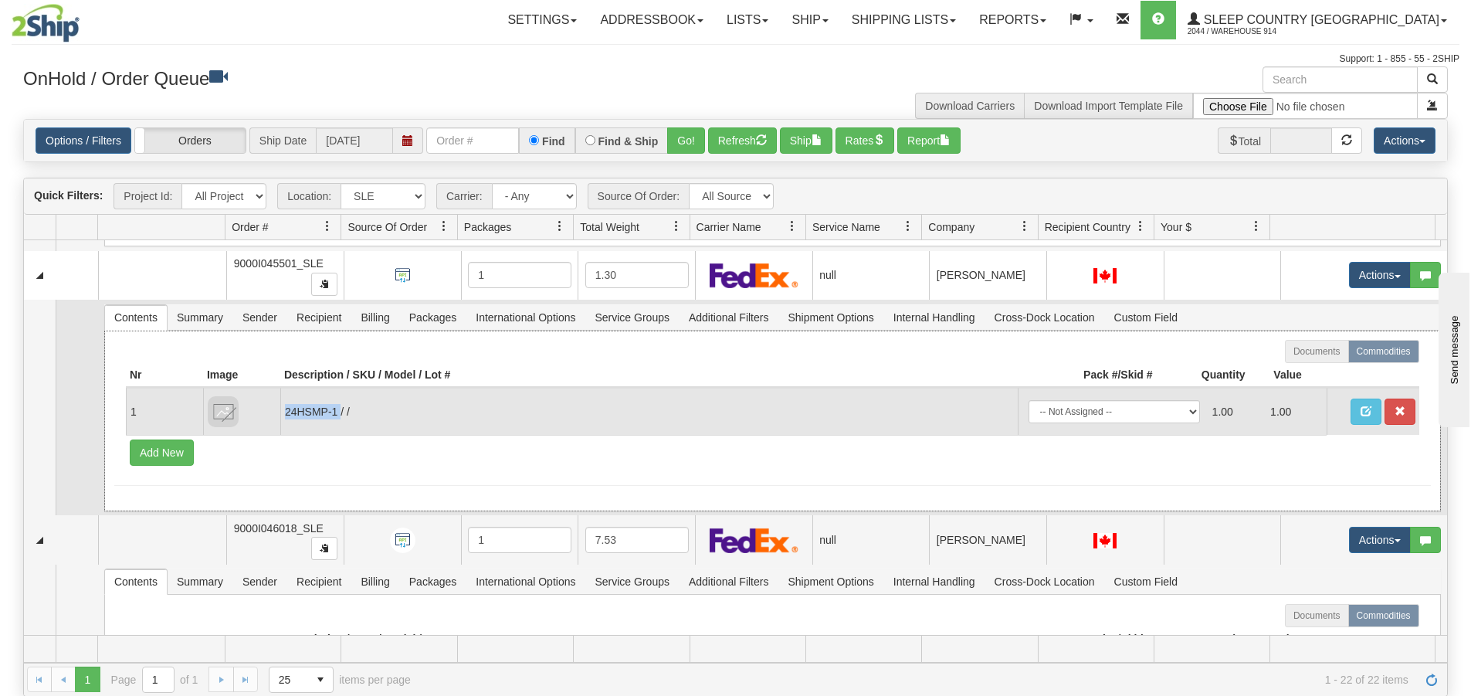
drag, startPoint x: 337, startPoint y: 415, endPoint x: 283, endPoint y: 422, distance: 55.4
click at [283, 422] on td "24HSMP-1 / /" at bounding box center [648, 411] width 737 height 47
click at [539, 408] on td "24HSMP-1 / /" at bounding box center [648, 411] width 737 height 47
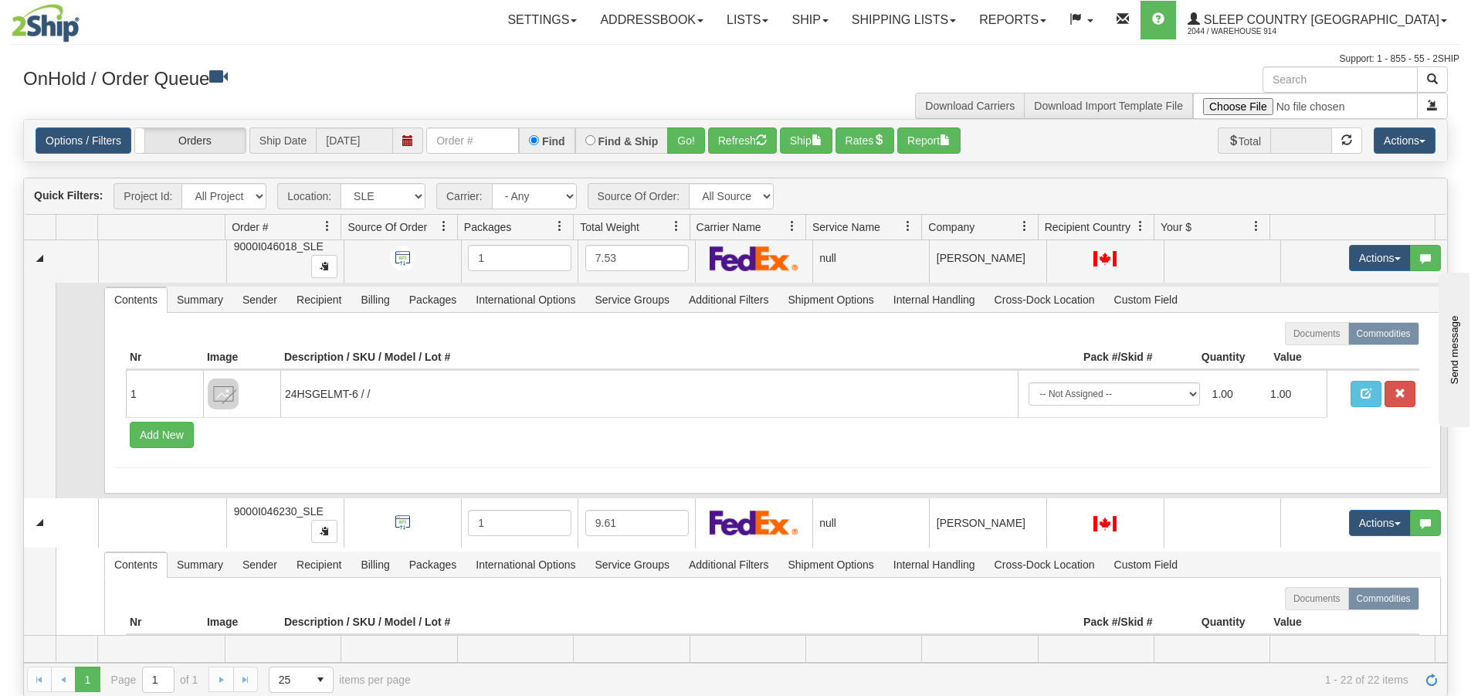
scroll to position [3474, 0]
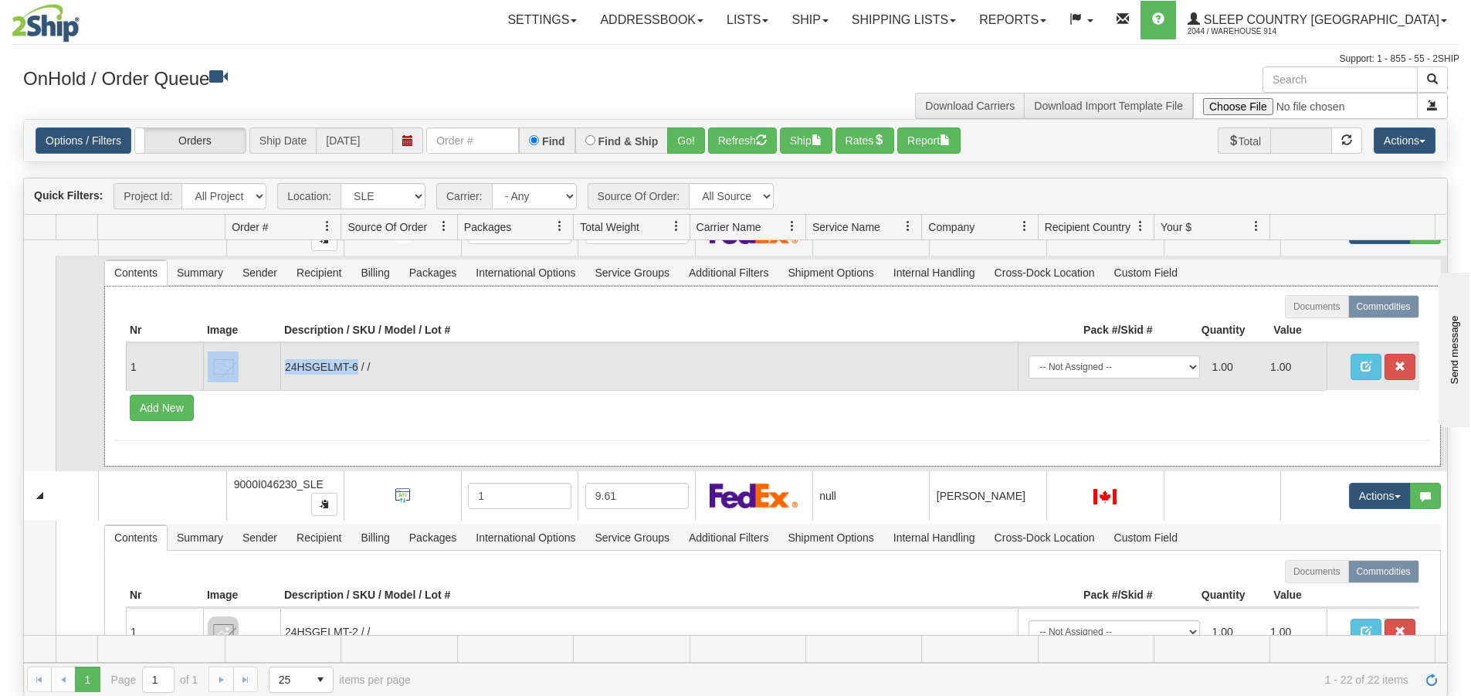
drag, startPoint x: 356, startPoint y: 364, endPoint x: 276, endPoint y: 372, distance: 79.9
click at [276, 372] on tr "1 24HSGELMT-6 / / -- Not Assigned -- Package 1 1.00 1.00" at bounding box center [772, 366] width 1293 height 47
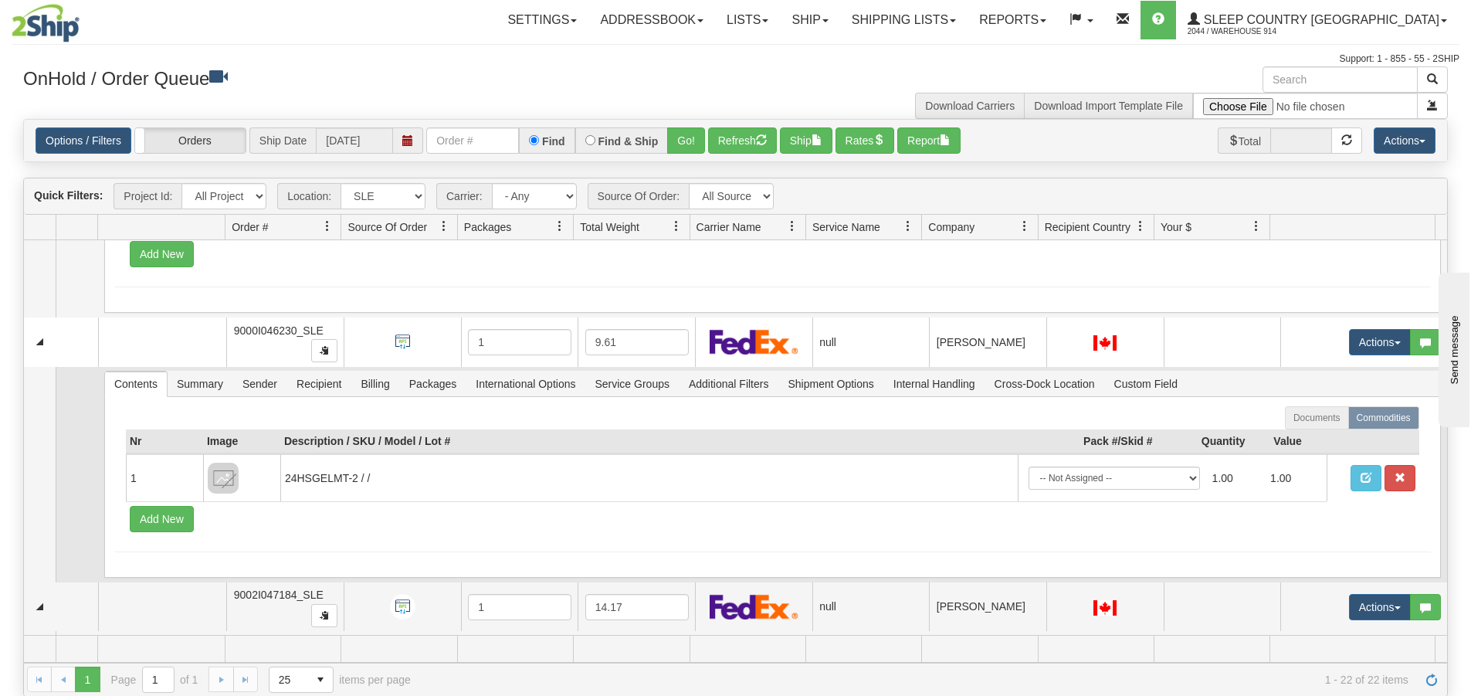
scroll to position [3629, 0]
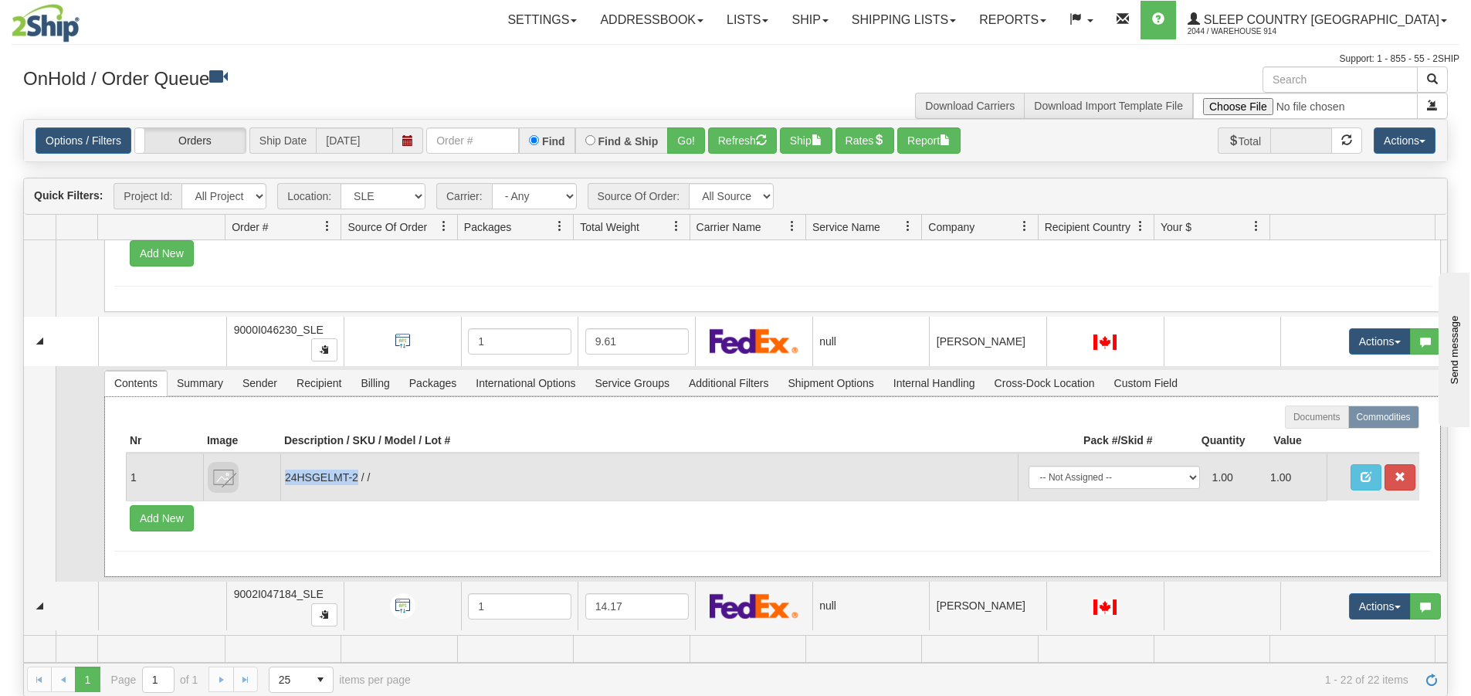
drag, startPoint x: 353, startPoint y: 479, endPoint x: 284, endPoint y: 483, distance: 68.8
click at [284, 483] on td "24HSGELMT-2 / /" at bounding box center [648, 476] width 737 height 47
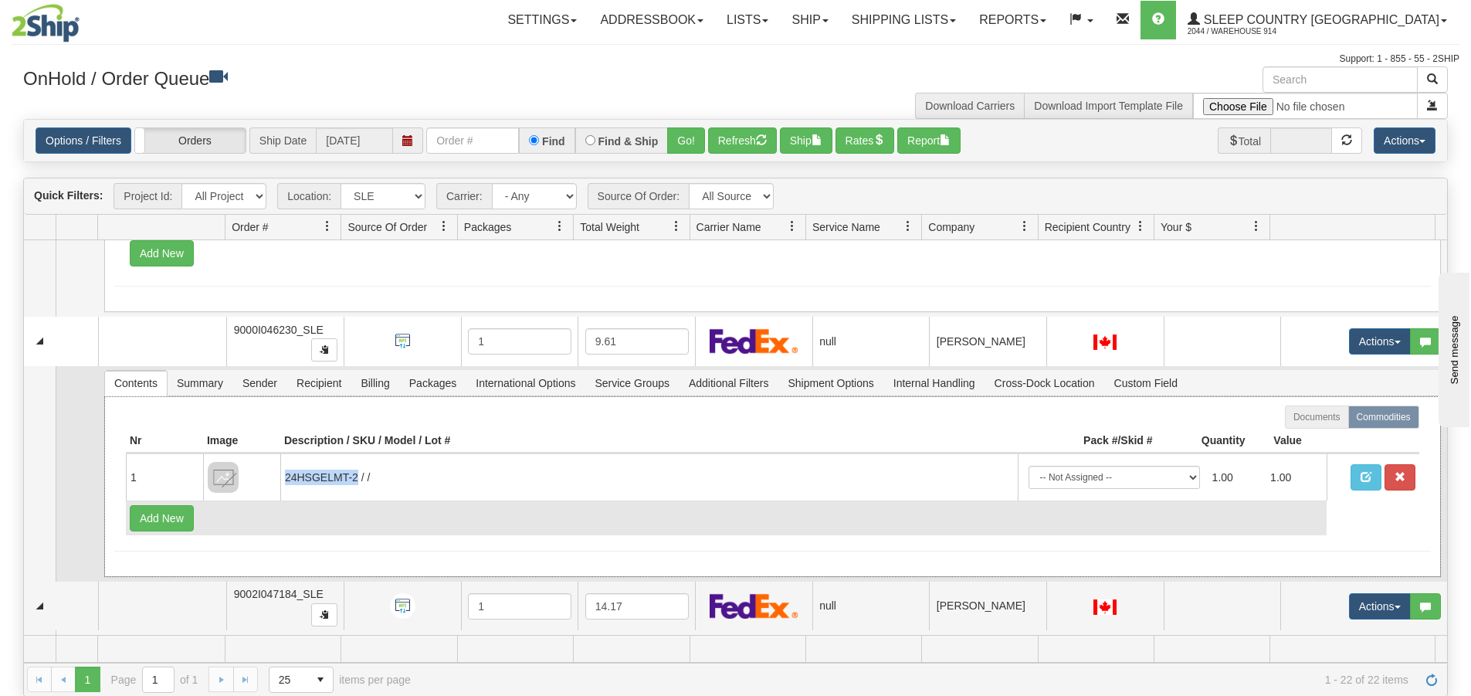
click at [500, 504] on td "Add New" at bounding box center [726, 517] width 1201 height 35
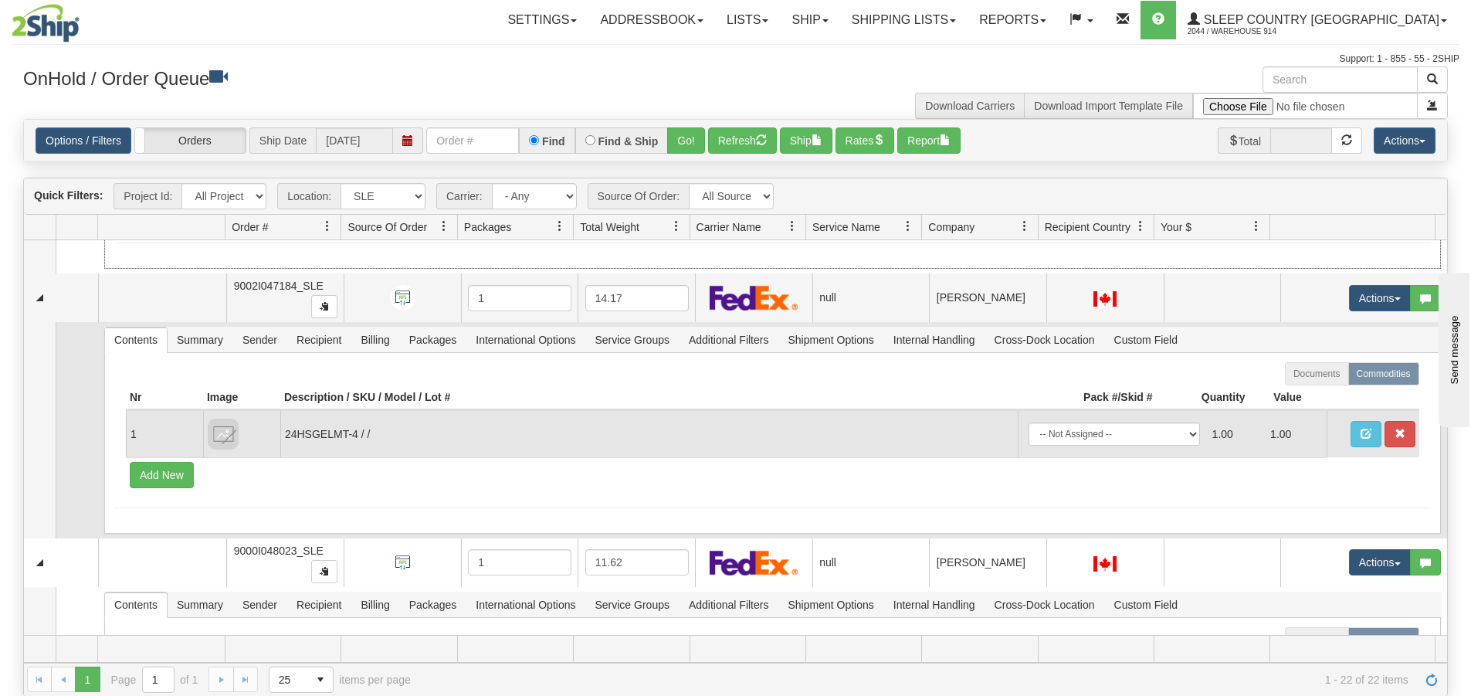
scroll to position [3938, 0]
drag, startPoint x: 358, startPoint y: 436, endPoint x: 284, endPoint y: 435, distance: 74.1
click at [285, 438] on td "24HSGELMT-4 / /" at bounding box center [648, 432] width 737 height 47
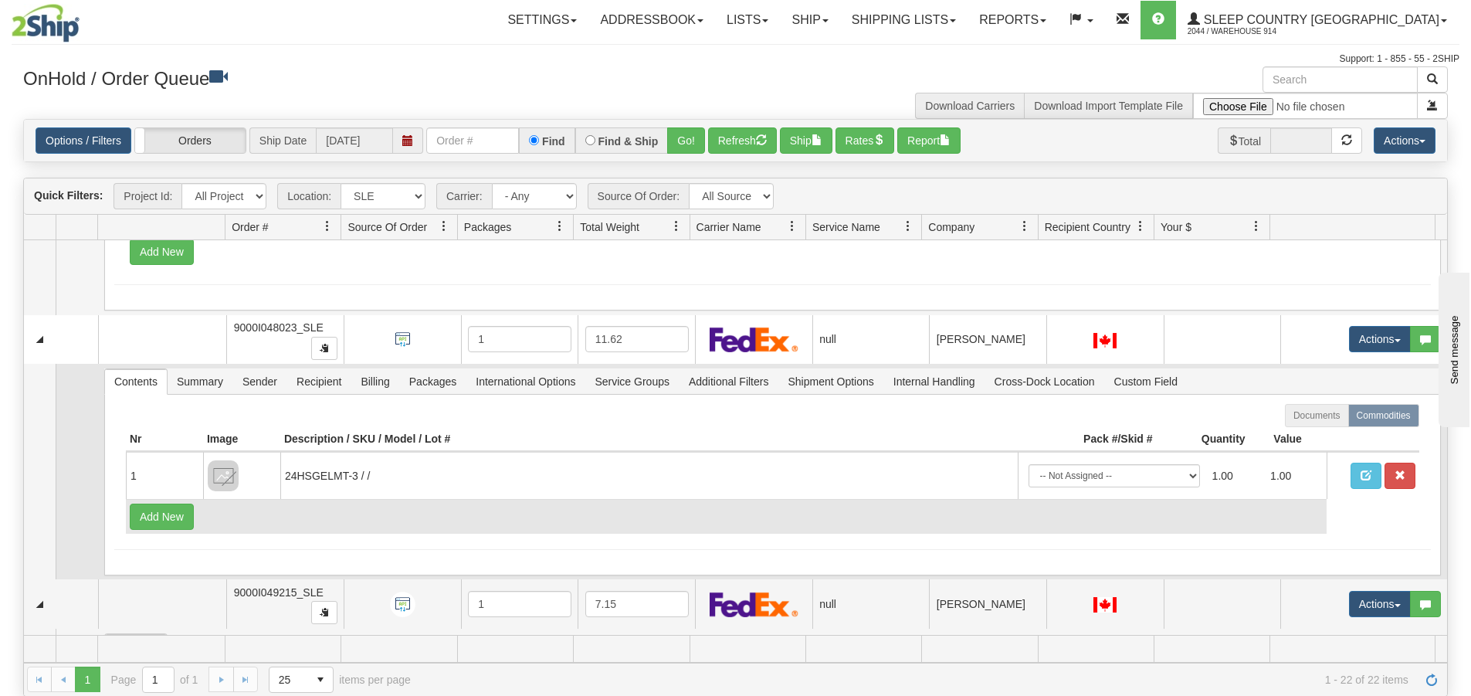
scroll to position [4169, 0]
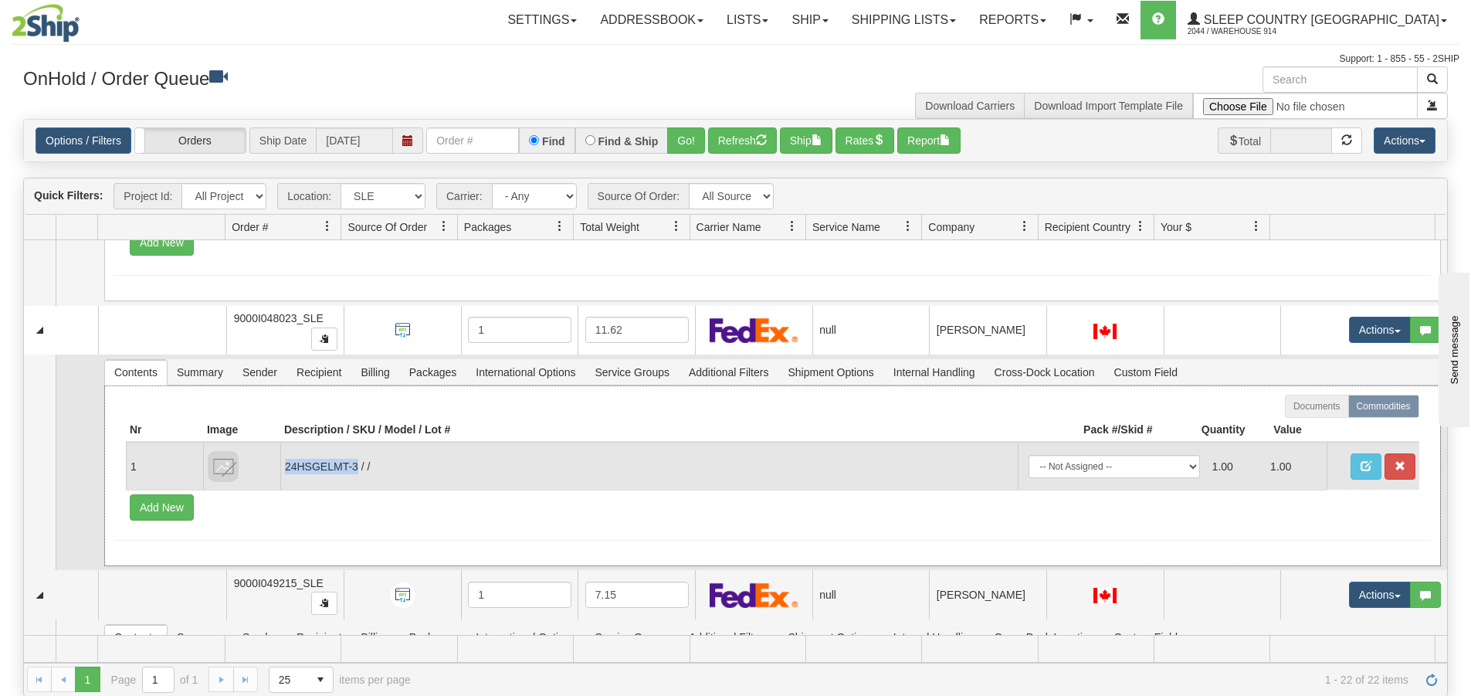
drag, startPoint x: 357, startPoint y: 468, endPoint x: 281, endPoint y: 467, distance: 75.7
click at [283, 470] on td "24HSGELMT-3 / /" at bounding box center [648, 465] width 737 height 47
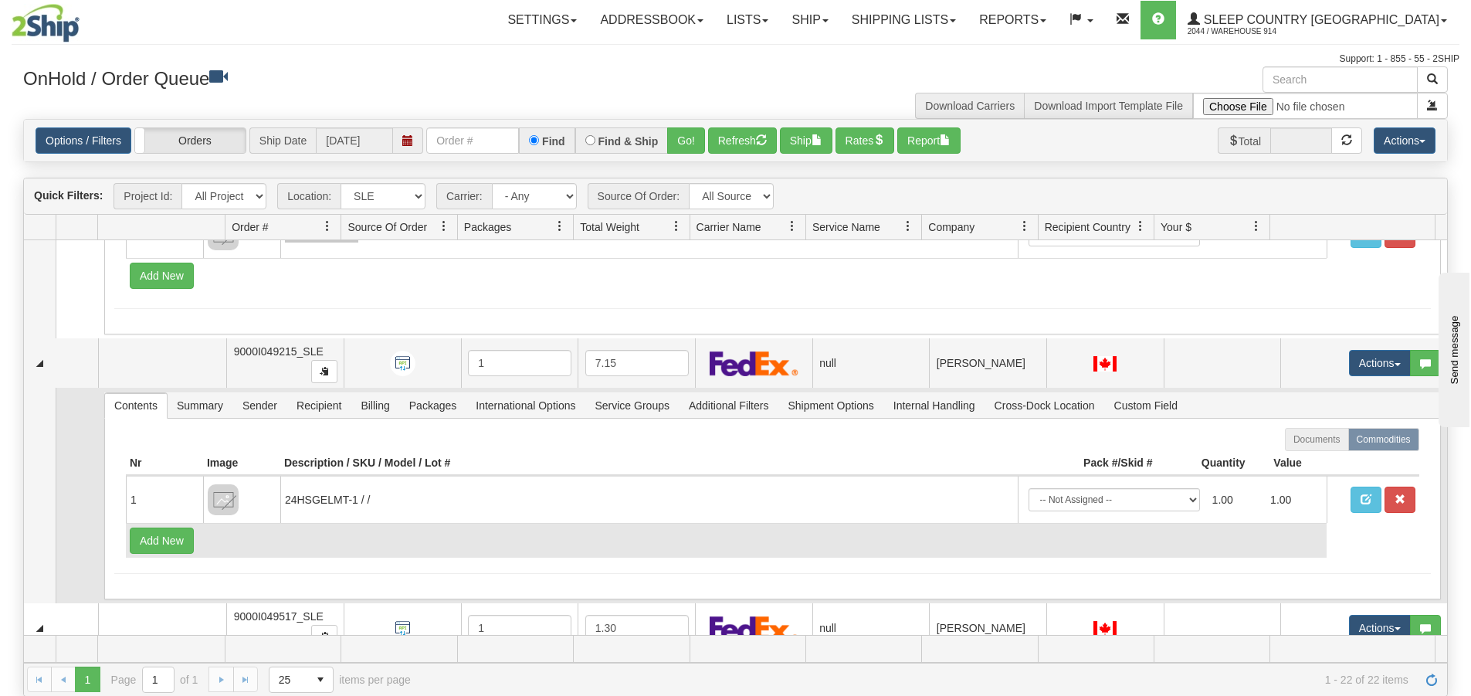
scroll to position [4478, 0]
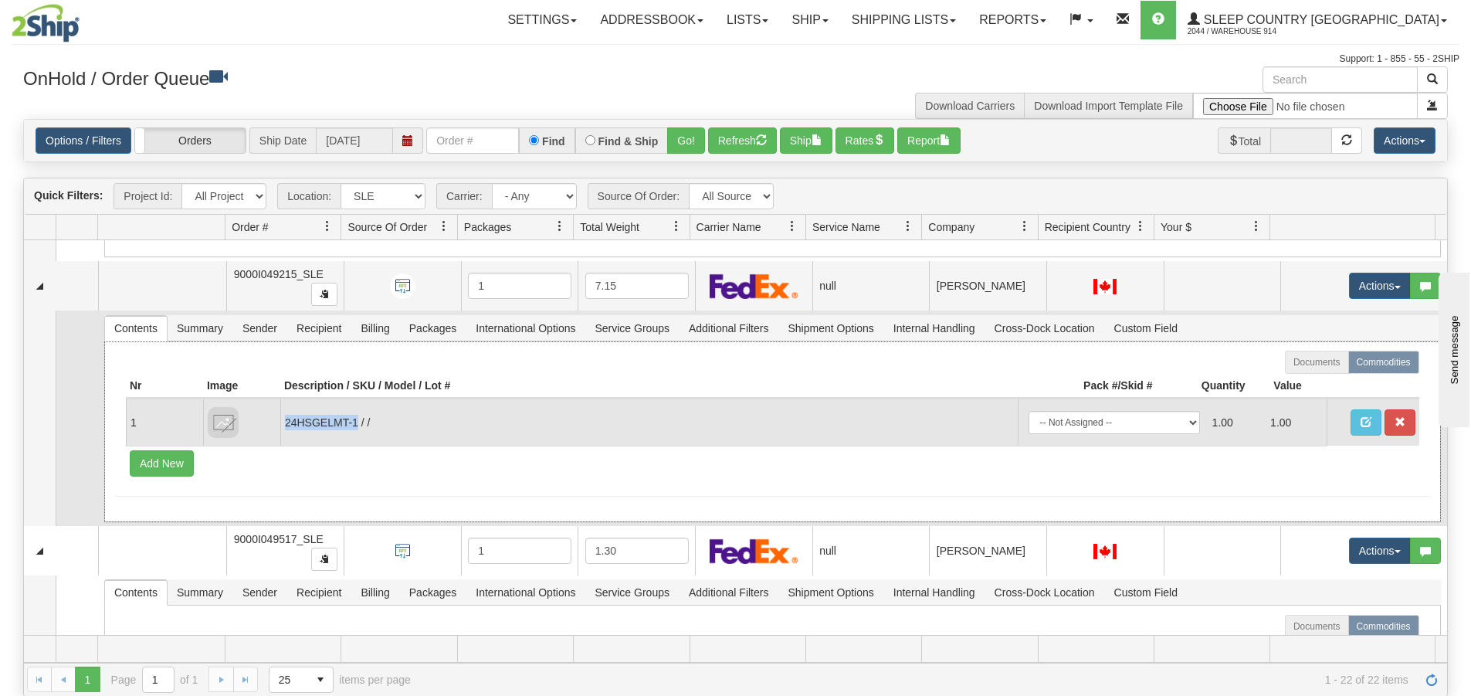
drag, startPoint x: 351, startPoint y: 429, endPoint x: 282, endPoint y: 436, distance: 69.1
click at [283, 436] on td "24HSGELMT-1 / /" at bounding box center [648, 421] width 737 height 47
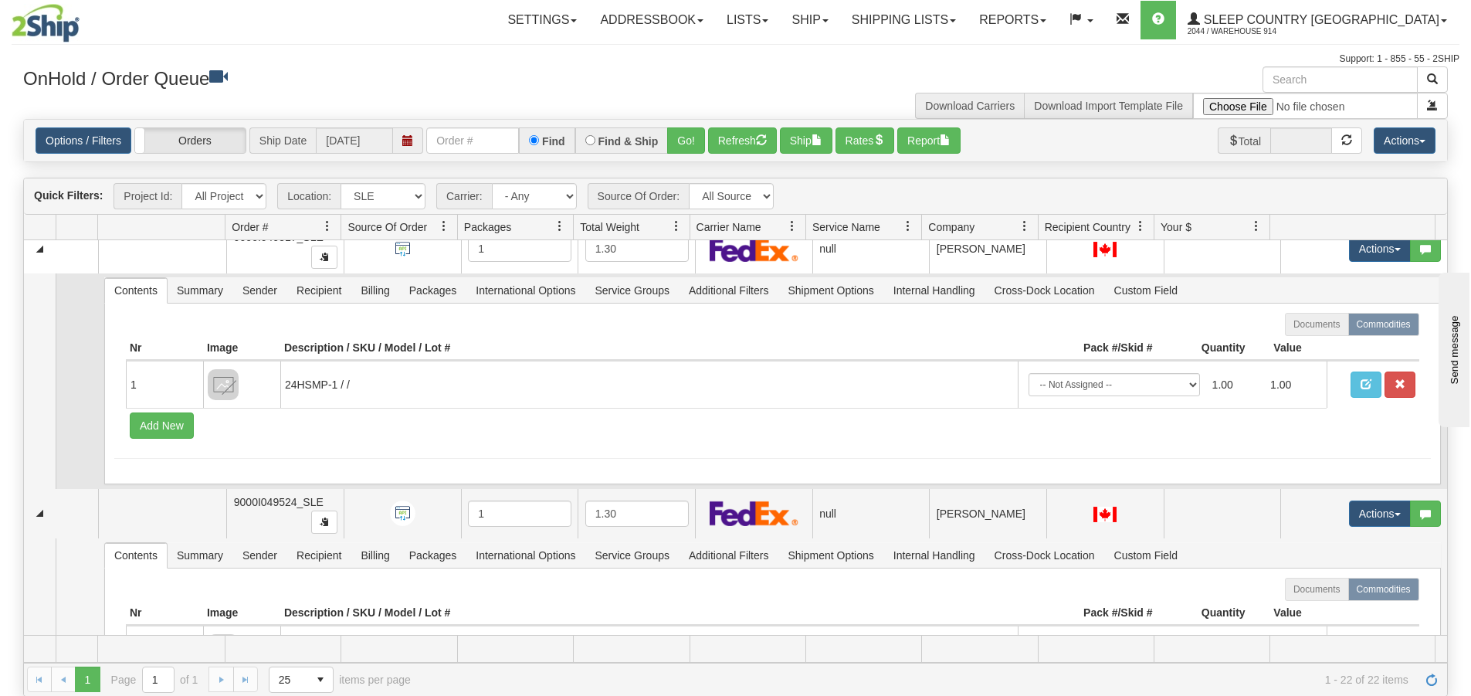
scroll to position [4787, 0]
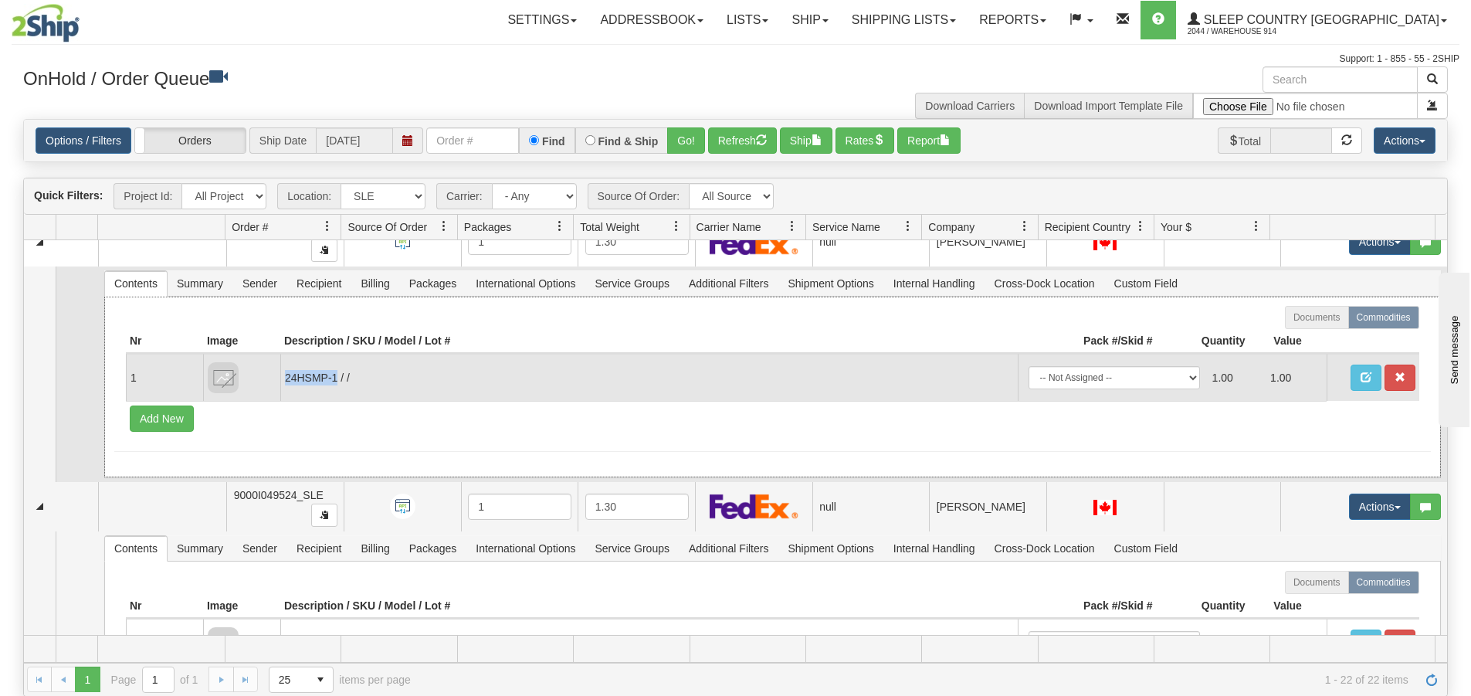
drag, startPoint x: 335, startPoint y: 375, endPoint x: 283, endPoint y: 393, distance: 54.7
click at [283, 393] on td "24HSMP-1 / /" at bounding box center [648, 377] width 737 height 47
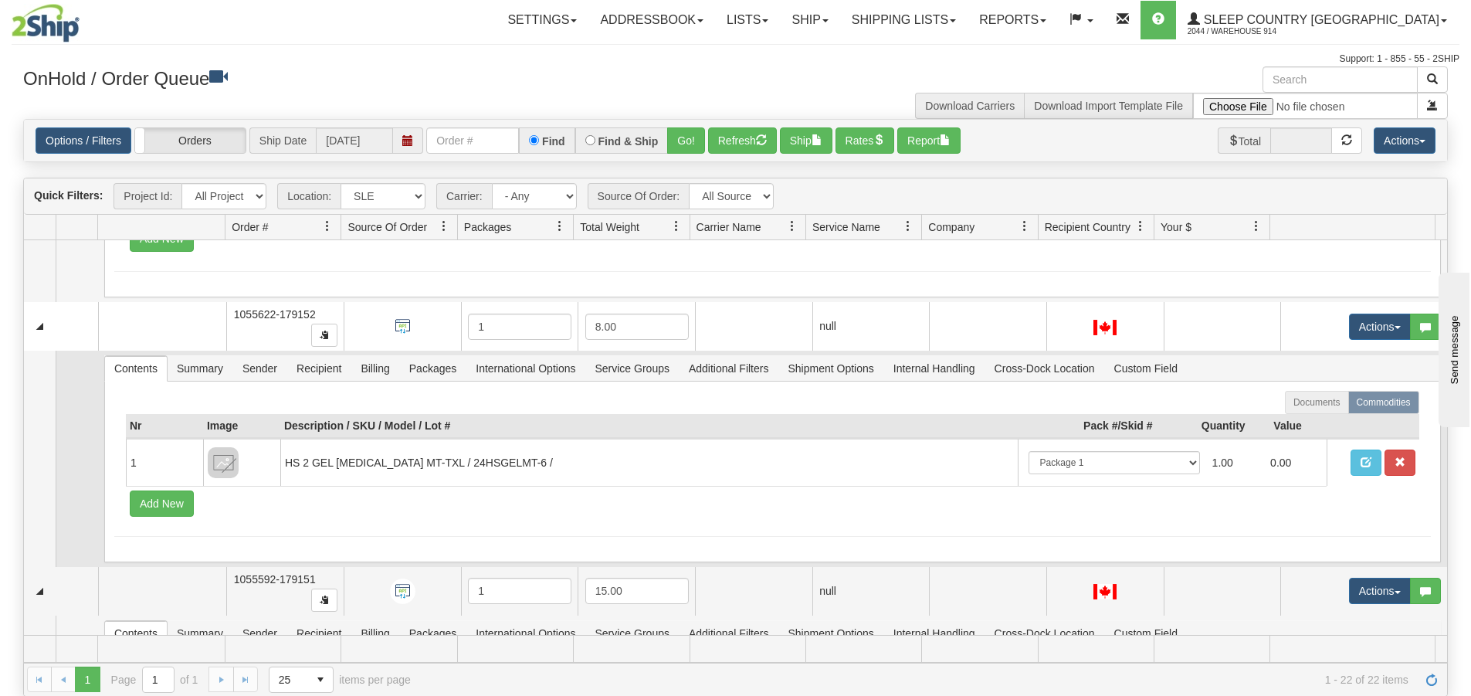
scroll to position [5250, 0]
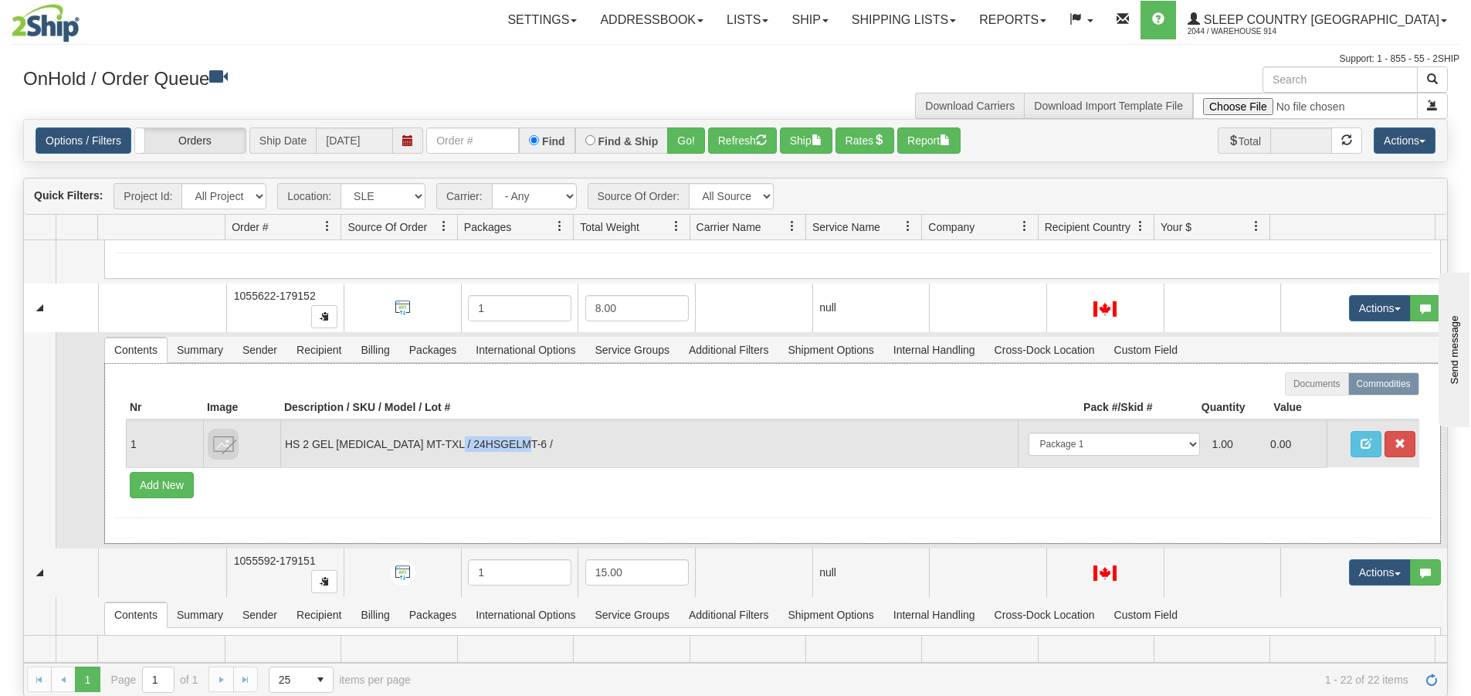
drag, startPoint x: 470, startPoint y: 443, endPoint x: 540, endPoint y: 445, distance: 70.3
click at [540, 445] on td "HS 2 GEL [MEDICAL_DATA] MT-TXL / 24HSGELMT-6 /" at bounding box center [648, 443] width 737 height 47
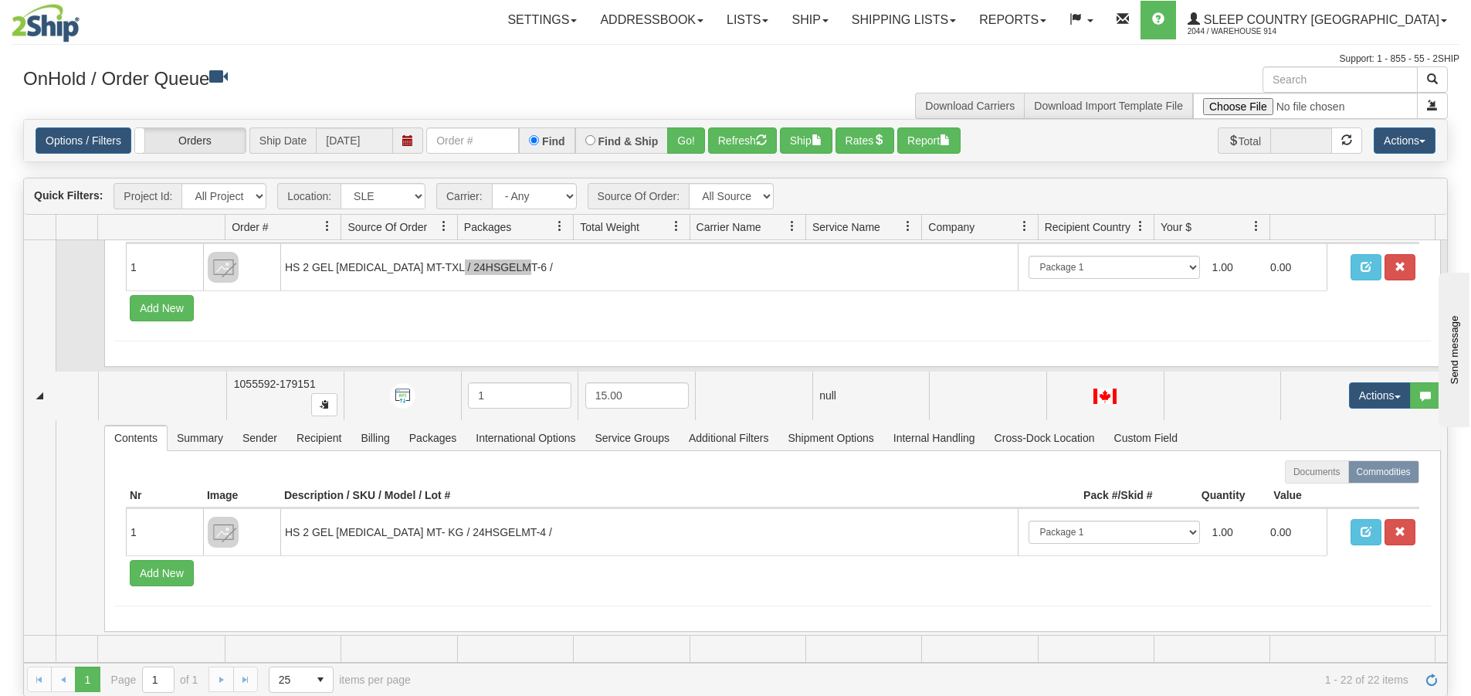
scroll to position [5428, 0]
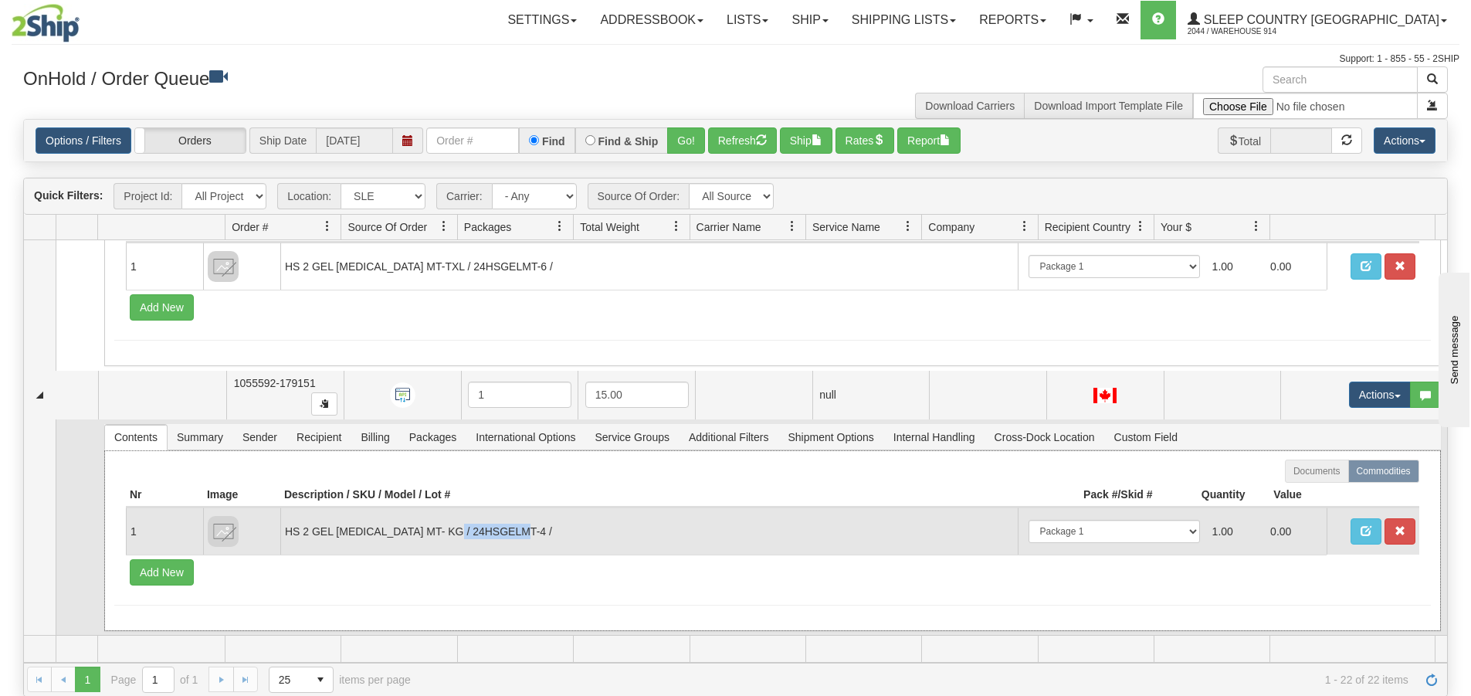
drag, startPoint x: 541, startPoint y: 532, endPoint x: 468, endPoint y: 546, distance: 74.7
click at [468, 546] on td "HS 2 GEL [MEDICAL_DATA] MT- KG / 24HSGELMT-4 /" at bounding box center [648, 530] width 737 height 47
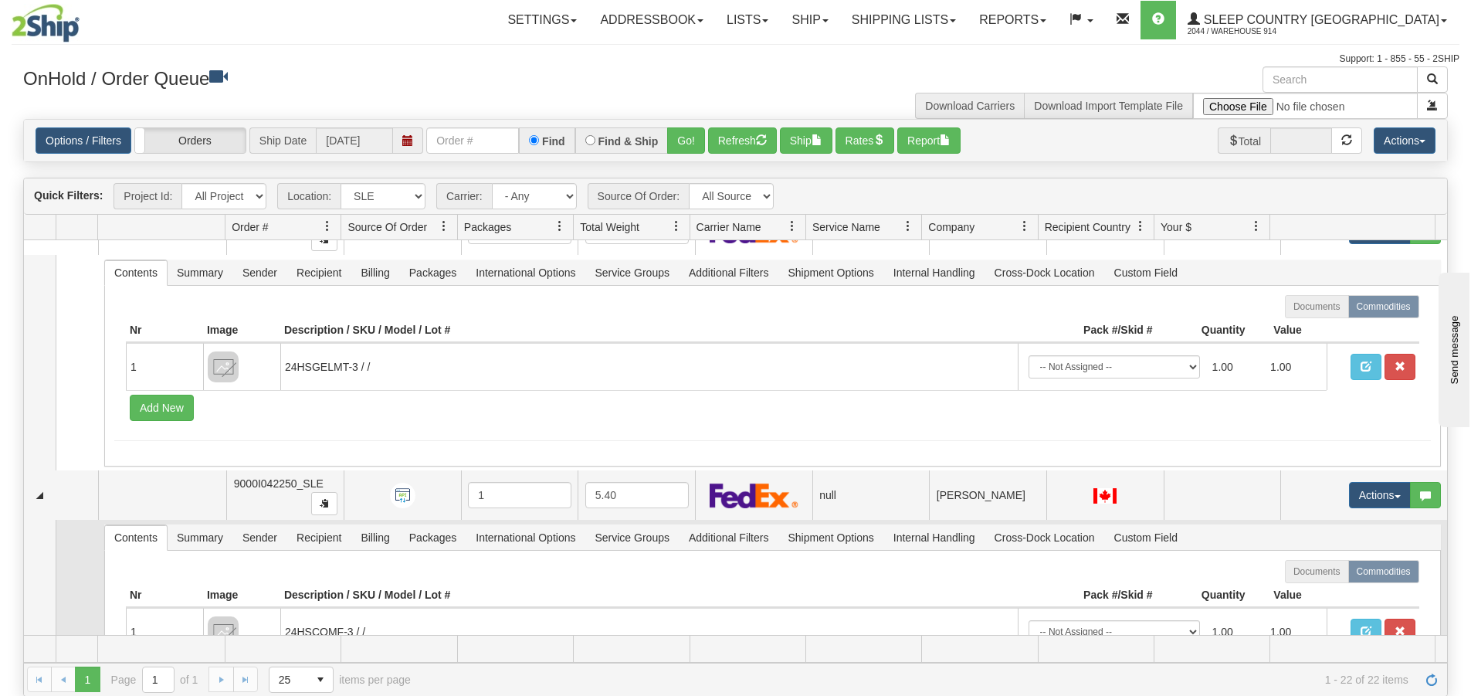
scroll to position [0, 0]
